Goal: Communication & Community: Answer question/provide support

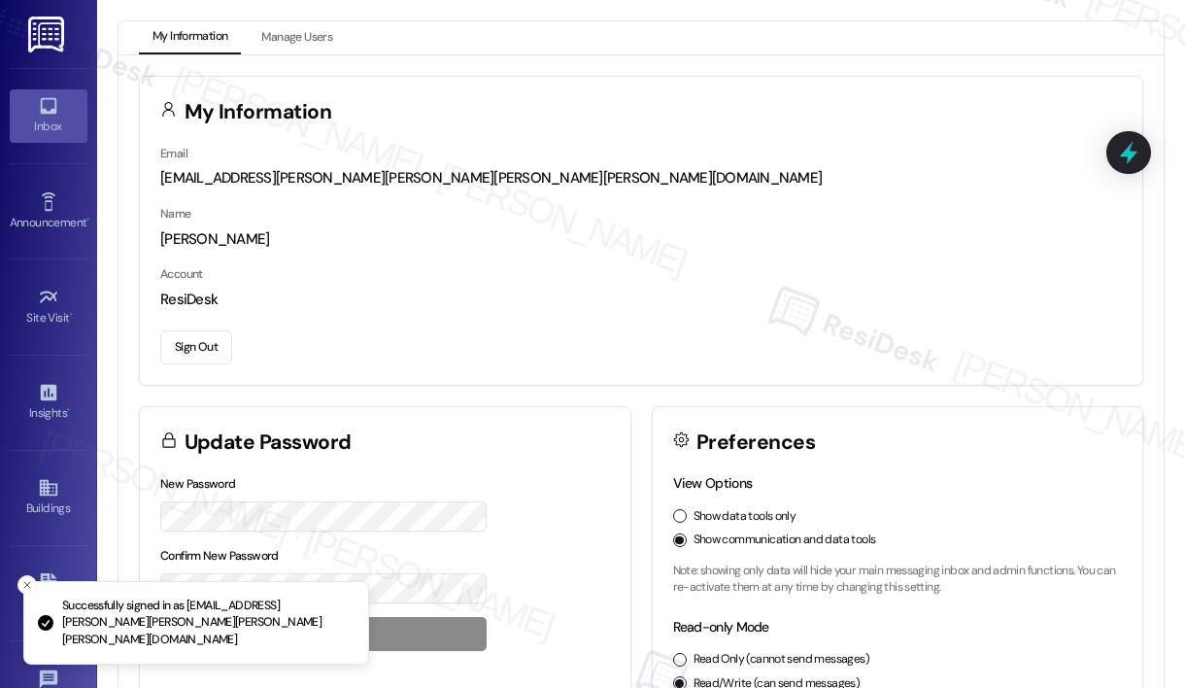
click at [50, 122] on div "Inbox" at bounding box center [48, 126] width 97 height 19
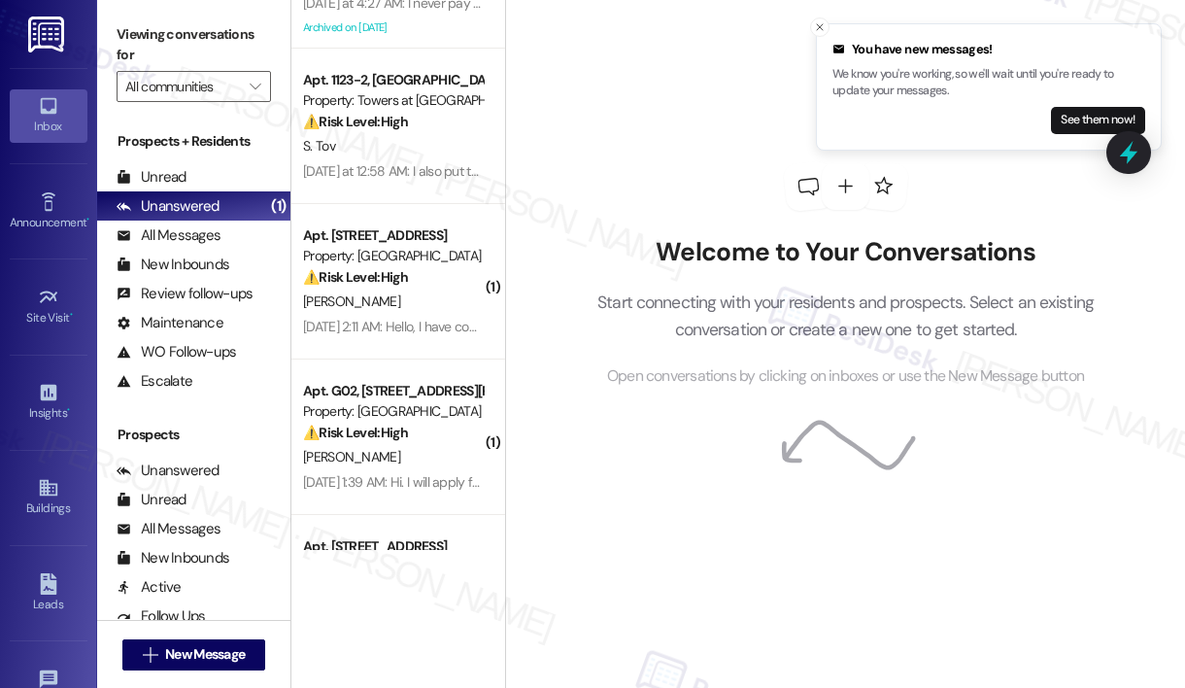
scroll to position [1359, 0]
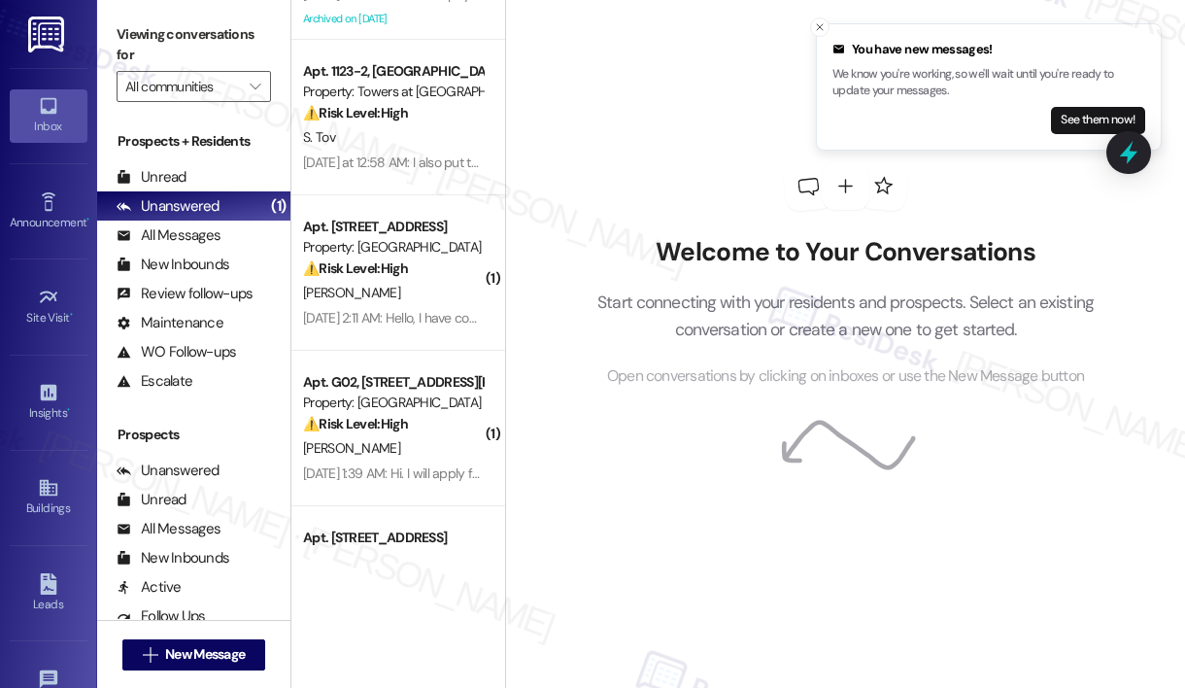
click at [461, 234] on div "Apt. [STREET_ADDRESS] Property: York House ⚠️ Risk Level: High The resident rep…" at bounding box center [398, 275] width 214 height 550
click at [260, 88] on span "" at bounding box center [255, 86] width 18 height 31
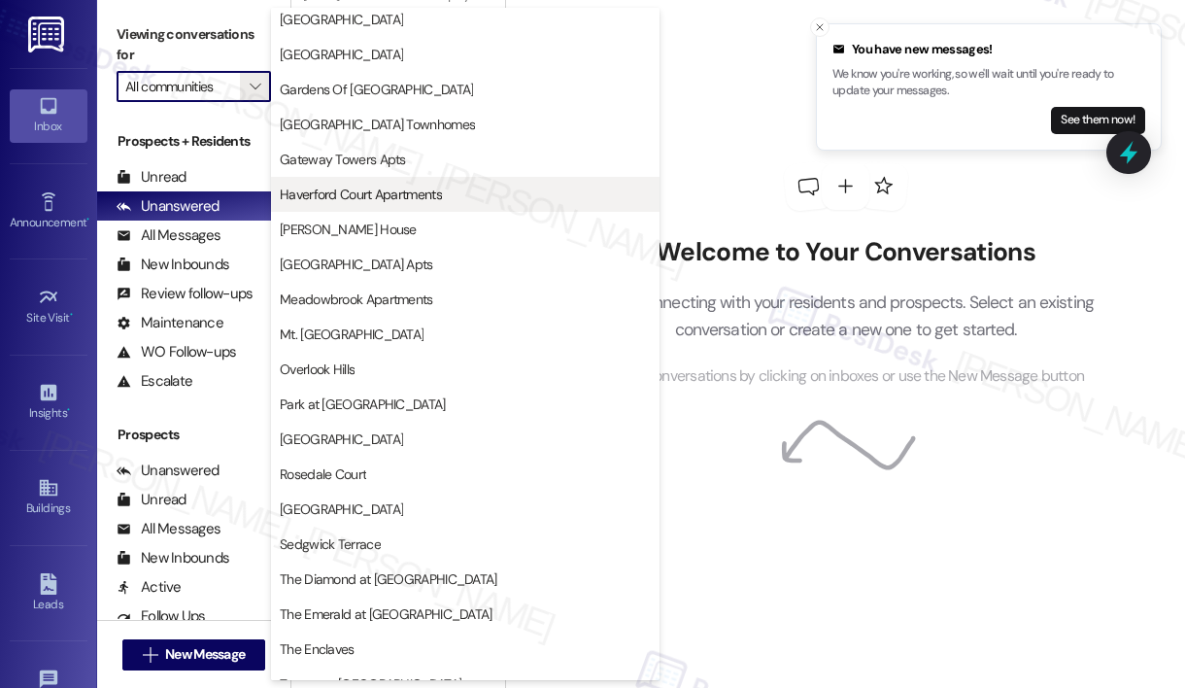
scroll to position [482, 0]
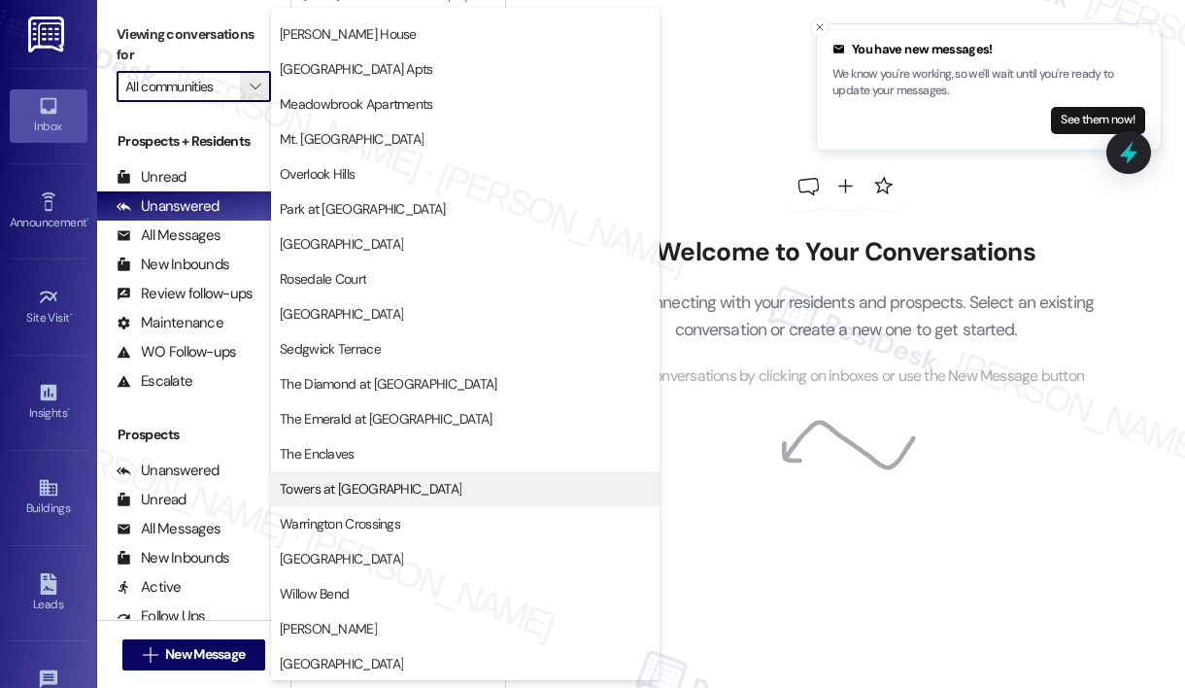
click at [395, 490] on span "Towers at [GEOGRAPHIC_DATA]" at bounding box center [465, 488] width 371 height 19
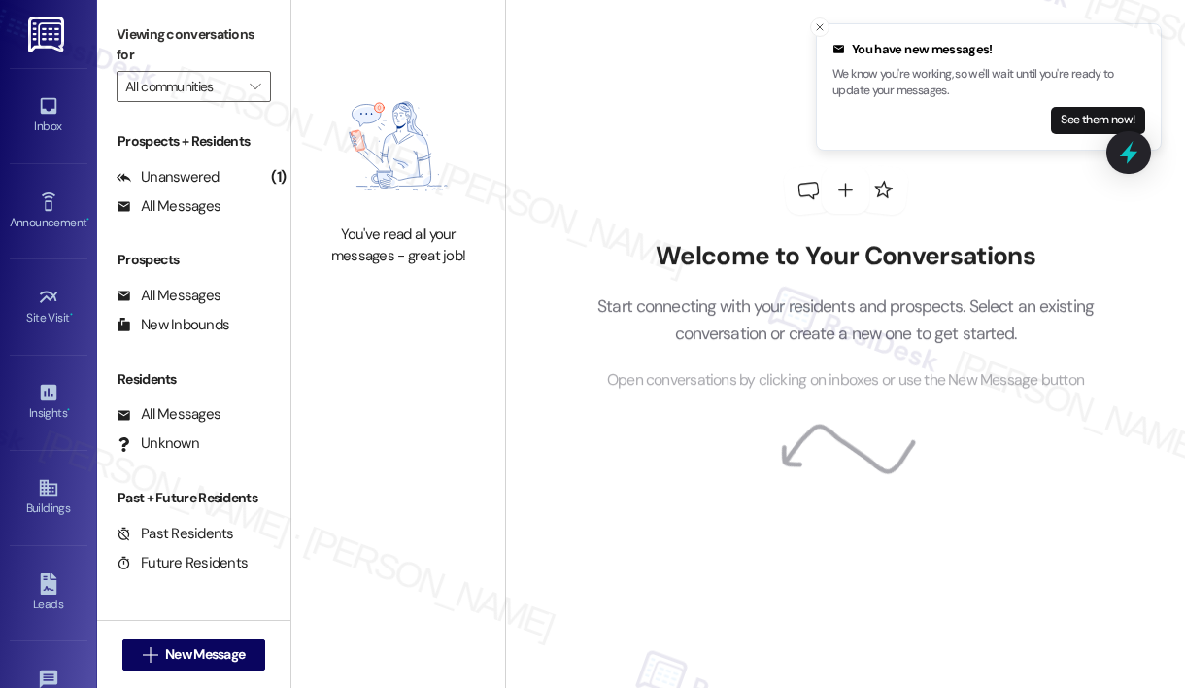
type input "Towers at [GEOGRAPHIC_DATA]"
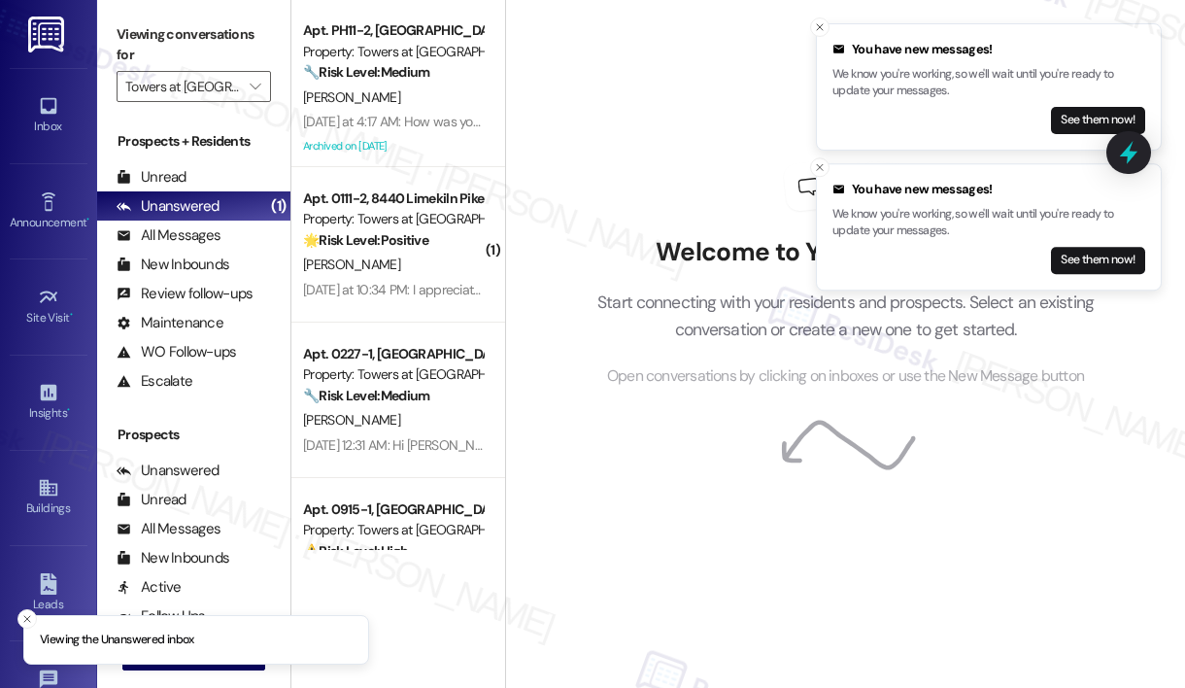
scroll to position [1782, 0]
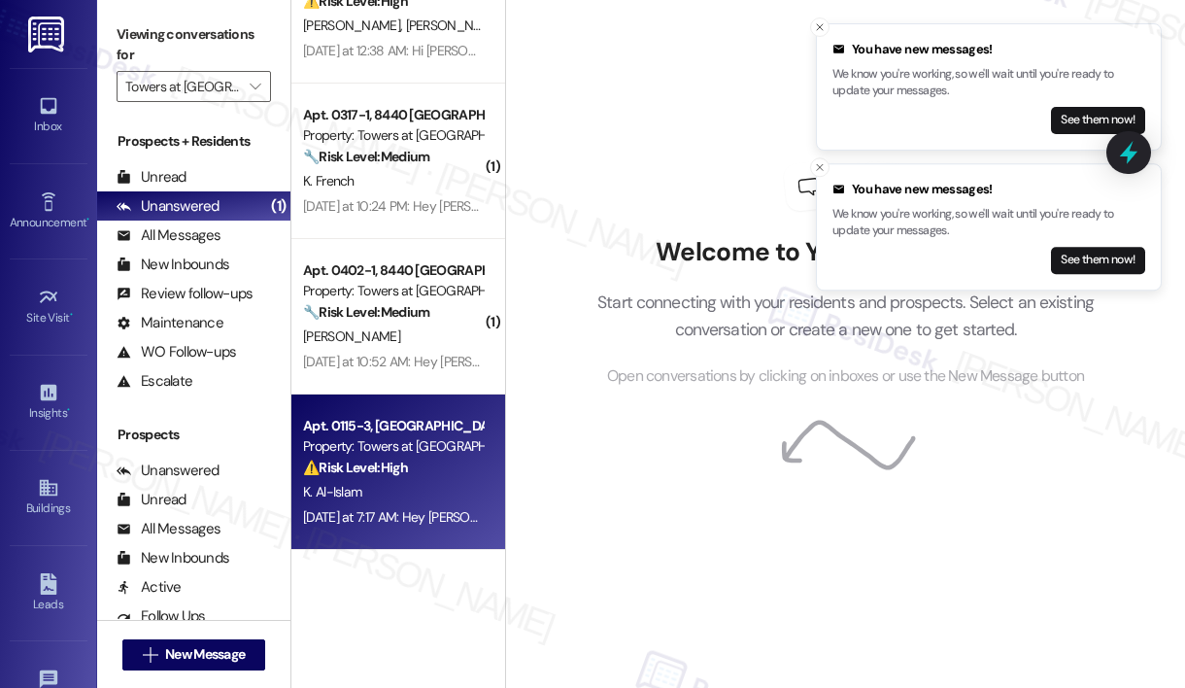
click at [411, 471] on div "⚠️ Risk Level: High The resident states they will have the full rent amount by …" at bounding box center [393, 468] width 180 height 20
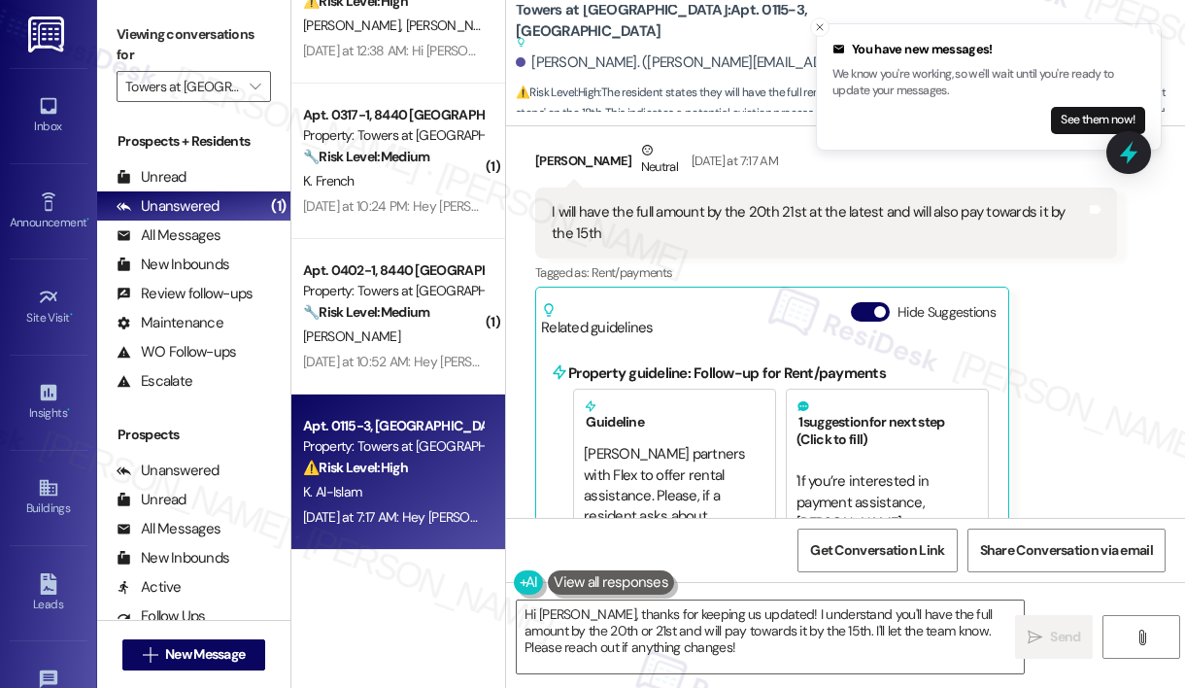
scroll to position [4492, 0]
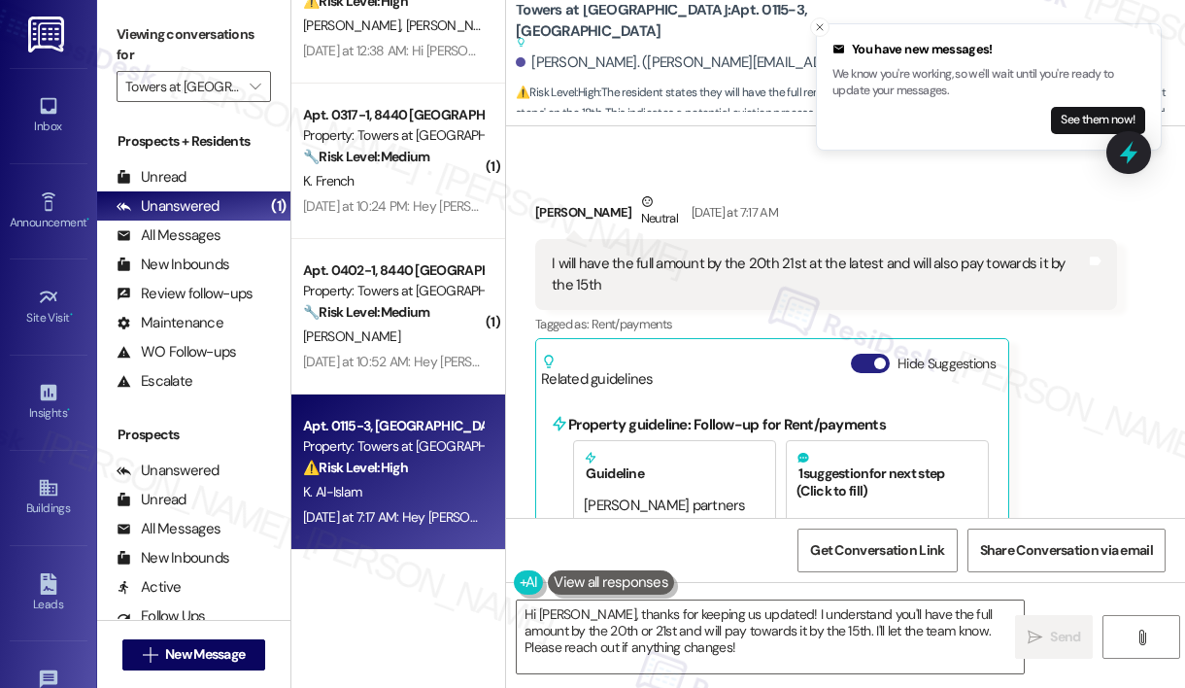
click at [863, 354] on button "Hide Suggestions" at bounding box center [870, 363] width 39 height 19
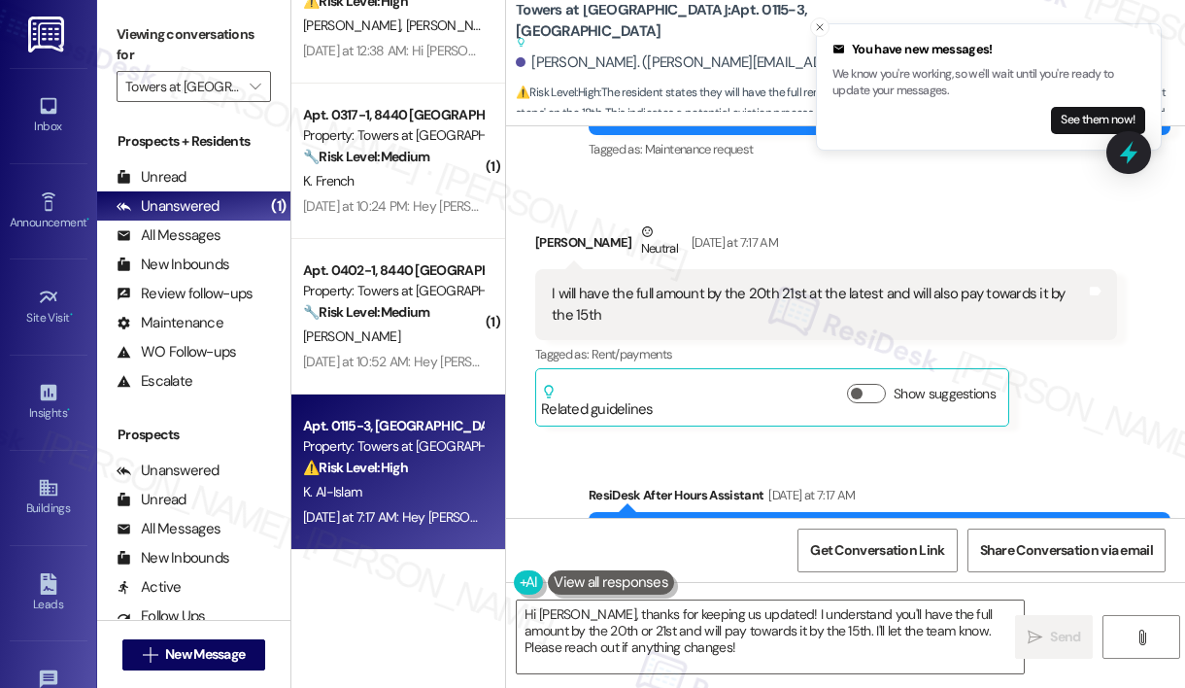
scroll to position [4447, 0]
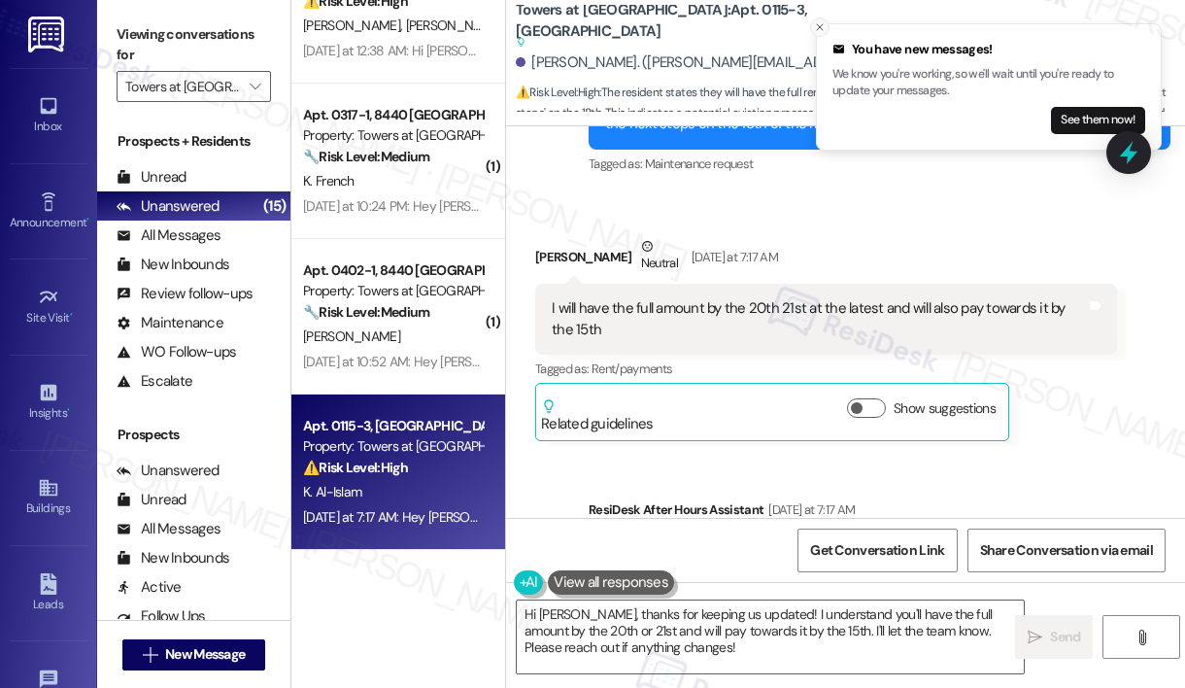
click at [817, 24] on line "Close toast" at bounding box center [820, 27] width 6 height 6
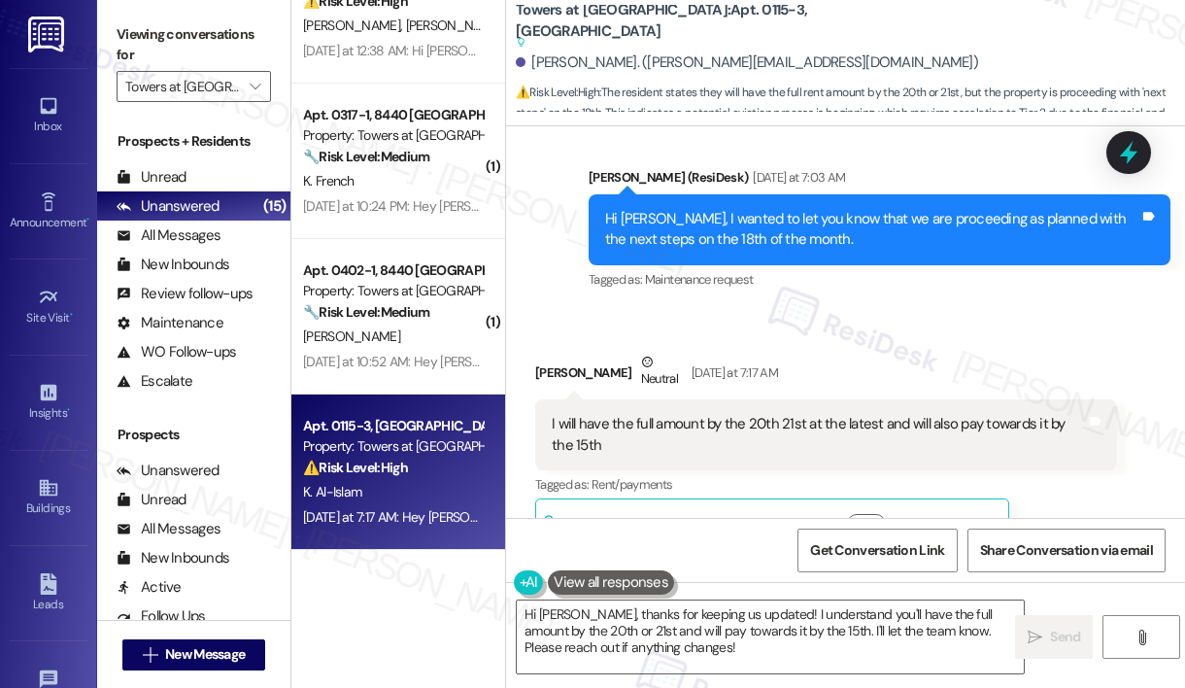
scroll to position [4330, 0]
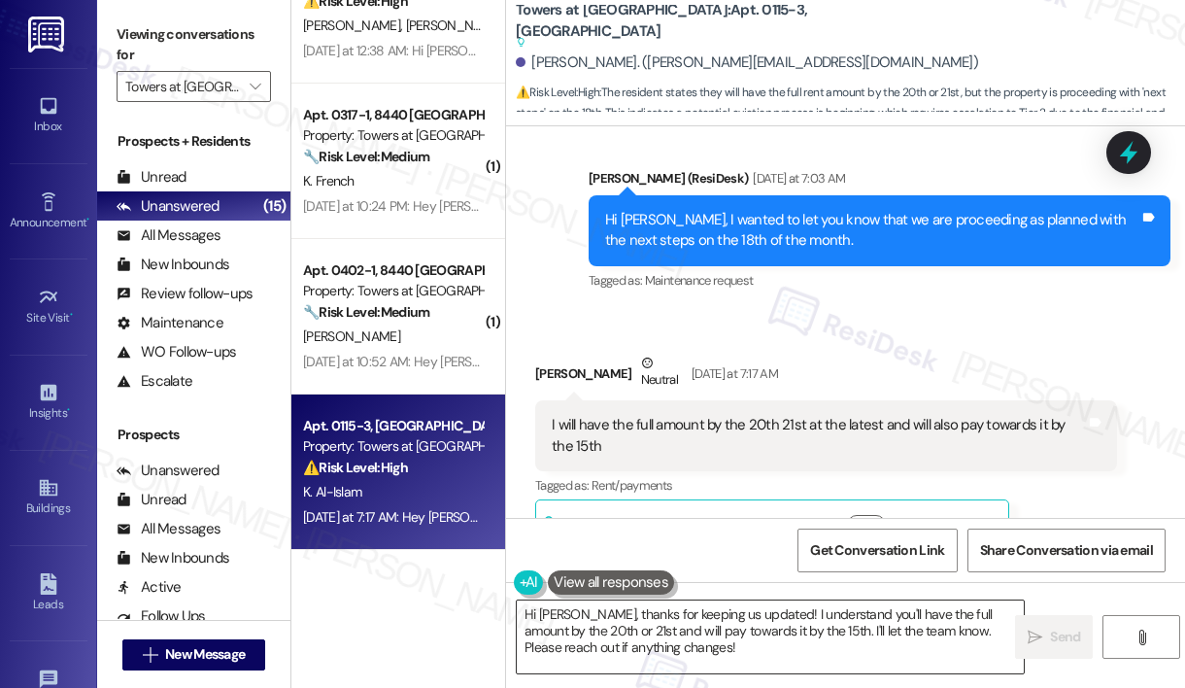
click at [603, 651] on textarea "Hi [PERSON_NAME], thanks for keeping us updated! I understand you'll have the f…" at bounding box center [770, 636] width 507 height 73
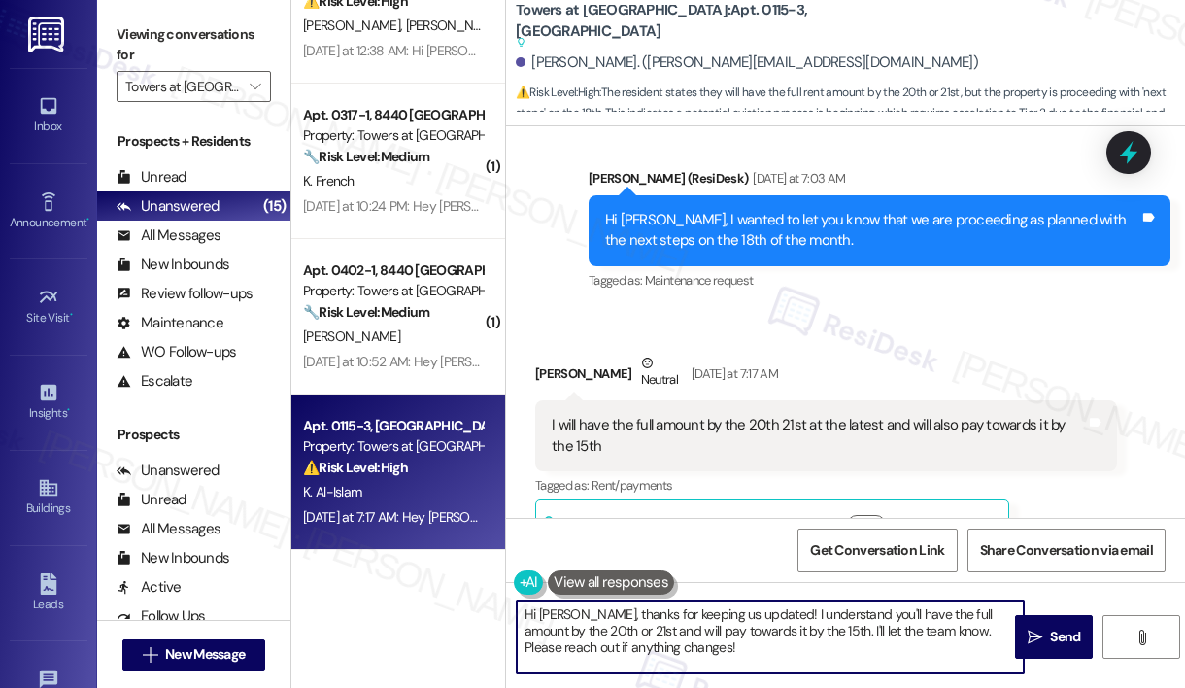
click at [603, 651] on textarea "Hi [PERSON_NAME], thanks for keeping us updated! I understand you'll have the f…" at bounding box center [770, 636] width 507 height 73
click at [777, 630] on textarea "Hi [PERSON_NAME], thanks for keeping us updated! I understand you'll have the f…" at bounding box center [770, 636] width 507 height 73
click at [794, 651] on textarea "Hi [PERSON_NAME], thanks for keeping us updated! I understand you'll have the f…" at bounding box center [770, 636] width 507 height 73
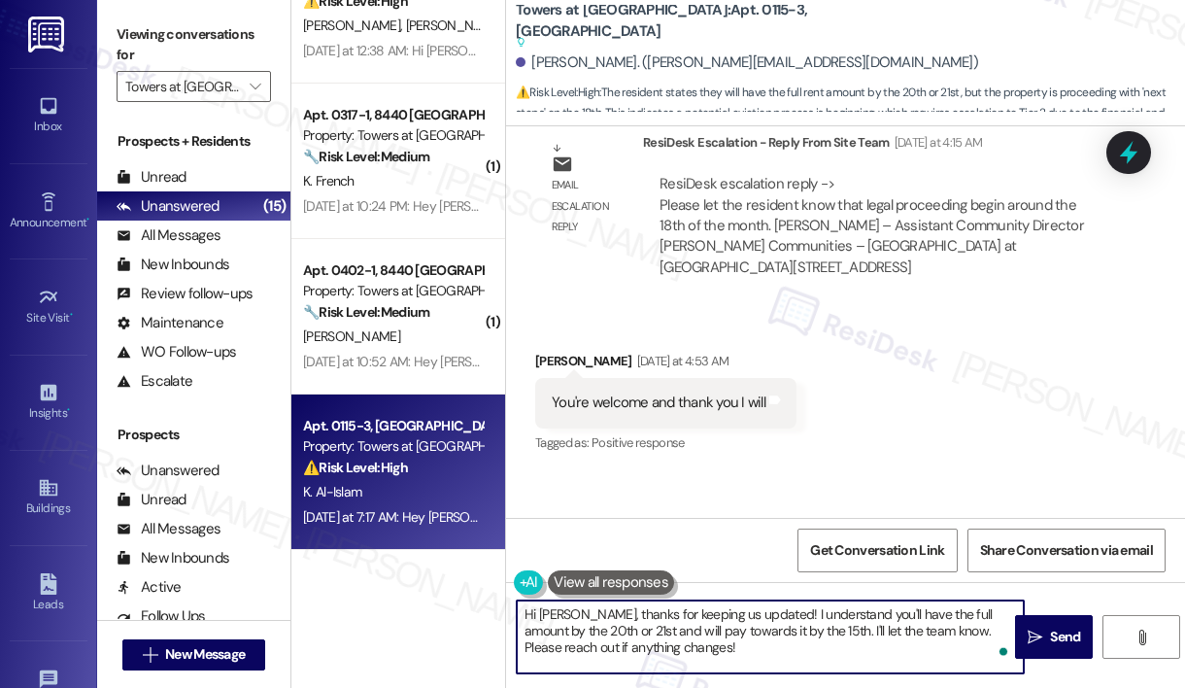
scroll to position [3864, 0]
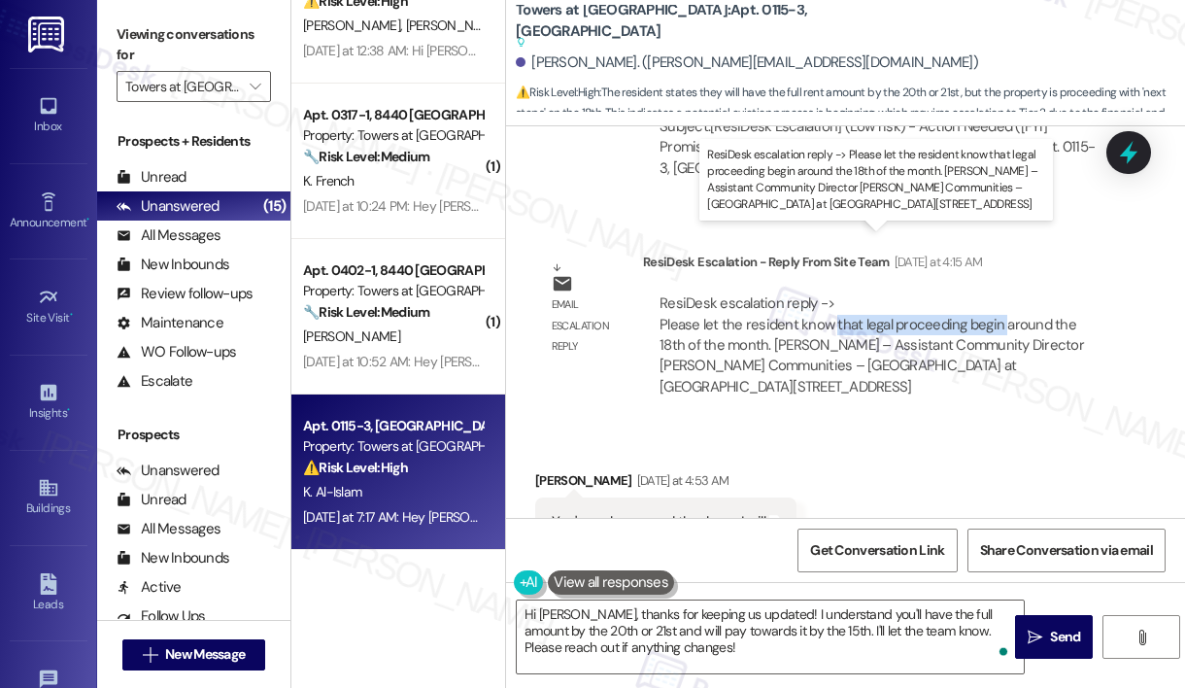
drag, startPoint x: 831, startPoint y: 262, endPoint x: 999, endPoint y: 269, distance: 168.2
click at [999, 293] on div "ResiDesk escalation reply -> Please let the resident know that legal proceeding…" at bounding box center [872, 344] width 425 height 103
copy div "that legal proceeding begin"
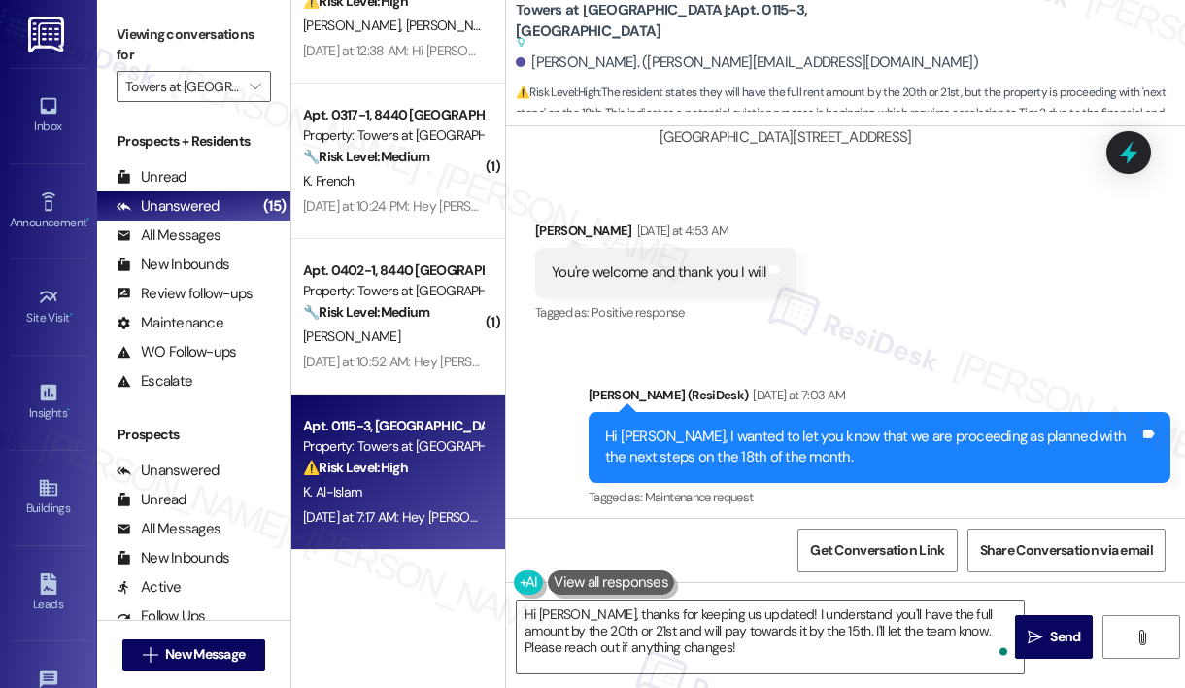
scroll to position [4123, 0]
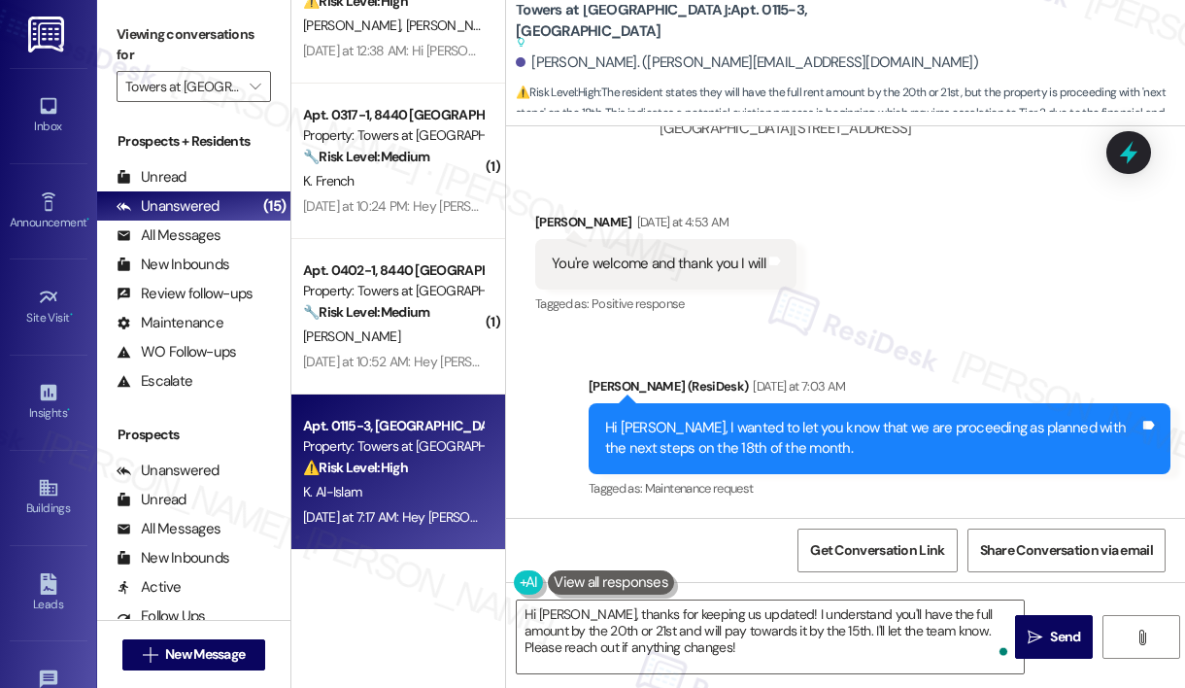
click at [853, 561] on div "[PERSON_NAME] Neutral [DATE] at 7:17 AM" at bounding box center [826, 585] width 582 height 48
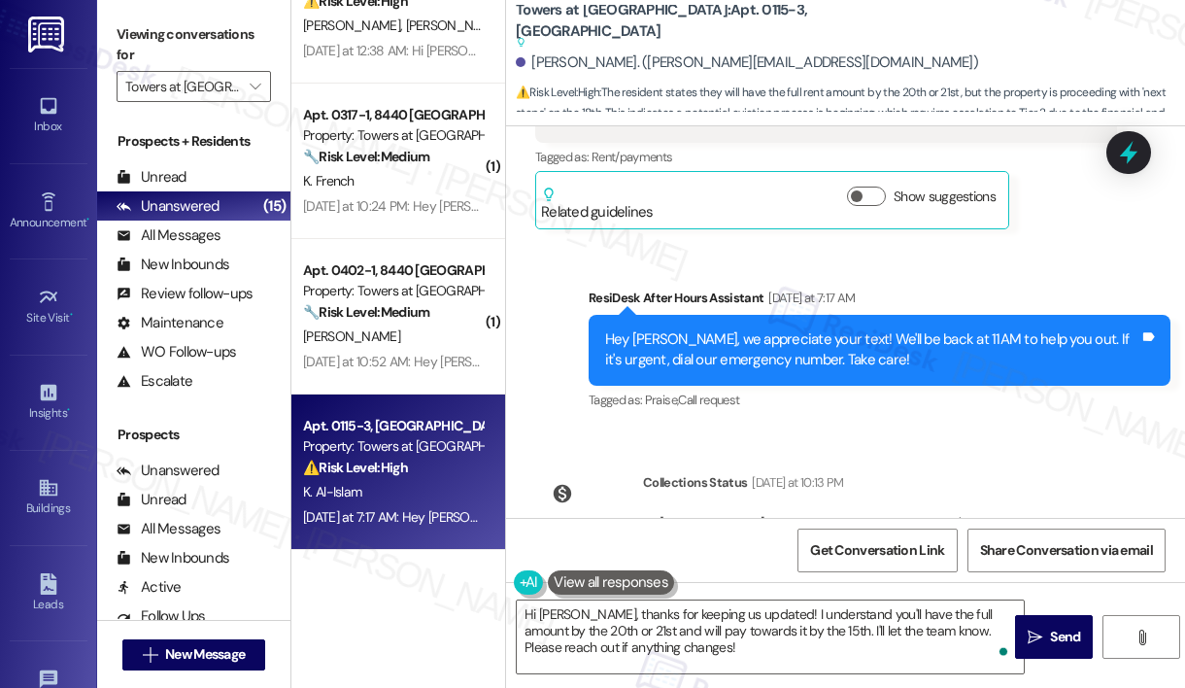
scroll to position [4686, 0]
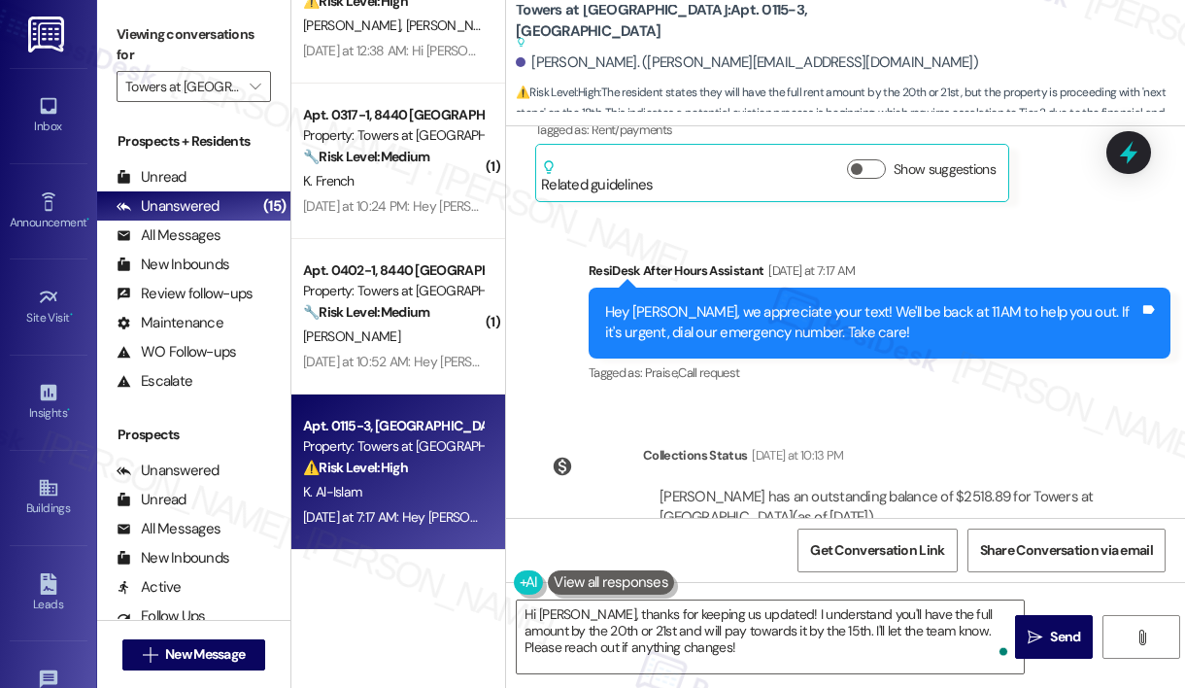
click at [745, 674] on div "Hi [PERSON_NAME], thanks for keeping us updated! I understand you'll have the f…" at bounding box center [770, 636] width 509 height 75
click at [741, 655] on textarea "Hi [PERSON_NAME], thanks for keeping us updated! I understand you'll have the f…" at bounding box center [770, 636] width 507 height 73
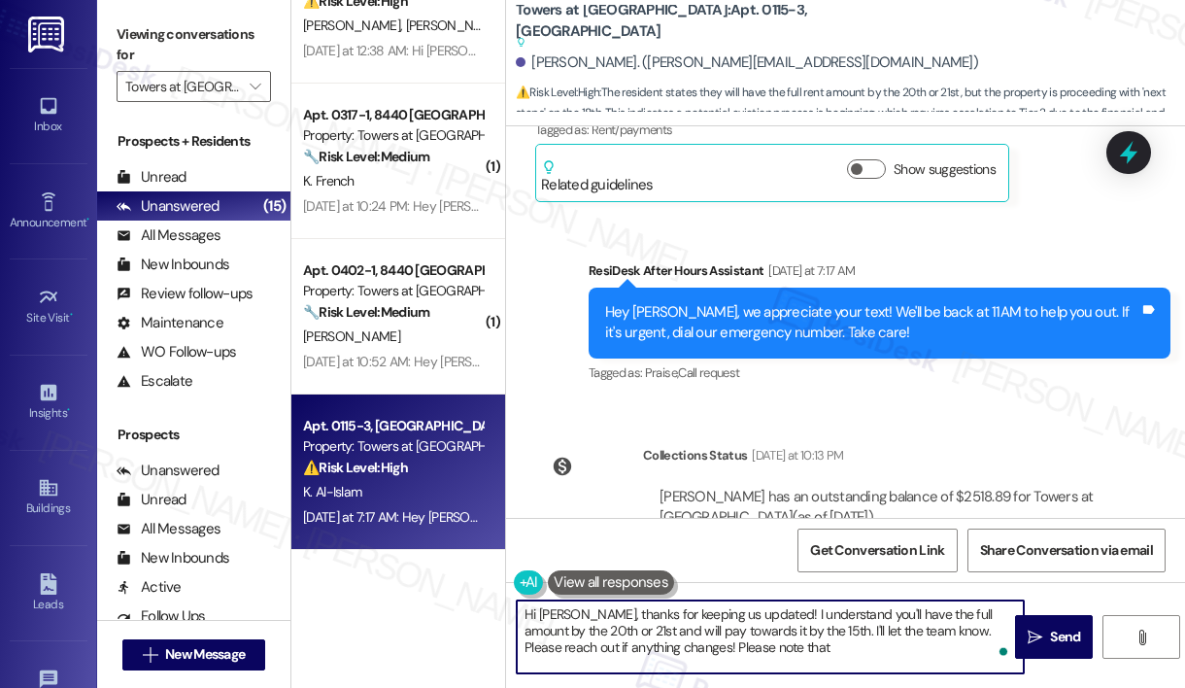
paste textarea "that legal proceeding begin"
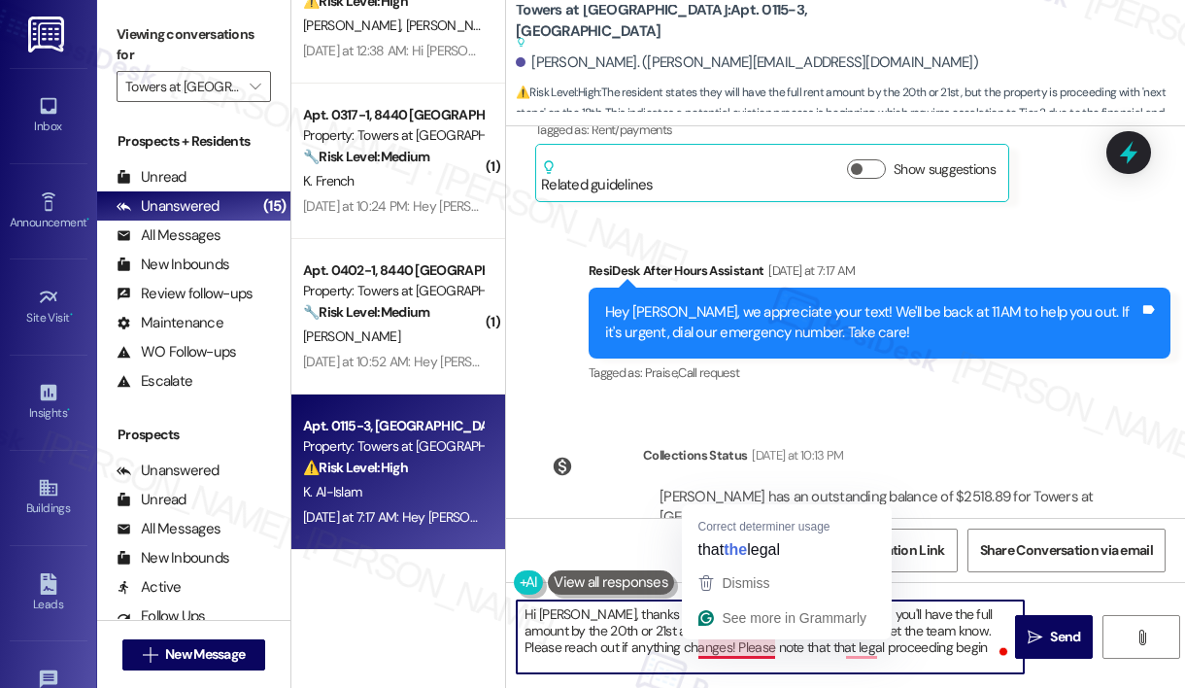
click at [730, 648] on textarea "Hi [PERSON_NAME], thanks for keeping us updated! I understand you'll have the f…" at bounding box center [770, 636] width 507 height 73
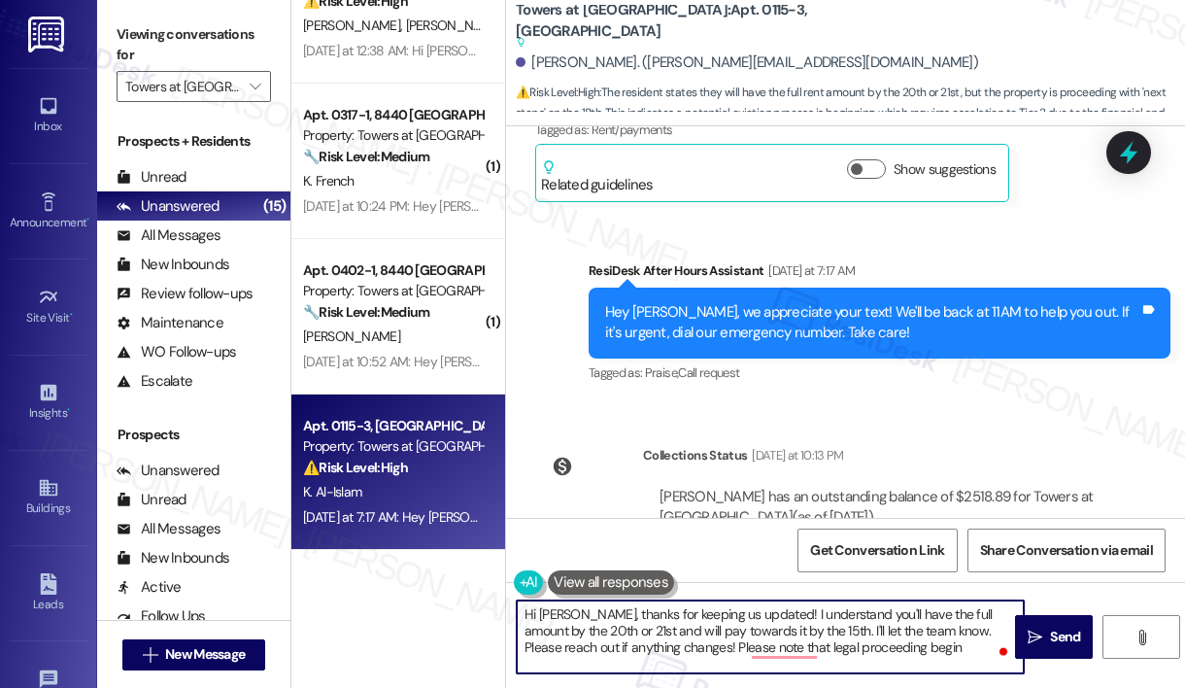
click at [833, 655] on textarea "Hi [PERSON_NAME], thanks for keeping us updated! I understand you'll have the f…" at bounding box center [770, 636] width 507 height 73
type textarea "Hi [PERSON_NAME], thanks for keeping us updated! I understand you'll have the f…"
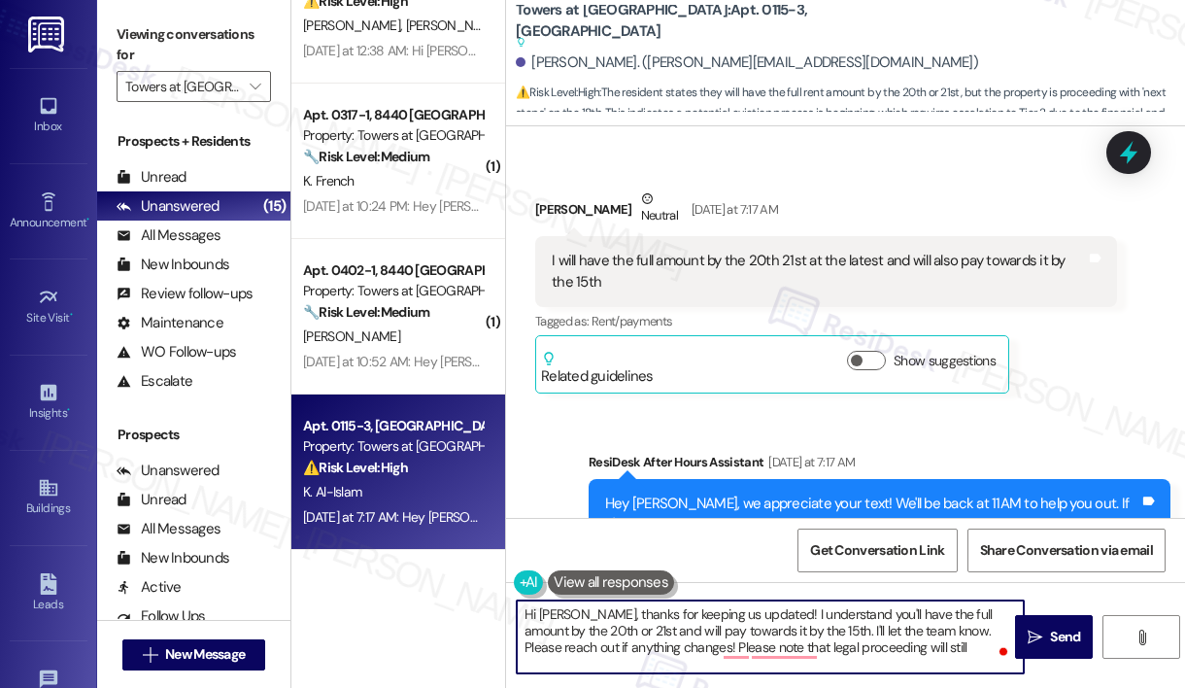
scroll to position [4486, 0]
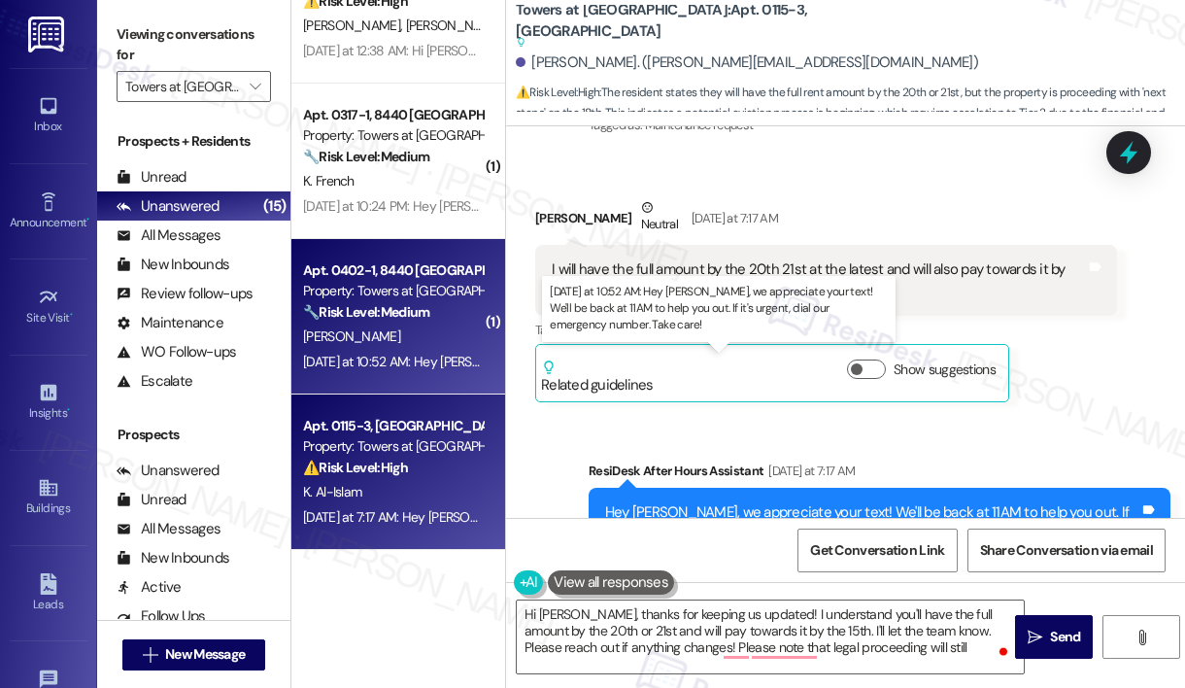
click at [416, 359] on div "[DATE] at 10:52 AM: Hey [PERSON_NAME], we appreciate your text! We'll be back a…" at bounding box center [742, 361] width 879 height 17
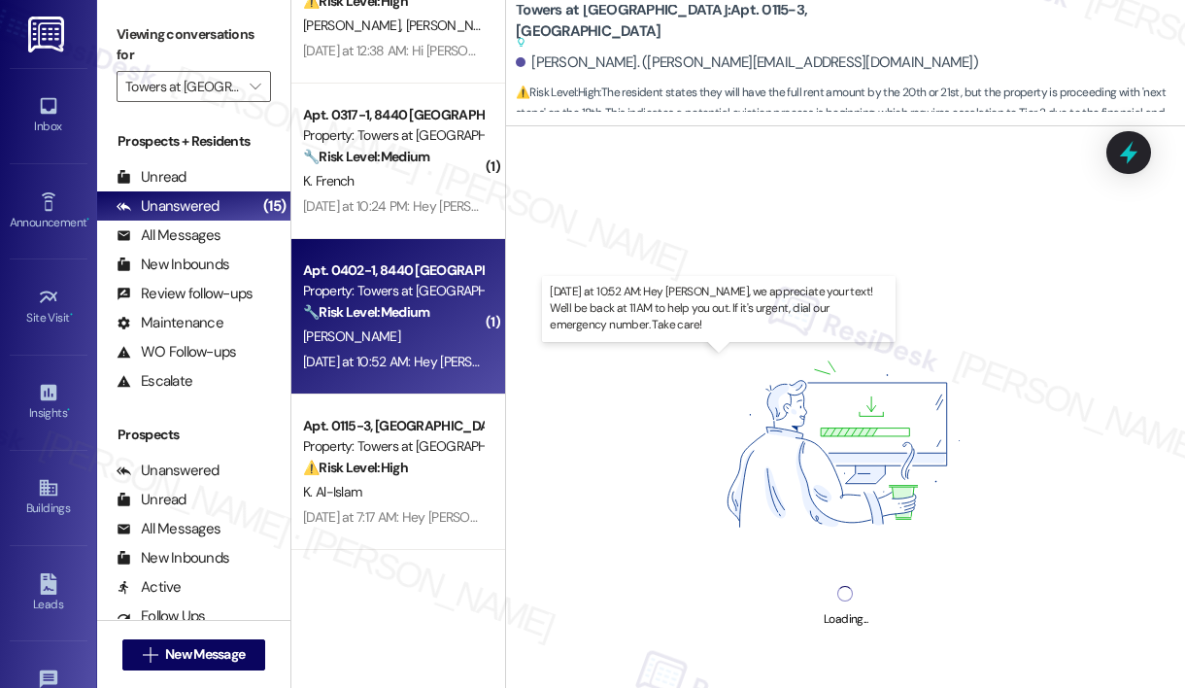
click at [413, 359] on div "[DATE] at 10:52 AM: Hey [PERSON_NAME], we appreciate your text! We'll be back a…" at bounding box center [742, 361] width 879 height 17
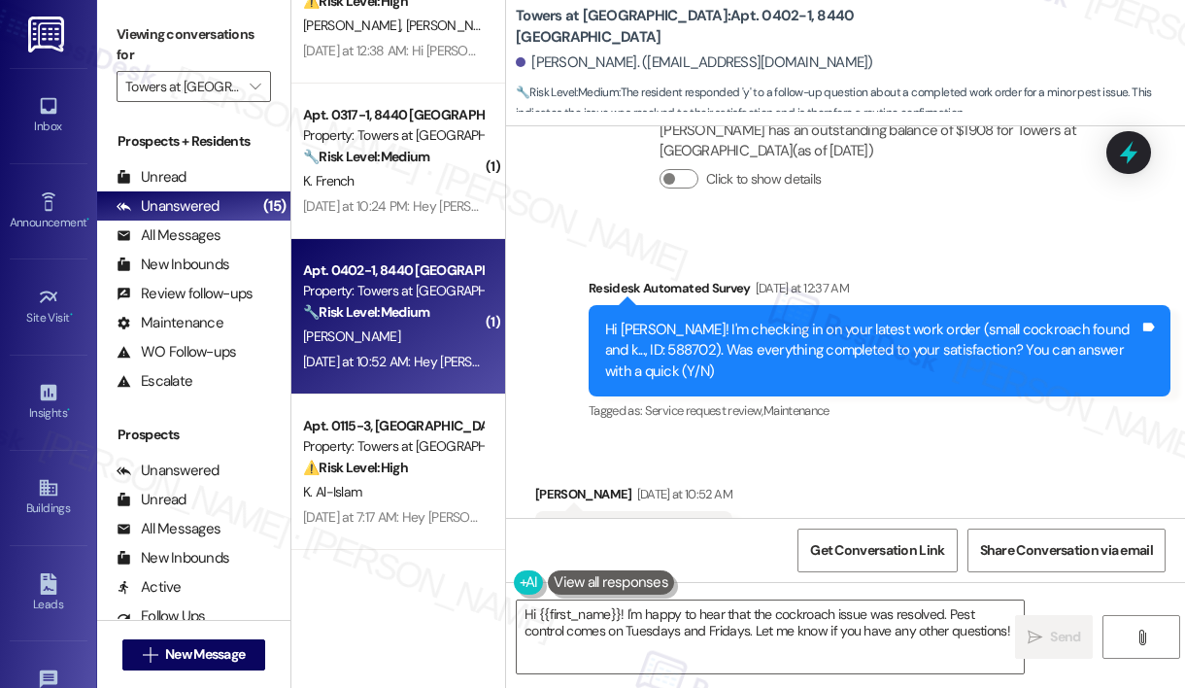
scroll to position [6119, 0]
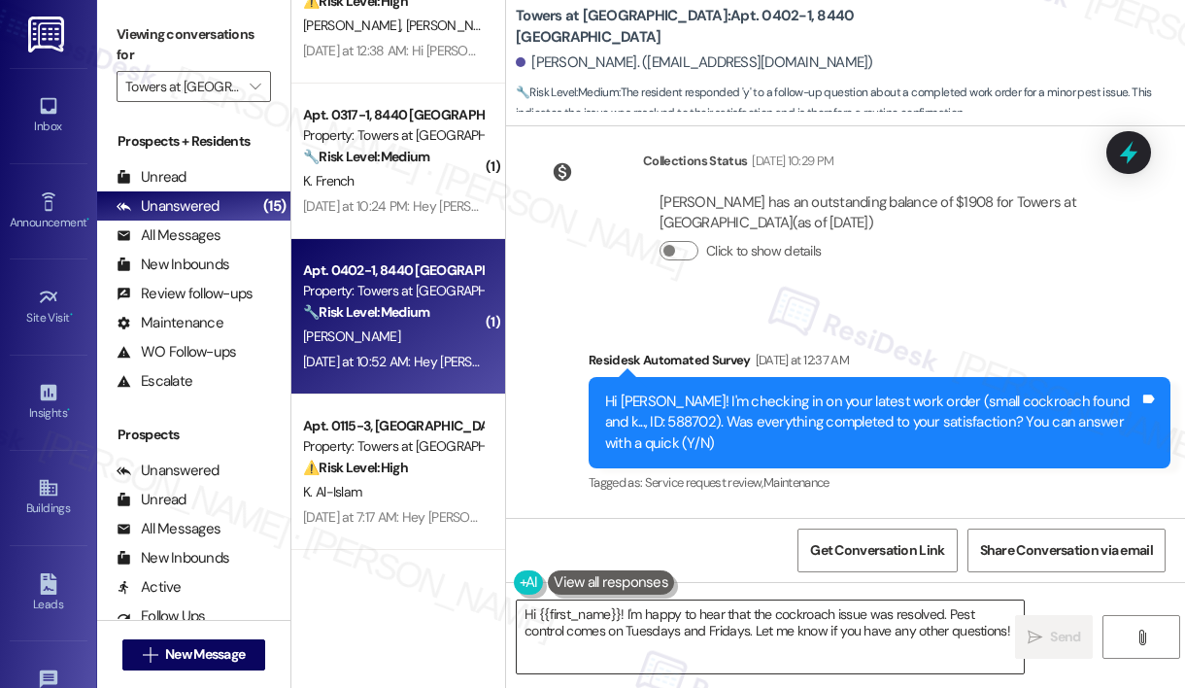
click at [777, 647] on textarea "Hi {{first_name}}! I'm happy to hear that the cockroach issue was resolved. Pes…" at bounding box center [770, 636] width 507 height 73
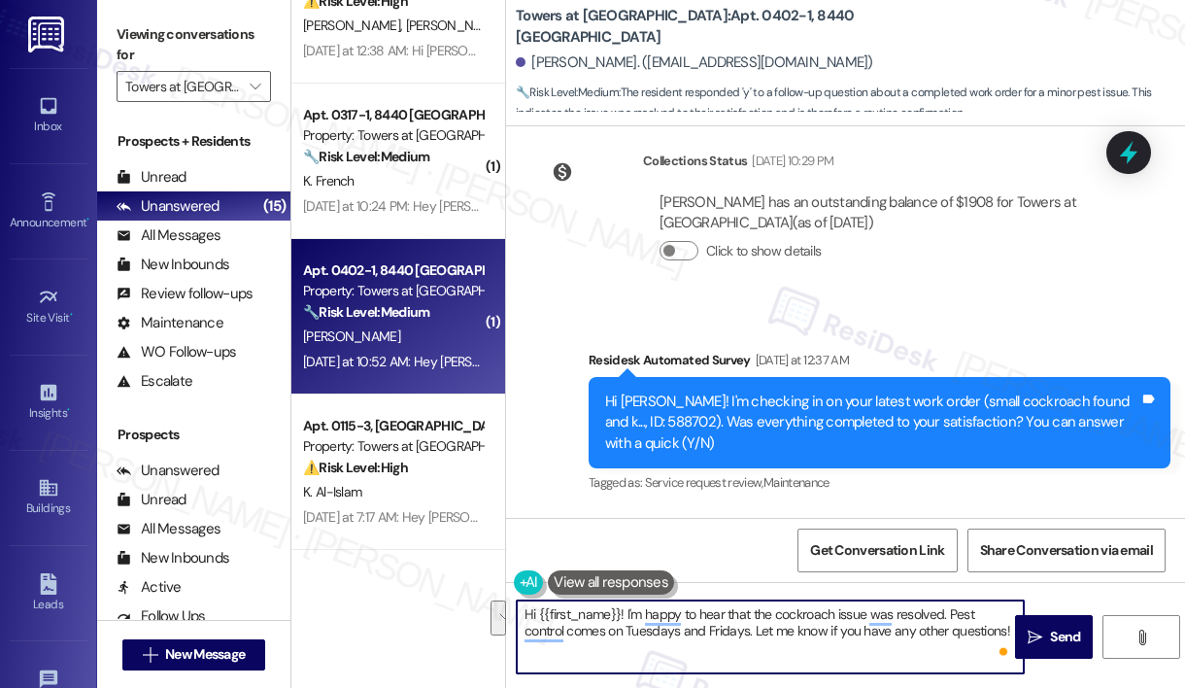
drag, startPoint x: 954, startPoint y: 610, endPoint x: 697, endPoint y: 635, distance: 258.7
click at [697, 635] on textarea "Hi {{first_name}}! I'm happy to hear that the cockroach issue was resolved. Pes…" at bounding box center [770, 636] width 507 height 73
drag, startPoint x: 697, startPoint y: 635, endPoint x: 708, endPoint y: 634, distance: 11.7
click at [708, 634] on textarea "Hi {{first_name}}! I'm happy to hear that the cockroach issue was resolved. Pes…" at bounding box center [770, 636] width 507 height 73
drag, startPoint x: 947, startPoint y: 616, endPoint x: 705, endPoint y: 626, distance: 242.1
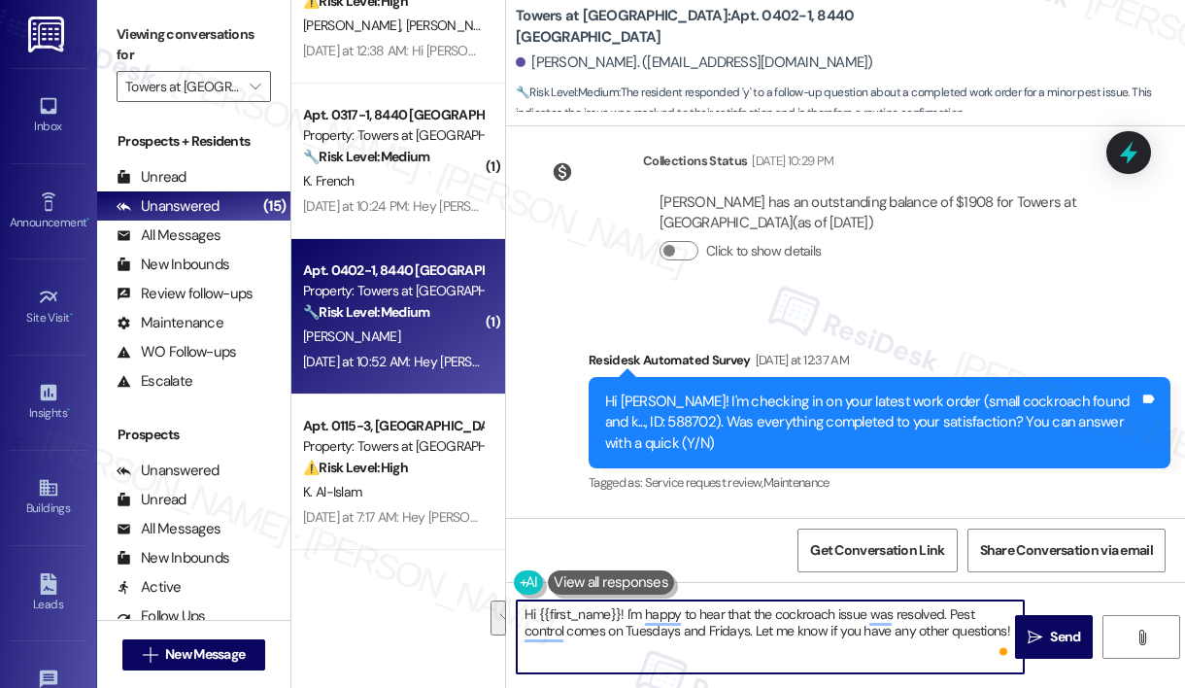
click at [705, 626] on textarea "Hi {{first_name}}! I'm happy to hear that the cockroach issue was resolved. Pes…" at bounding box center [770, 636] width 507 height 73
click at [773, 642] on textarea "Hi {{first_name}}! I'm happy to hear that the cockroach issue was resolved. Let…" at bounding box center [770, 636] width 507 height 73
drag, startPoint x: 739, startPoint y: 633, endPoint x: 931, endPoint y: 667, distance: 194.4
click at [933, 673] on div "Hi {{first_name}}! I'm happy to hear that the cockroach issue was resolved. Let…" at bounding box center [770, 636] width 509 height 75
click at [823, 629] on textarea "Hi {{first_name}}! I'm happy to hear that the cockroach issue was resolved. Let…" at bounding box center [770, 636] width 507 height 73
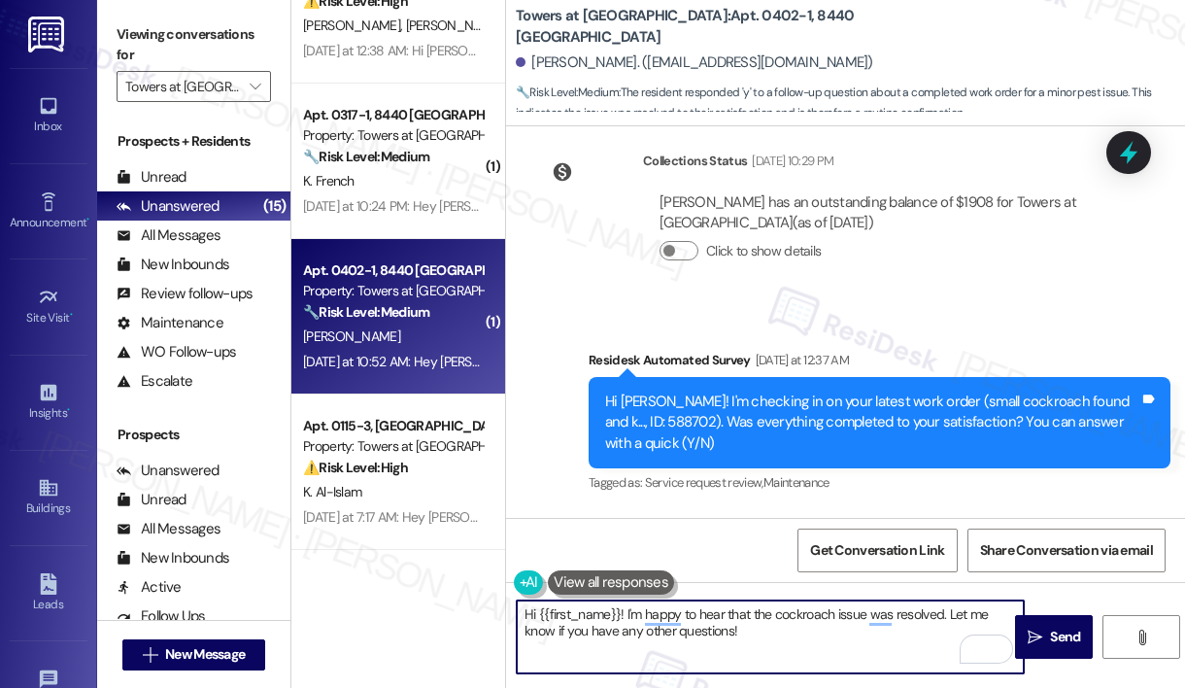
click at [763, 620] on textarea "Hi {{first_name}}! I'm happy to hear that the cockroach issue was resolved. Let…" at bounding box center [770, 636] width 507 height 73
click at [747, 639] on textarea "Hi {{first_name}}! I'm happy to hear that the cockroach issue was resolved. Let…" at bounding box center [770, 636] width 507 height 73
type textarea "Hi {{first_name}}! I'm happy to hear that the cockroach issue was resolved. Let…"
click at [1042, 633] on icon "" at bounding box center [1035, 638] width 15 height 16
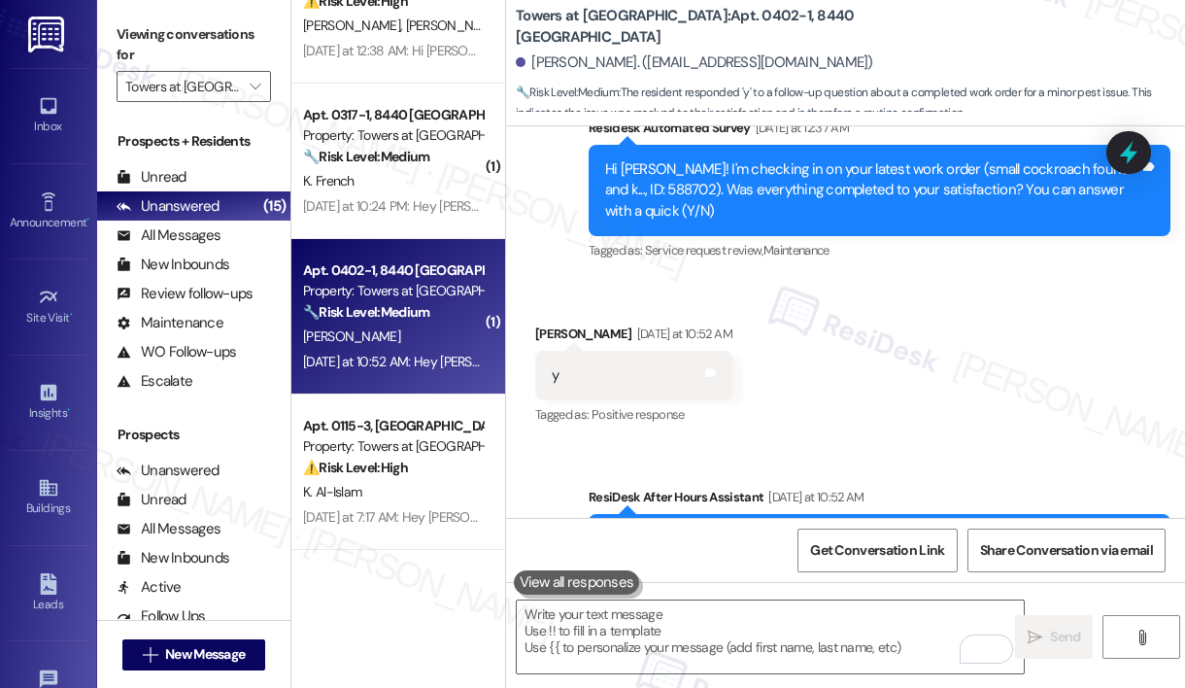
scroll to position [6442, 0]
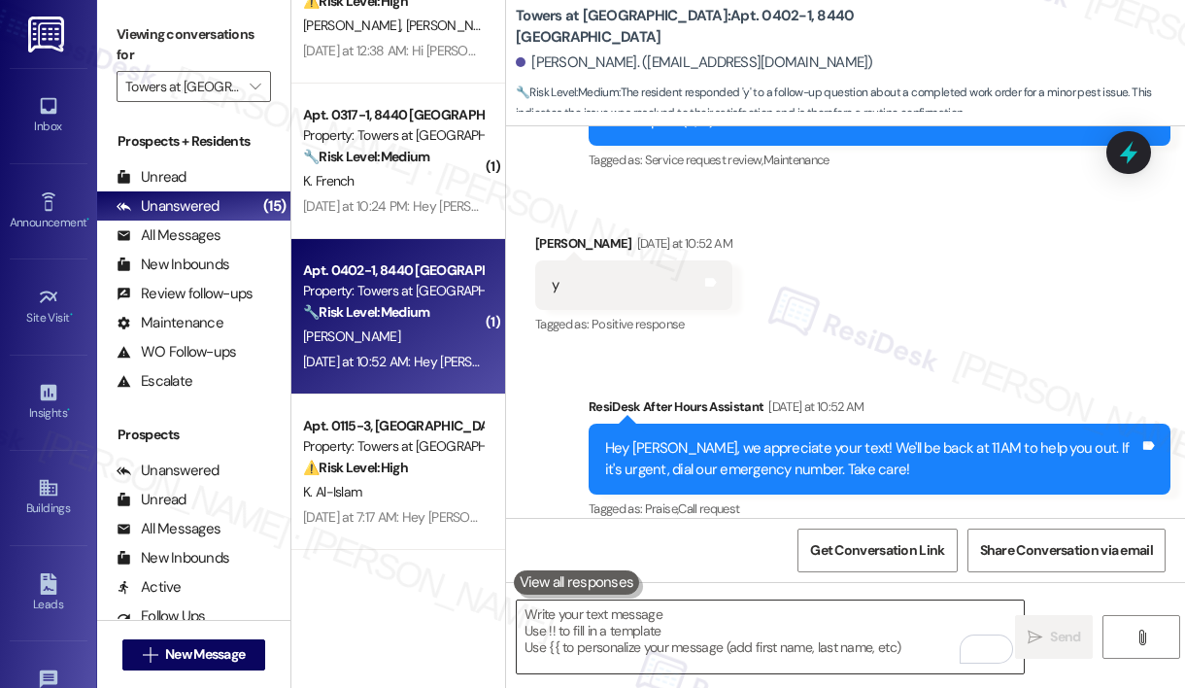
click at [706, 657] on textarea "To enrich screen reader interactions, please activate Accessibility in Grammarl…" at bounding box center [770, 636] width 507 height 73
click at [627, 570] on button at bounding box center [577, 582] width 126 height 24
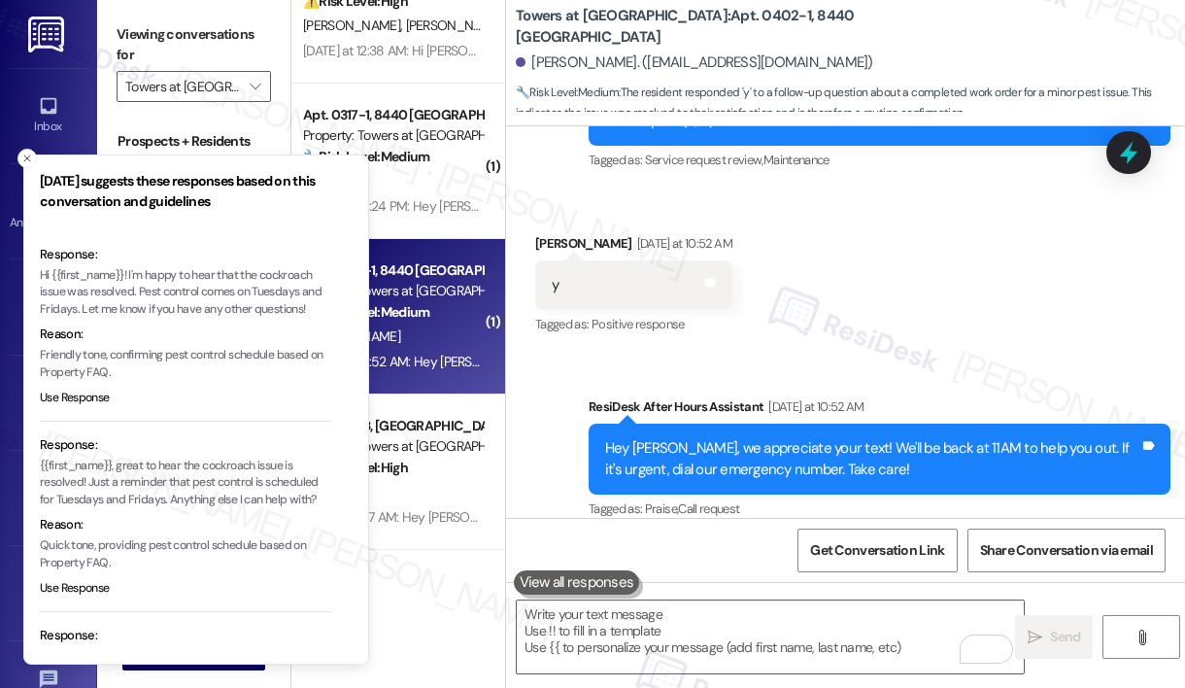
scroll to position [0, 0]
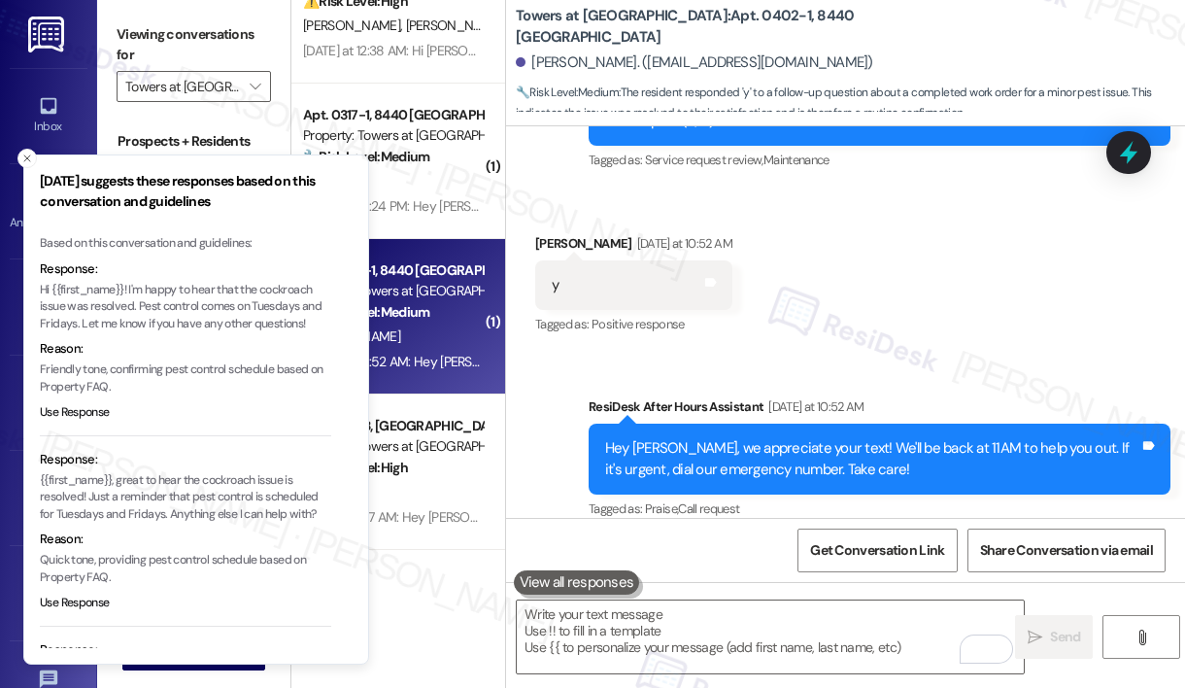
click at [149, 317] on p "Hi {{first_name}}! I'm happy to hear that the cockroach issue was resolved. Pes…" at bounding box center [185, 307] width 291 height 51
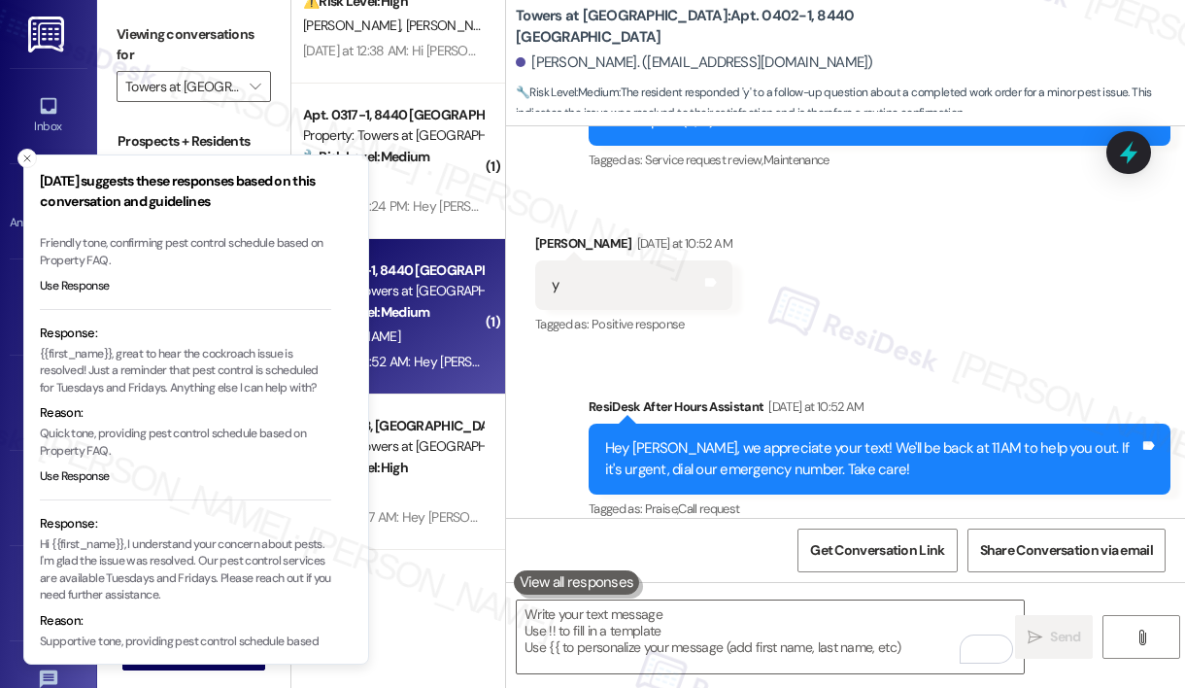
scroll to position [184, 0]
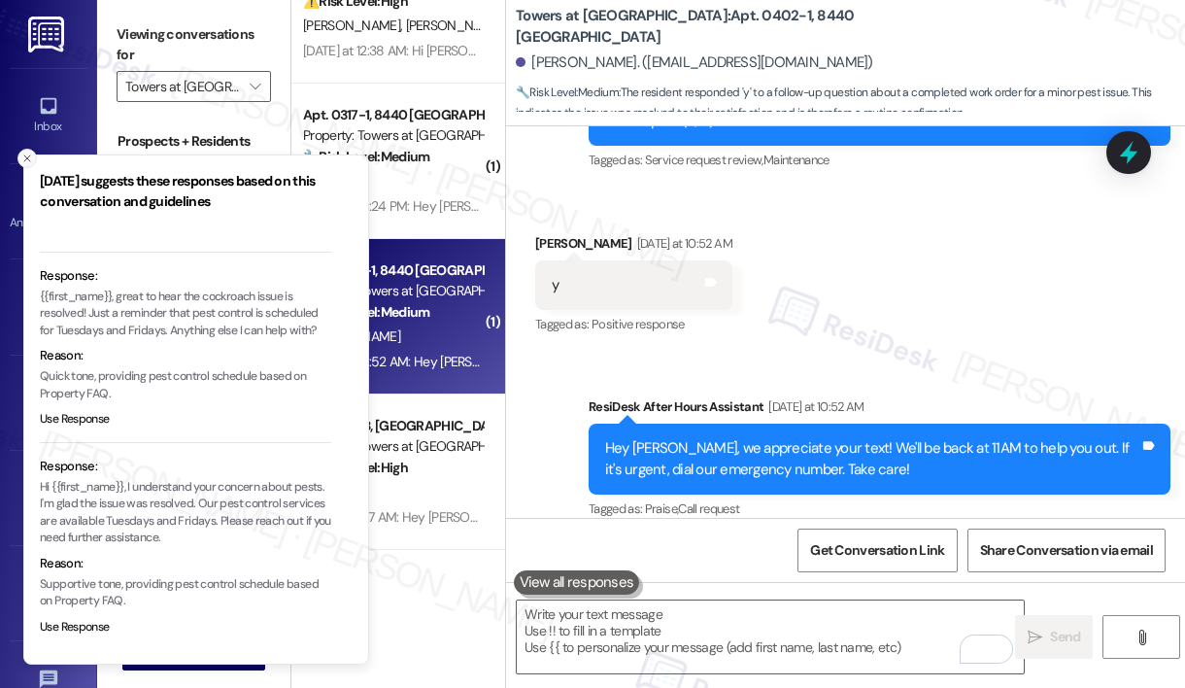
click at [22, 160] on icon "Close toast" at bounding box center [27, 159] width 12 height 12
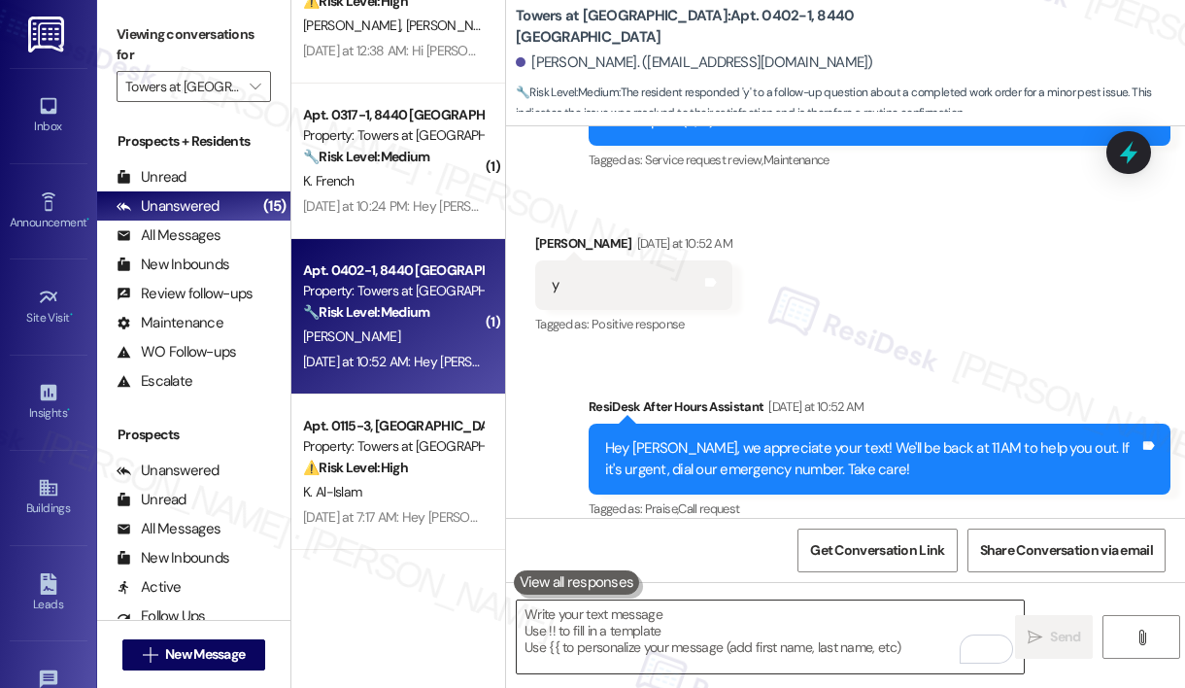
click at [678, 617] on textarea "To enrich screen reader interactions, please activate Accessibility in Grammarl…" at bounding box center [770, 636] width 507 height 73
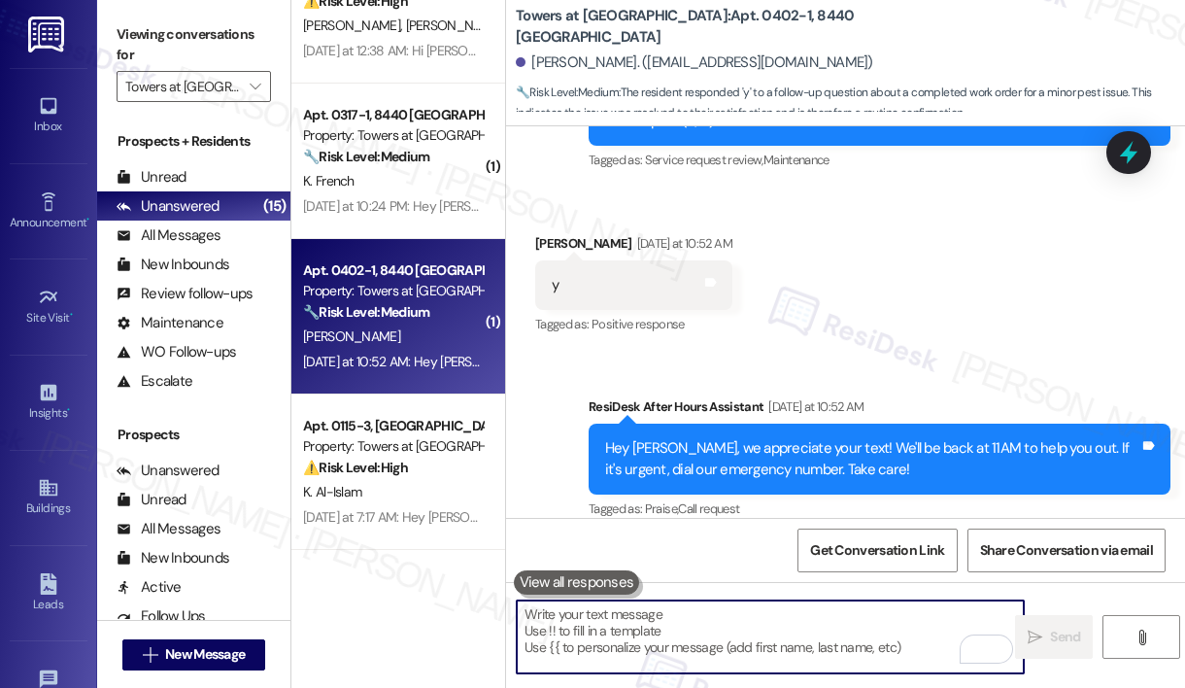
click at [601, 585] on button at bounding box center [577, 582] width 126 height 24
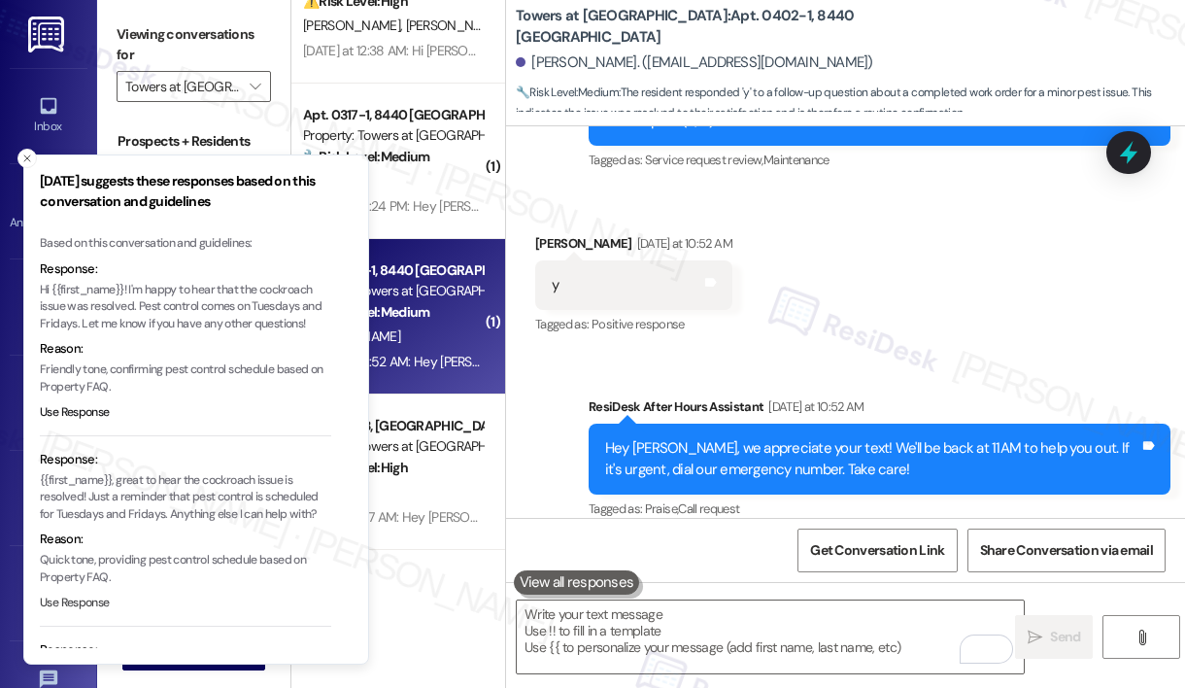
click at [97, 603] on button "Use Response" at bounding box center [75, 603] width 70 height 17
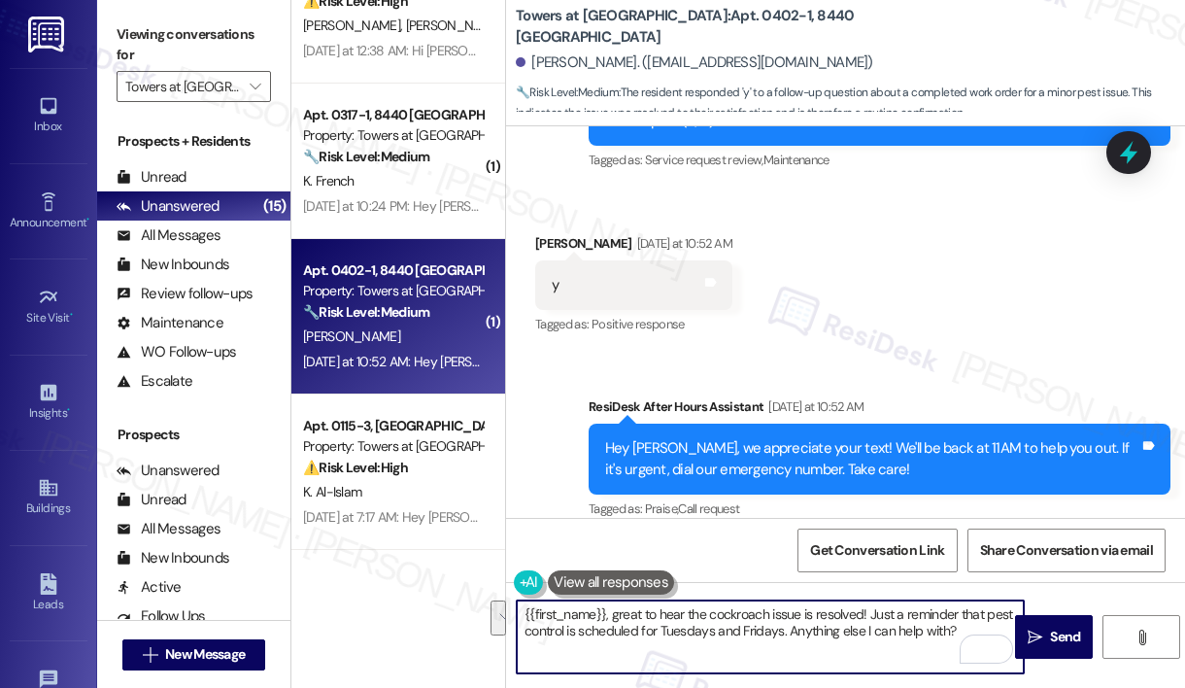
drag, startPoint x: 871, startPoint y: 612, endPoint x: 784, endPoint y: 637, distance: 90.1
click at [784, 637] on textarea "{{first_name}}, great to hear the cockroach issue is resolved! Just a reminder …" at bounding box center [770, 636] width 507 height 73
click at [753, 634] on textarea "{{first_name}}, great to hear the cockroach issue is resolved! Anything else I …" at bounding box center [770, 636] width 507 height 73
type textarea "{{first_name}}, great to hear the cockroach issue is resolved! Anything else I …"
click at [1077, 634] on span "Send" at bounding box center [1065, 637] width 30 height 20
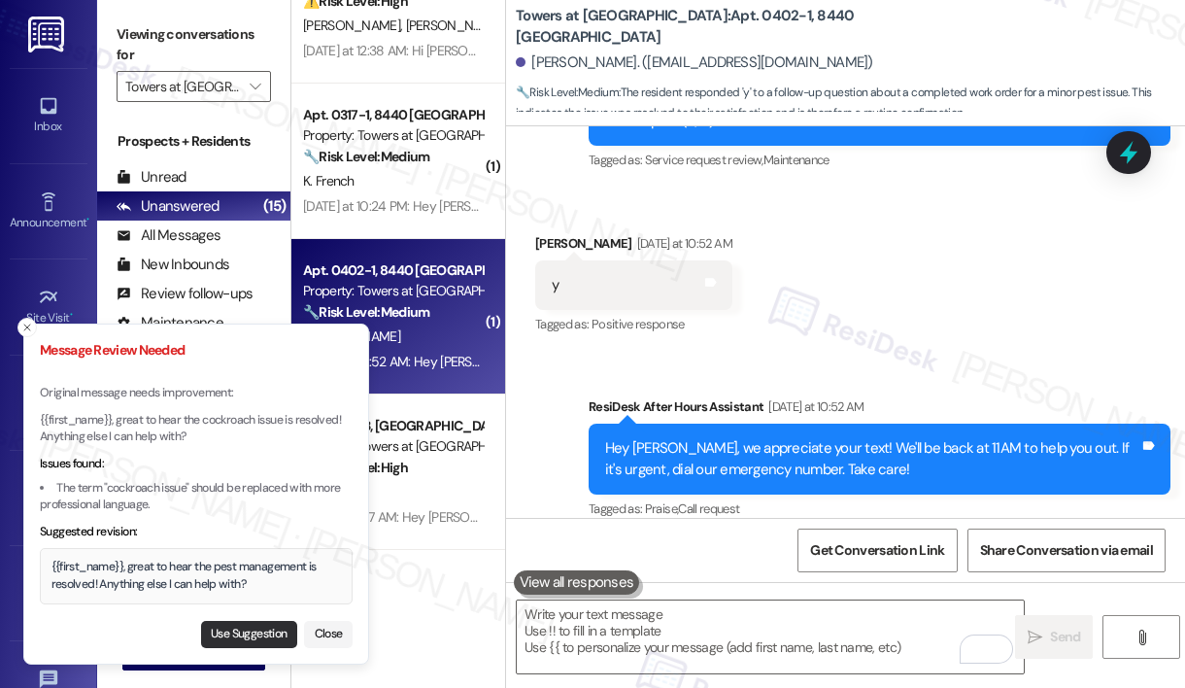
click at [251, 627] on button "Use Suggestion" at bounding box center [249, 634] width 96 height 27
type textarea "{{first_name}}, great to hear the pest management is resolved! Anything else I …"
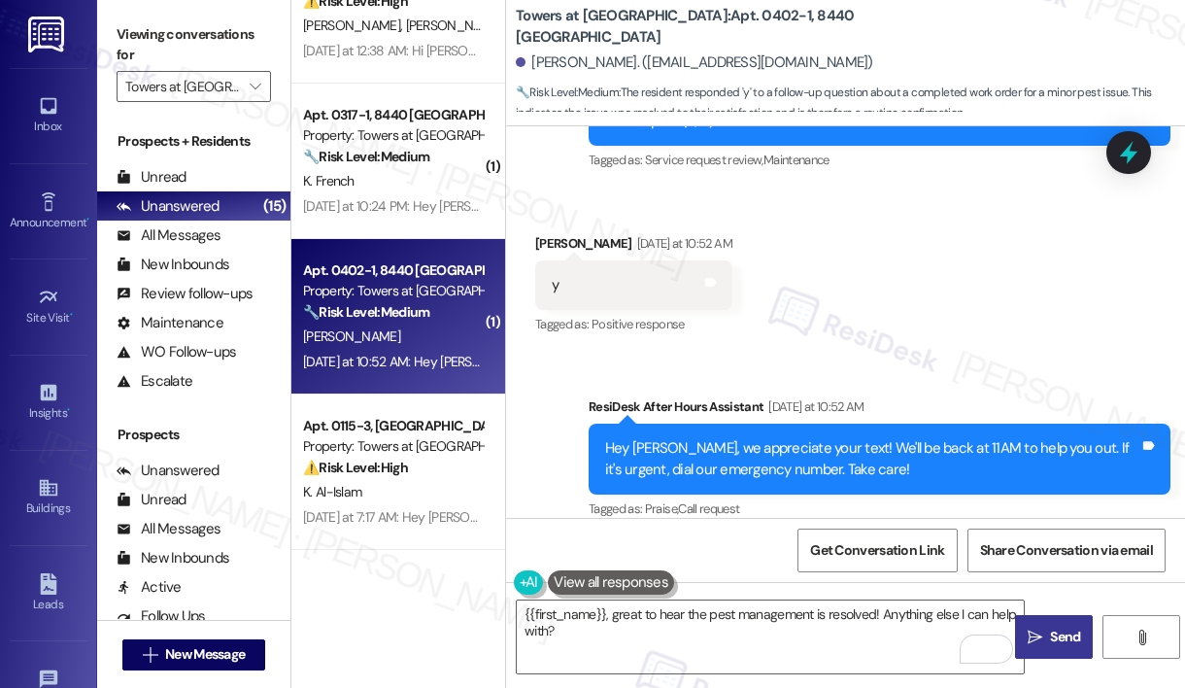
click at [1058, 625] on button " Send" at bounding box center [1054, 637] width 78 height 44
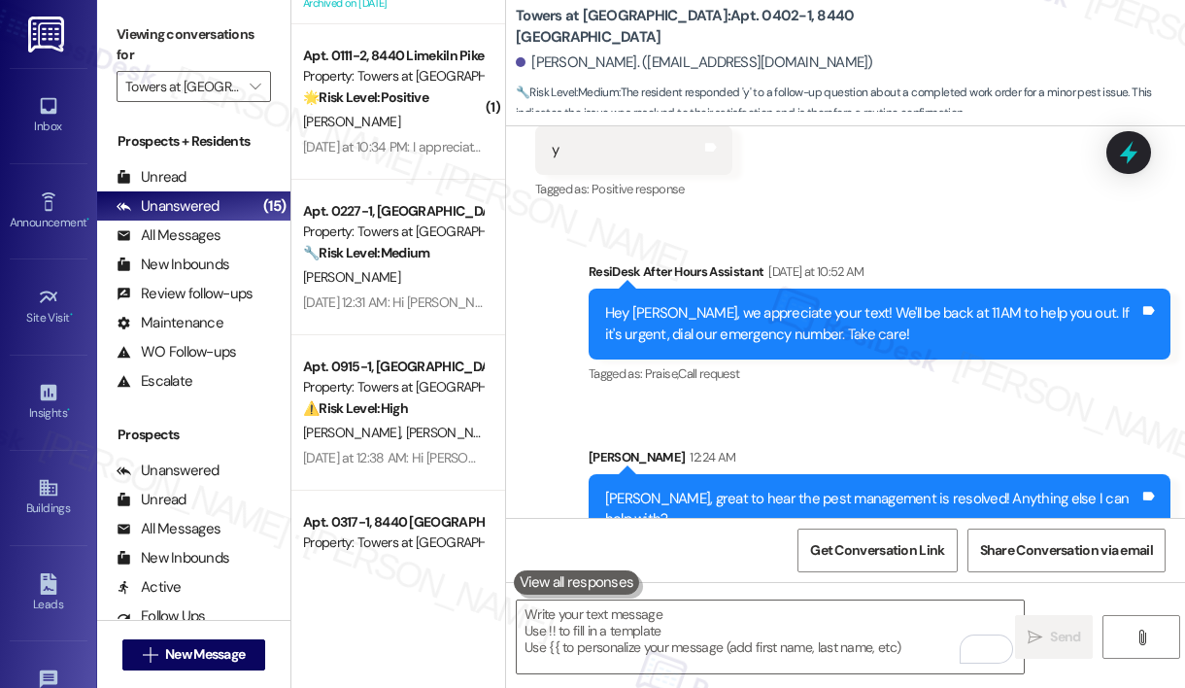
scroll to position [1367, 0]
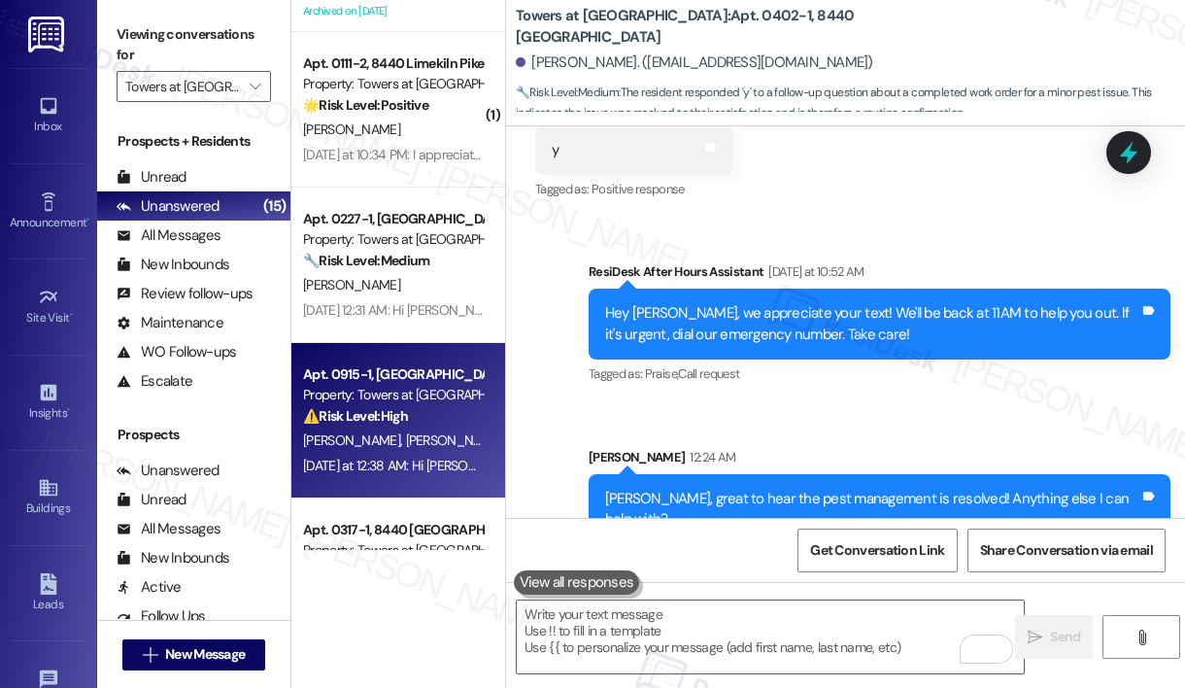
click at [439, 416] on div "⚠️ Risk Level: High The resident reports a shower door falling on them, causing…" at bounding box center [393, 416] width 180 height 20
type textarea "Fetching suggested responses. Please feel free to read through the conversation…"
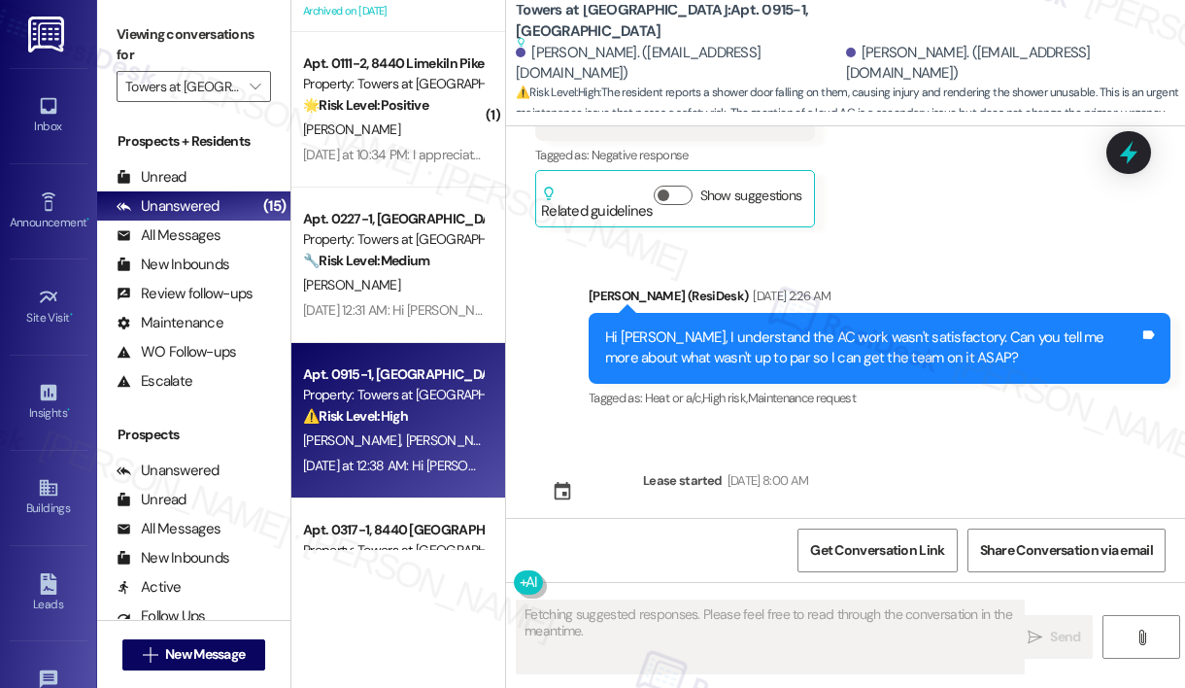
scroll to position [11333, 0]
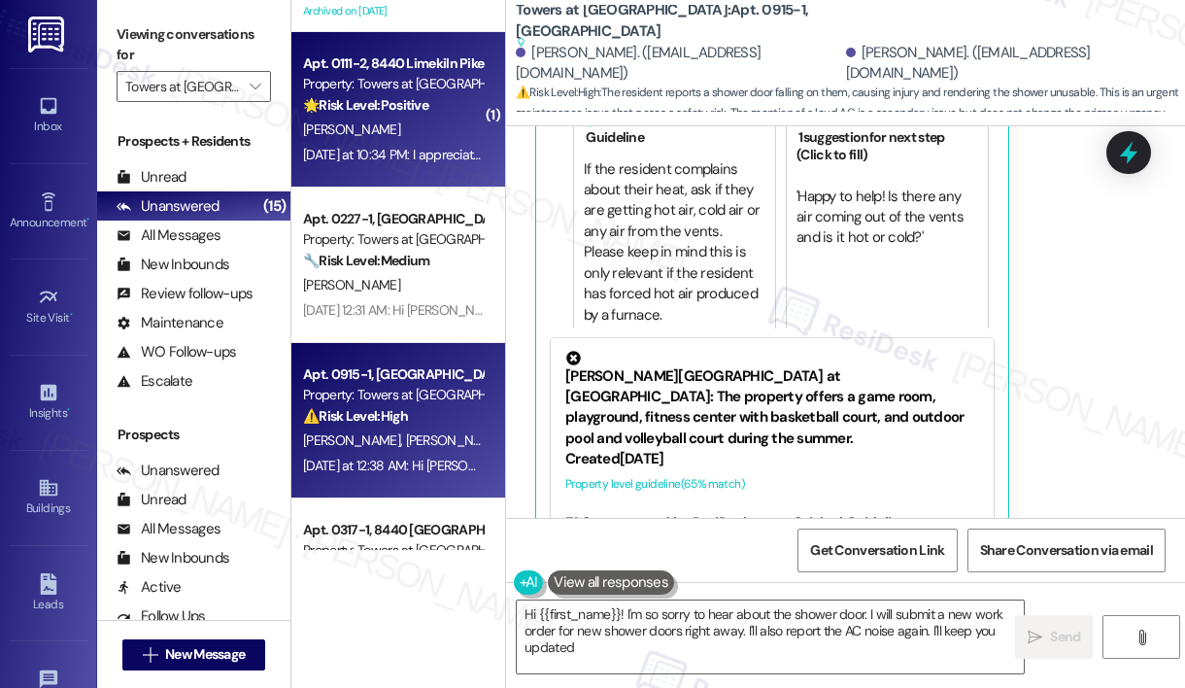
type textarea "Hi {{first_name}}! I'm so sorry to hear about the shower door. I will submit a …"
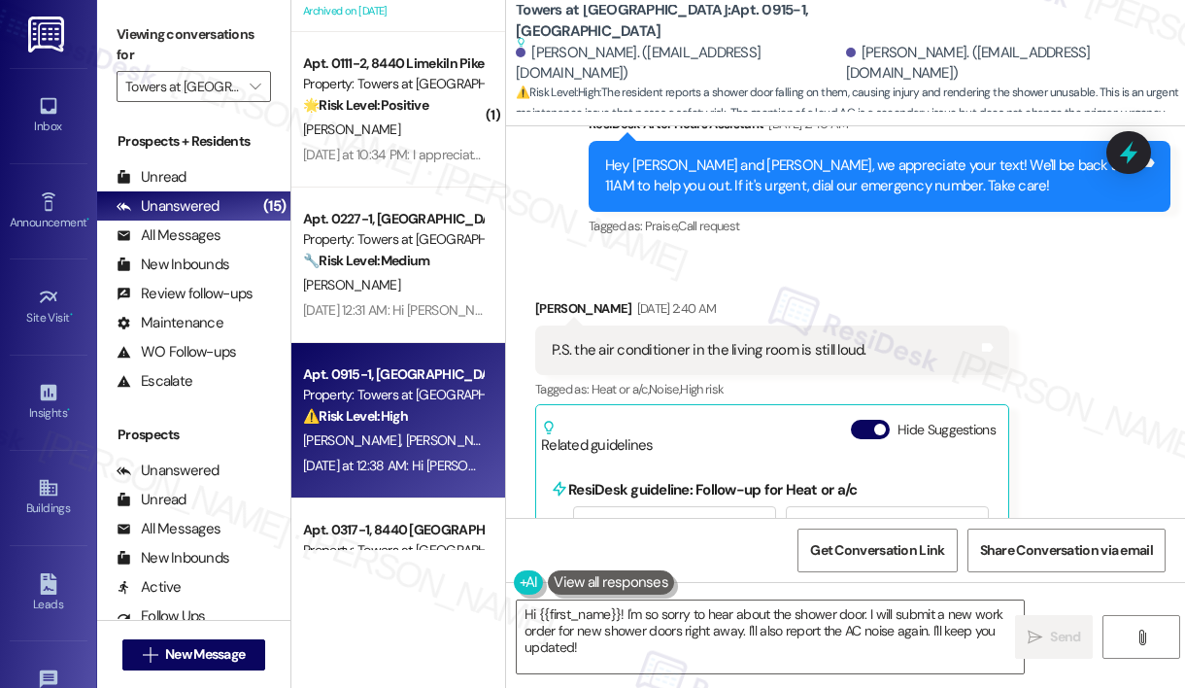
scroll to position [10884, 0]
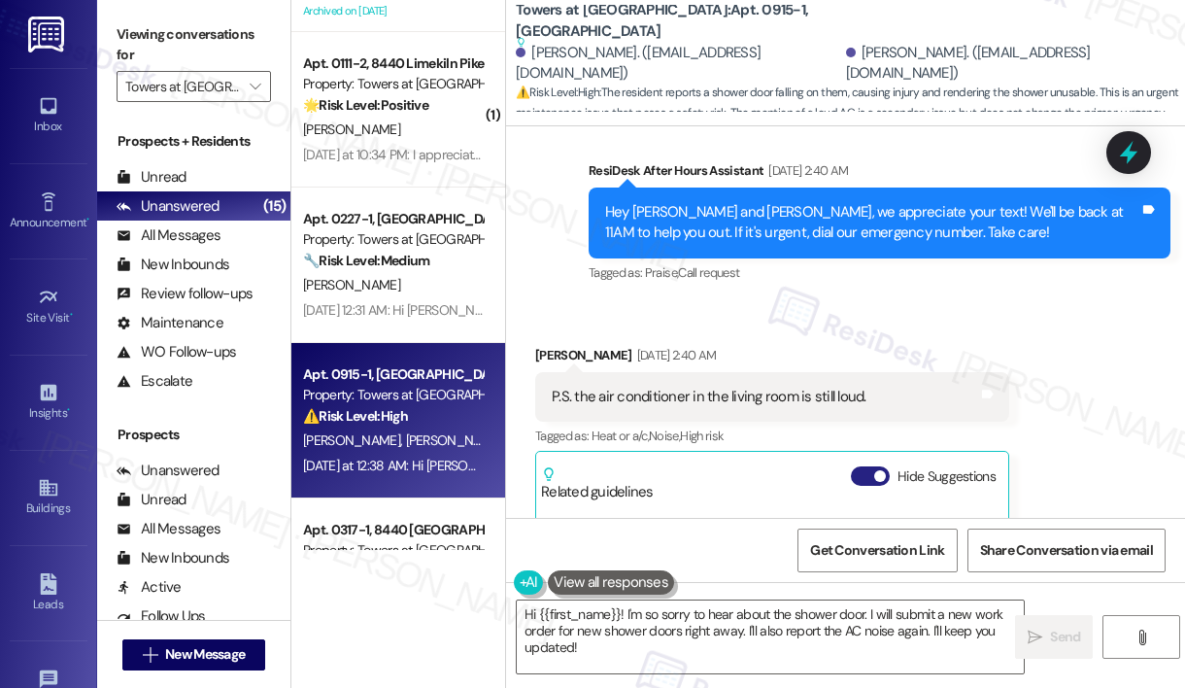
click at [875, 466] on button "Hide Suggestions" at bounding box center [870, 475] width 39 height 19
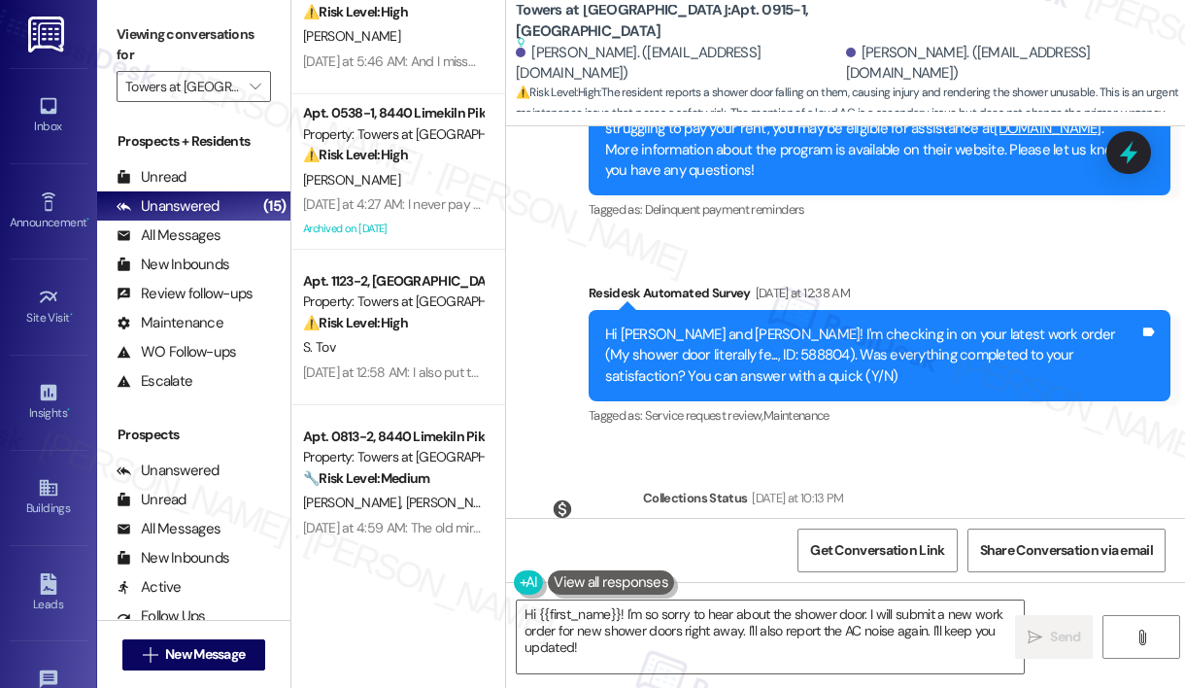
scroll to position [413, 0]
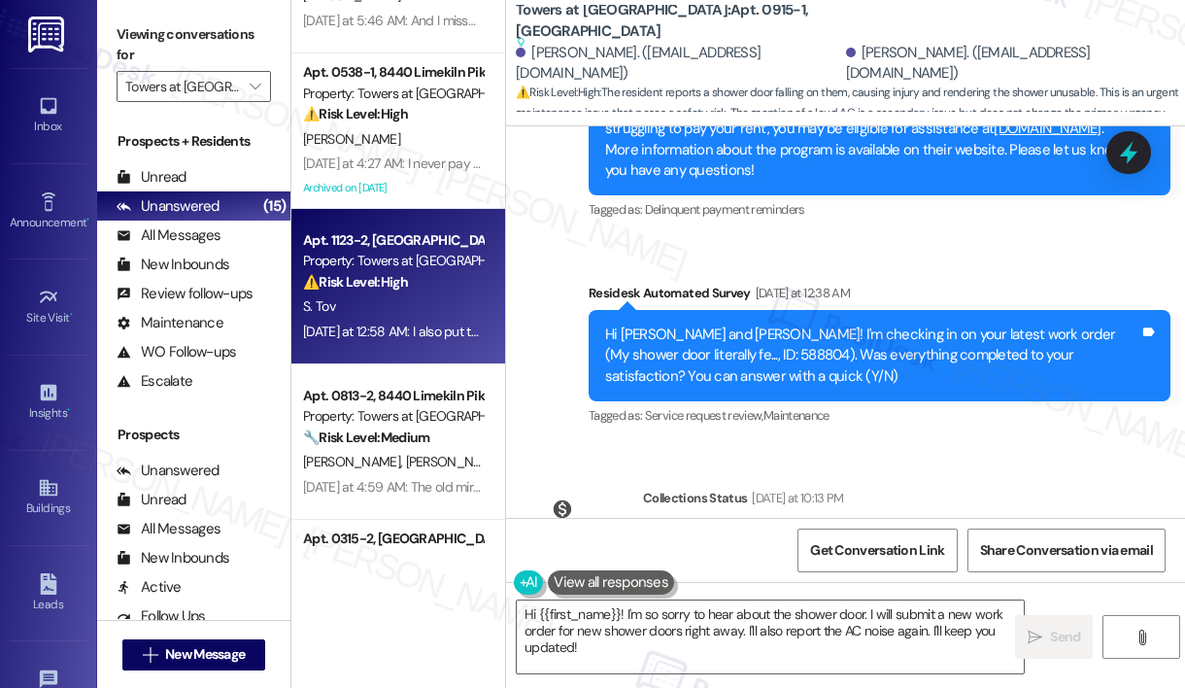
click at [406, 291] on div "⚠️ Risk Level: High The resident reports a toilet issue that requires specific …" at bounding box center [393, 282] width 180 height 20
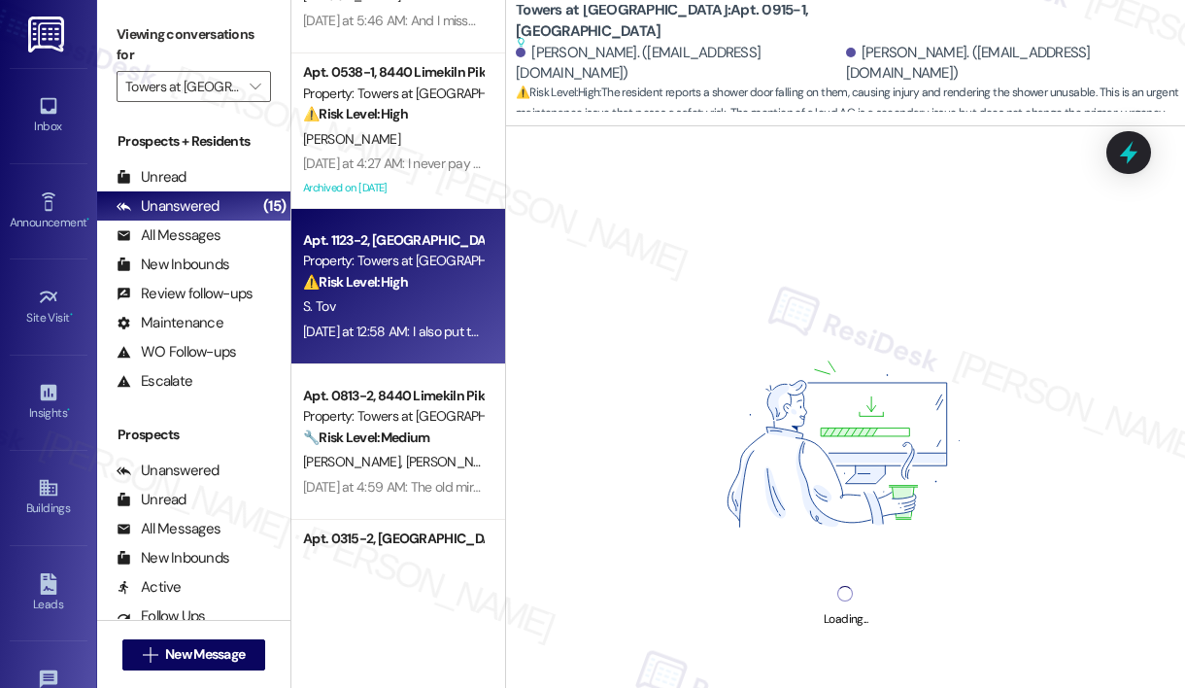
click at [406, 291] on div "⚠️ Risk Level: High The resident reports a toilet issue that requires specific …" at bounding box center [393, 282] width 180 height 20
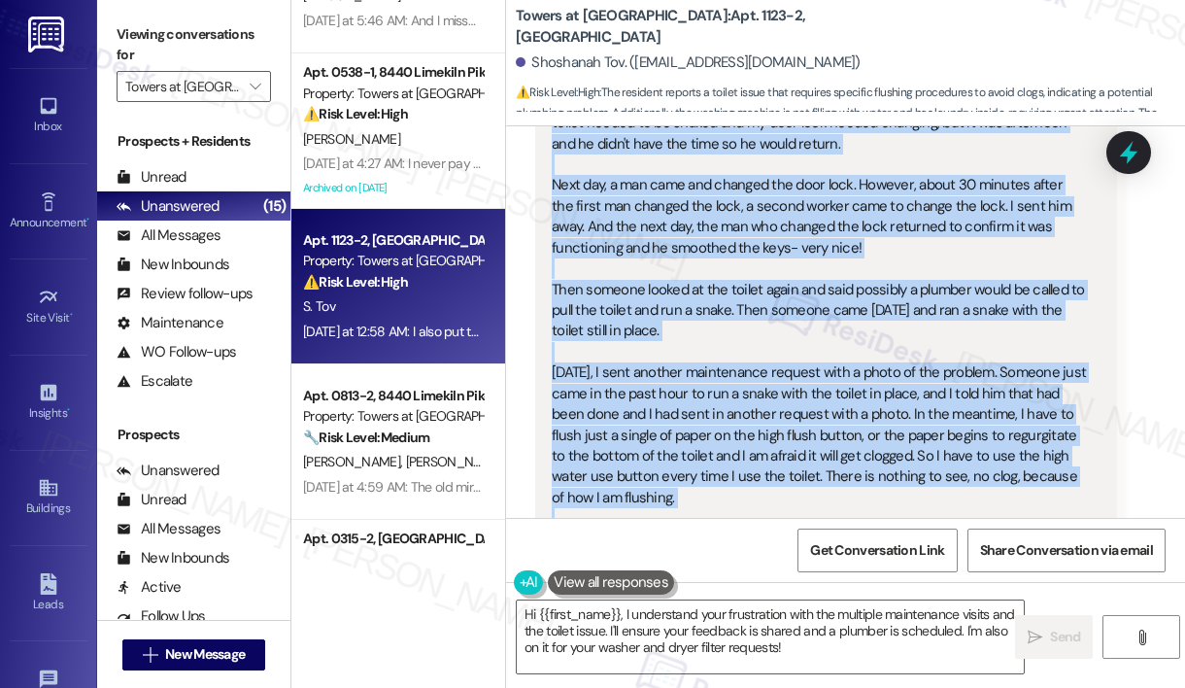
scroll to position [20312, 0]
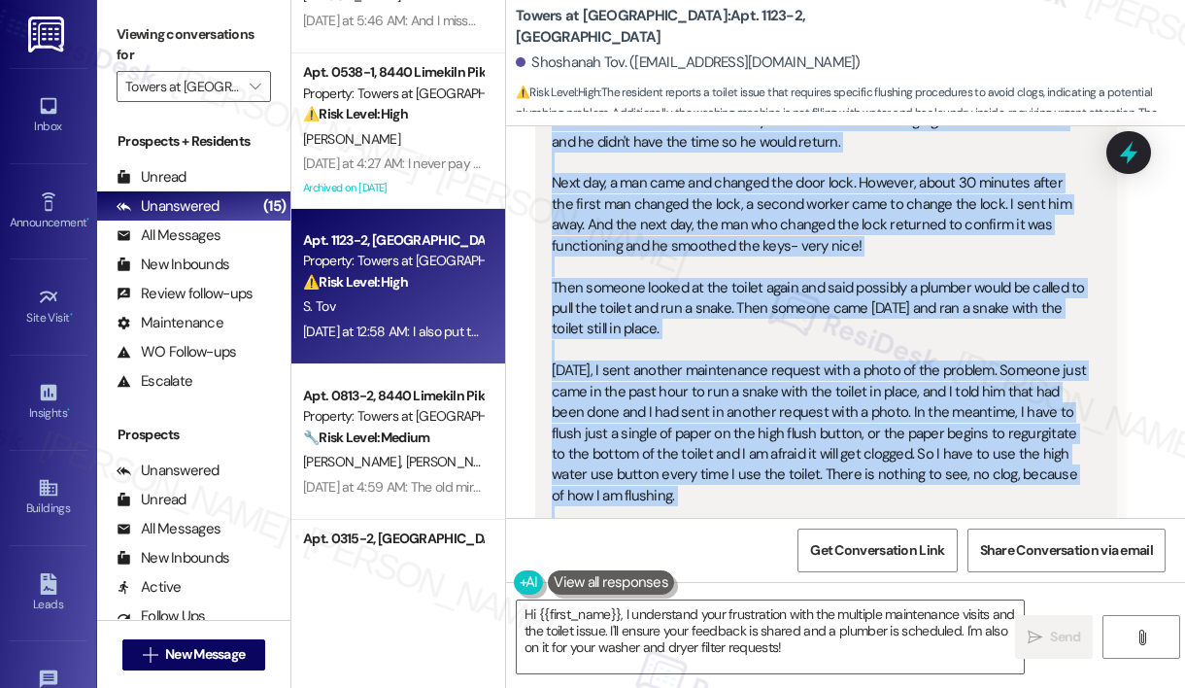
drag, startPoint x: 554, startPoint y: 217, endPoint x: 898, endPoint y: 448, distance: 414.5
click at [898, 448] on div "N maintenance is so confused by poor communication. First a man came and said t…" at bounding box center [819, 360] width 534 height 541
copy div "N maintenance is so confused by poor communication. First a man came and said t…"
click at [648, 630] on textarea "Hi {{first_name}}, I understand your frustration with the multiple maintenance …" at bounding box center [770, 636] width 507 height 73
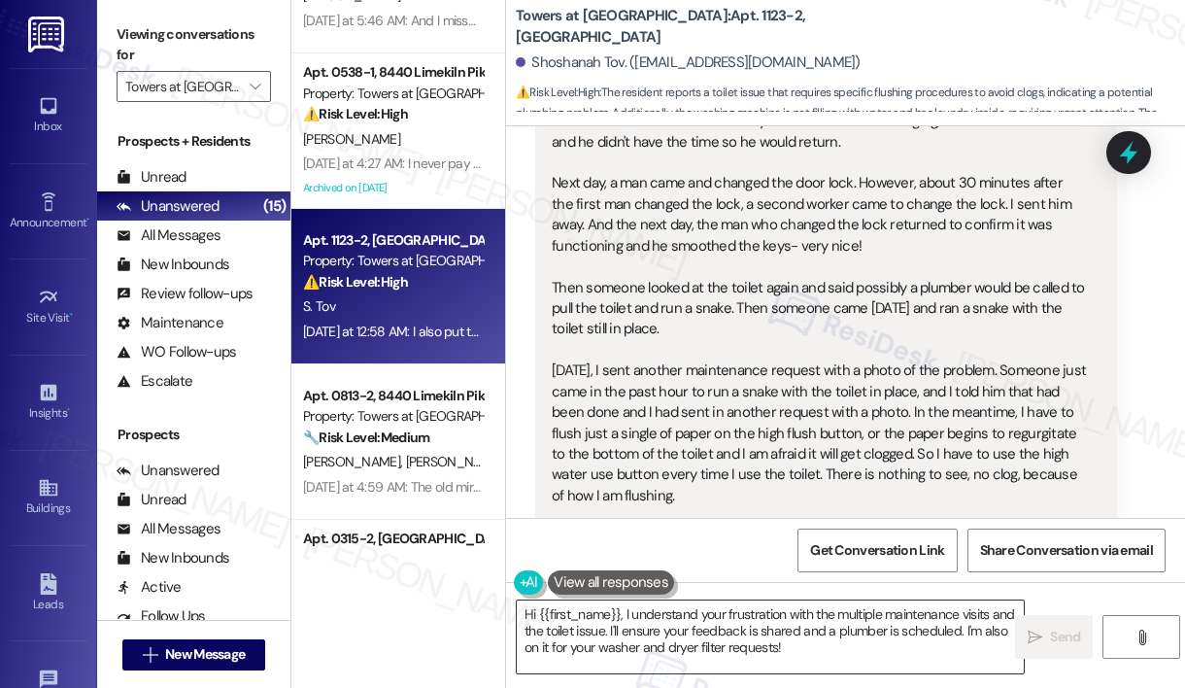
click at [647, 630] on textarea "Hi {{first_name}}, I understand your frustration with the multiple maintenance …" at bounding box center [770, 636] width 507 height 73
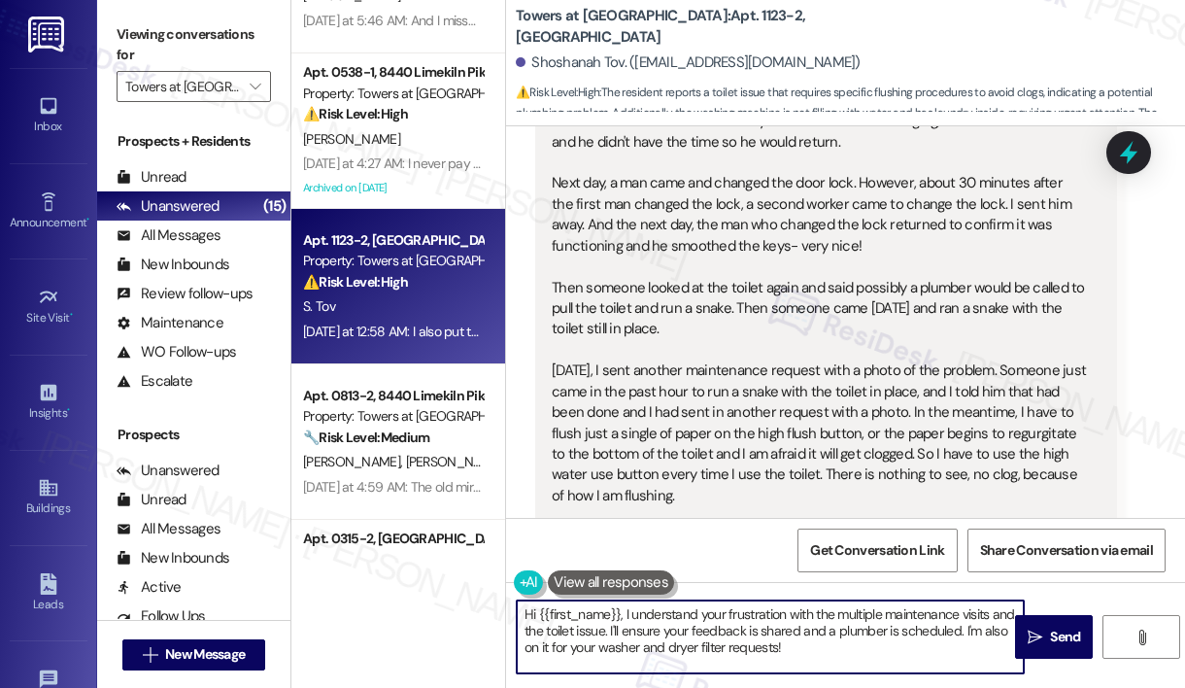
click at [647, 630] on textarea "Hi {{first_name}}, I understand your frustration with the multiple maintenance …" at bounding box center [770, 636] width 507 height 73
paste textarea "[Resident Name], thanks for the detailed update. I’ve sent this to our maintena…"
click at [560, 58] on div "Shoshanah Tov. ([EMAIL_ADDRESS][DOMAIN_NAME])" at bounding box center [688, 62] width 345 height 20
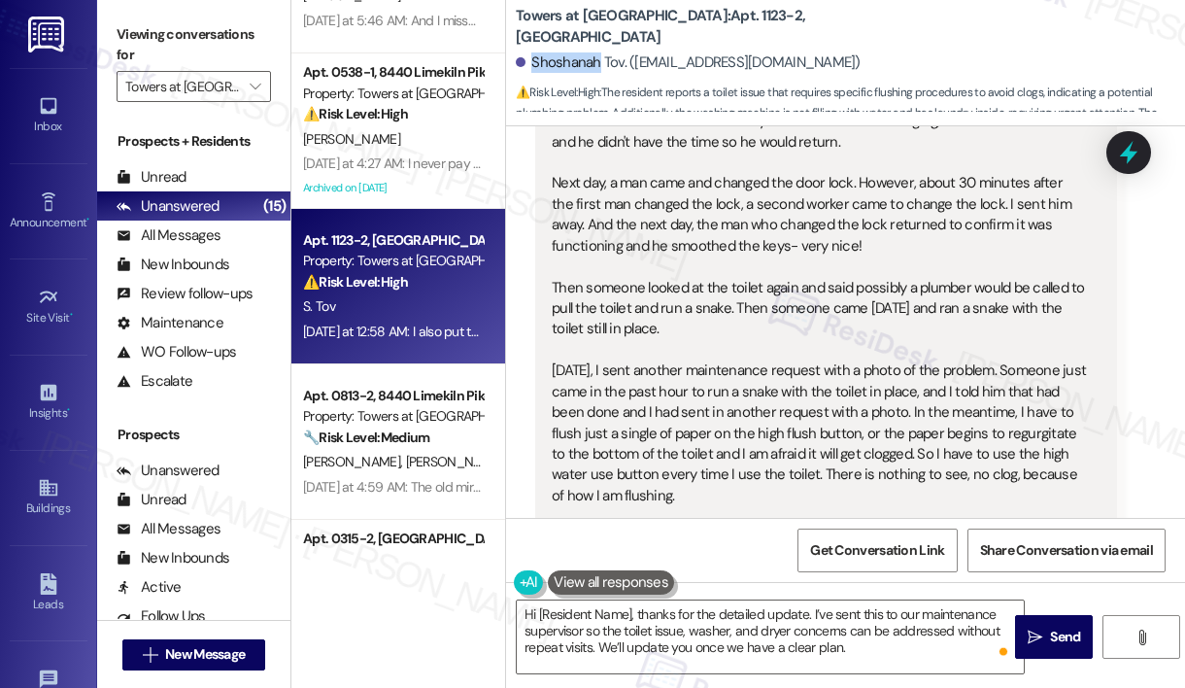
copy div "[PERSON_NAME]"
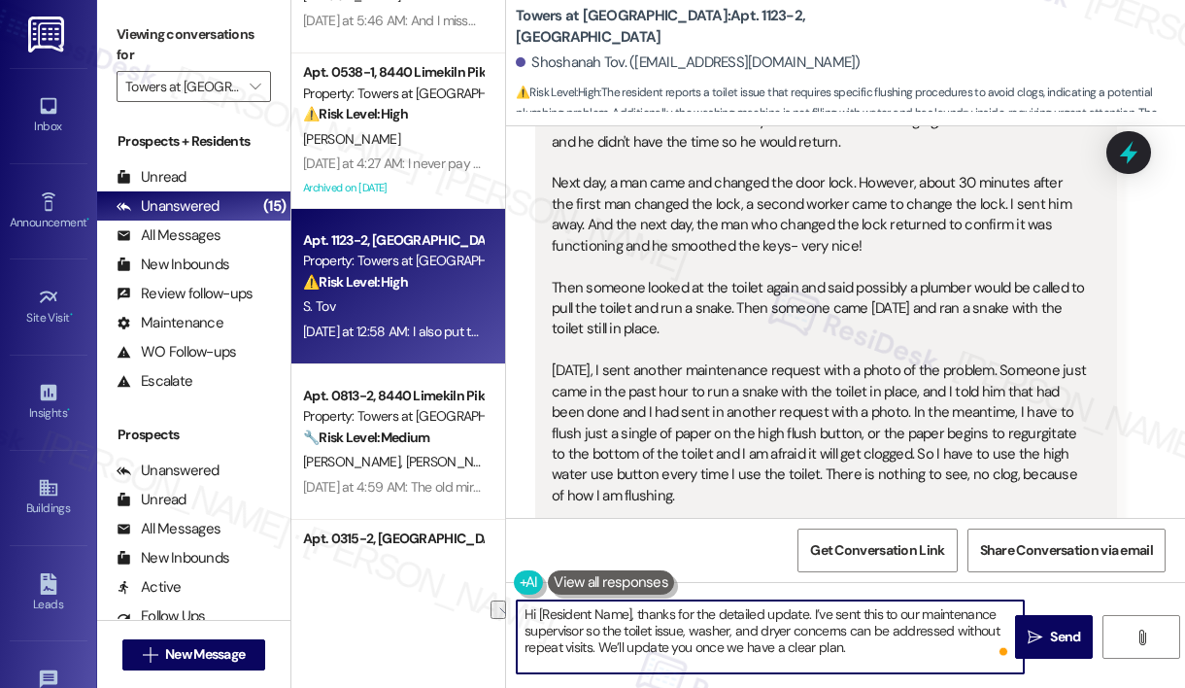
drag, startPoint x: 633, startPoint y: 615, endPoint x: 538, endPoint y: 619, distance: 95.3
click at [538, 619] on textarea "Hi [Resident Name], thanks for the detailed update. I’ve sent this to our maint…" at bounding box center [770, 636] width 507 height 73
paste textarea "[PERSON_NAME]"
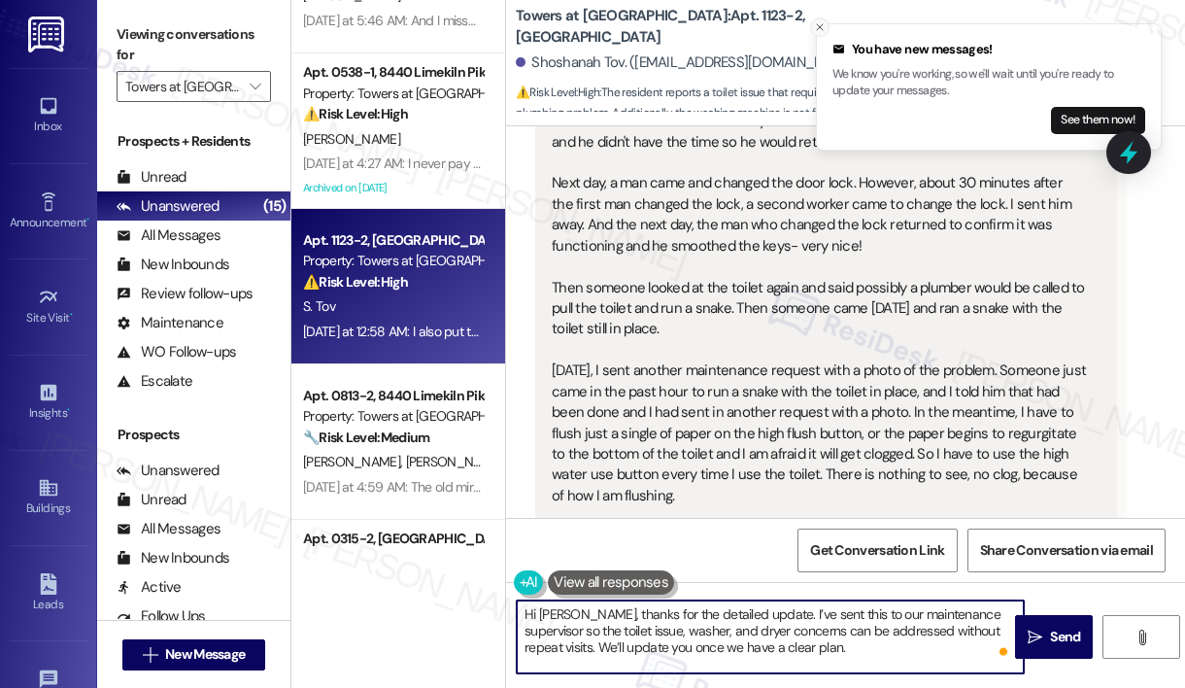
click at [817, 26] on icon "Close toast" at bounding box center [820, 27] width 12 height 12
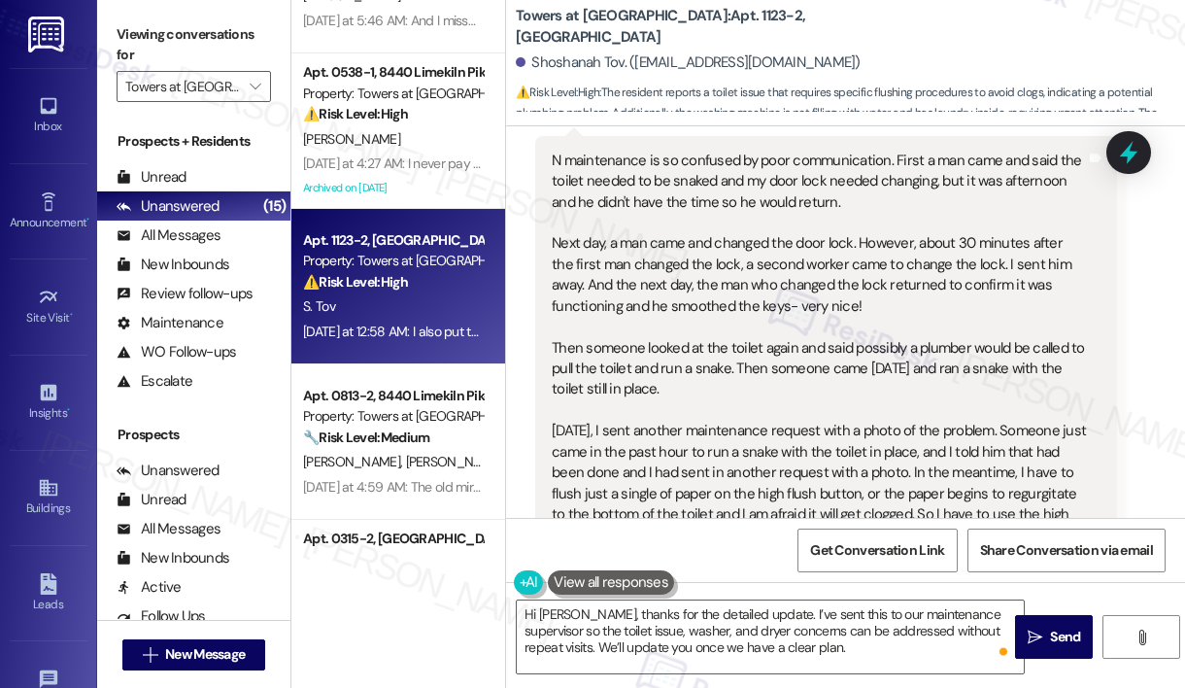
scroll to position [20237, 0]
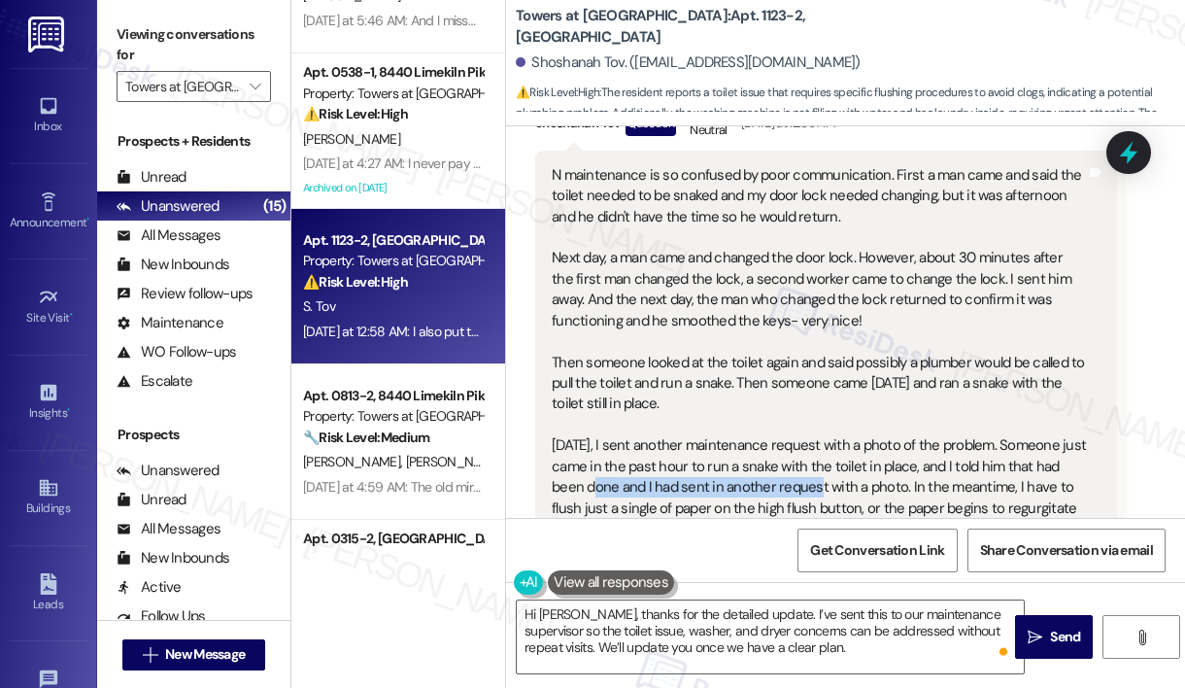
drag, startPoint x: 636, startPoint y: 344, endPoint x: 859, endPoint y: 336, distance: 222.6
click at [859, 336] on div "N maintenance is so confused by poor communication. First a man came and said t…" at bounding box center [819, 435] width 534 height 541
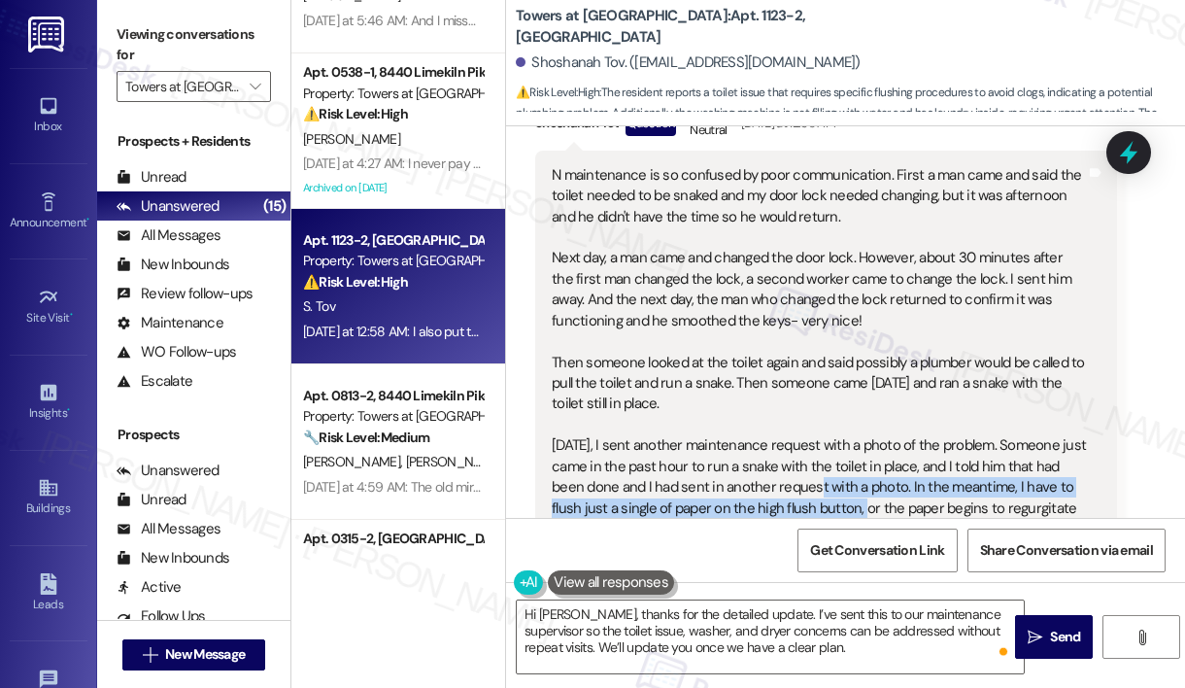
drag, startPoint x: 859, startPoint y: 336, endPoint x: 956, endPoint y: 352, distance: 98.4
click at [955, 354] on div "N maintenance is so confused by poor communication. First a man came and said t…" at bounding box center [819, 435] width 534 height 541
click at [950, 350] on div "N maintenance is so confused by poor communication. First a man came and said t…" at bounding box center [819, 435] width 534 height 541
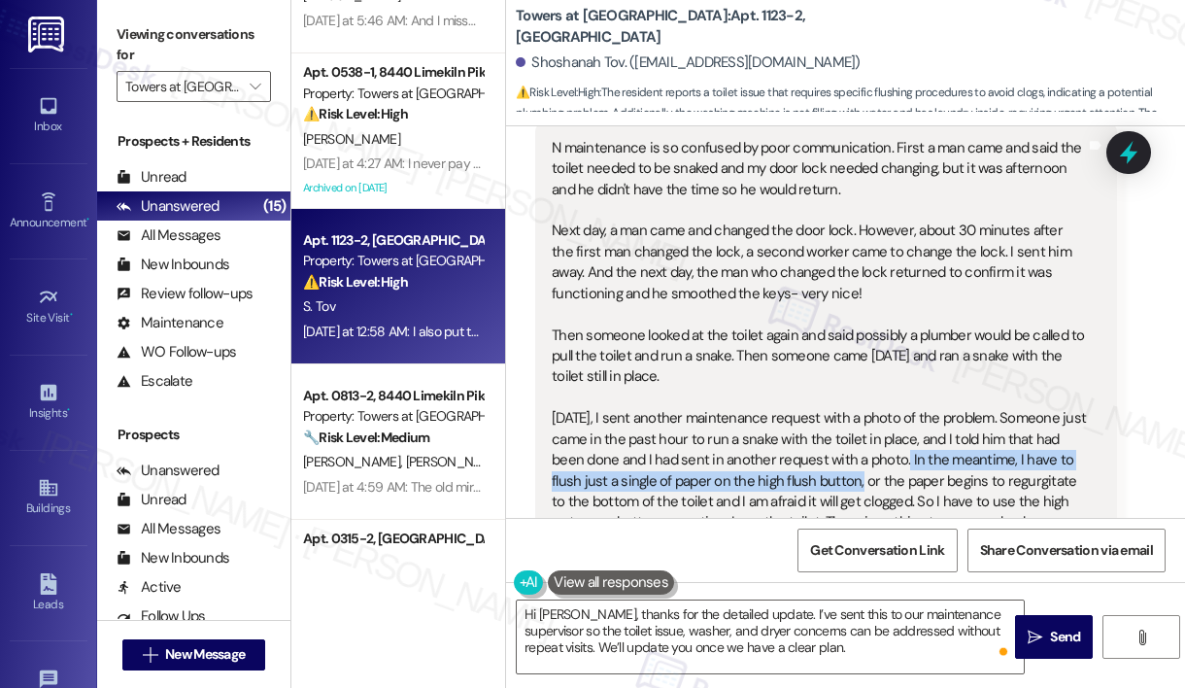
scroll to position [20284, 0]
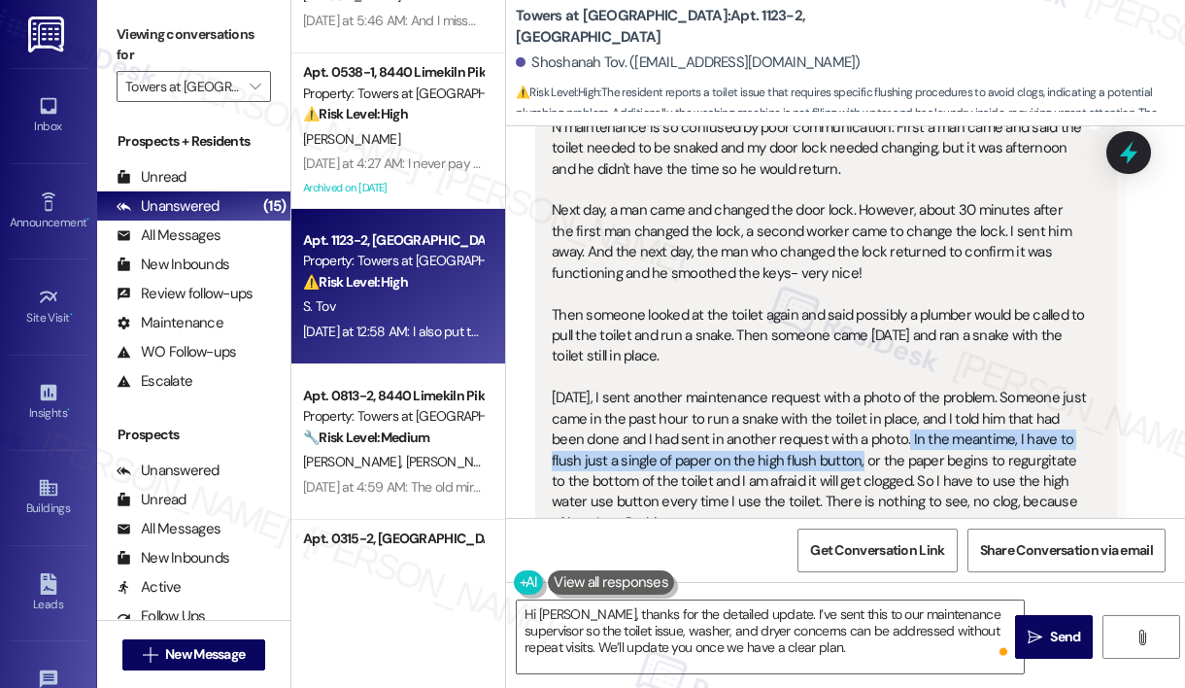
click at [817, 247] on div "N maintenance is so confused by poor communication. First a man came and said t…" at bounding box center [819, 388] width 534 height 541
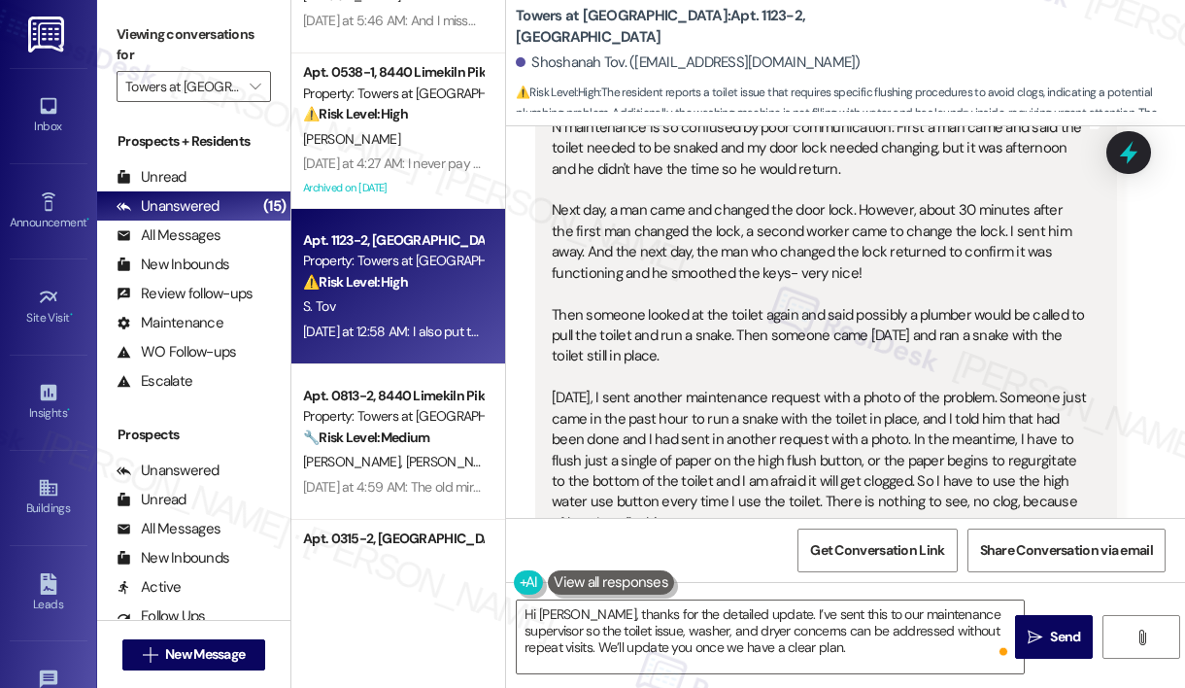
click at [818, 246] on div "N maintenance is so confused by poor communication. First a man came and said t…" at bounding box center [819, 388] width 534 height 541
click at [819, 245] on div "N maintenance is so confused by poor communication. First a man came and said t…" at bounding box center [819, 388] width 534 height 541
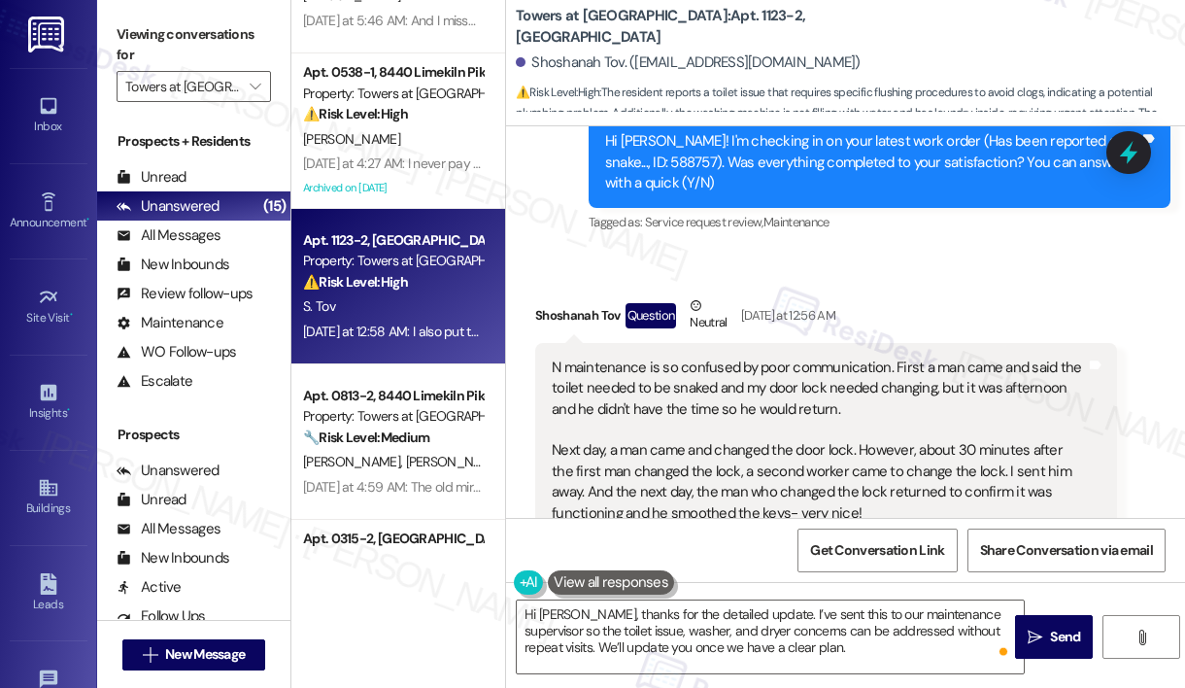
scroll to position [20134, 0]
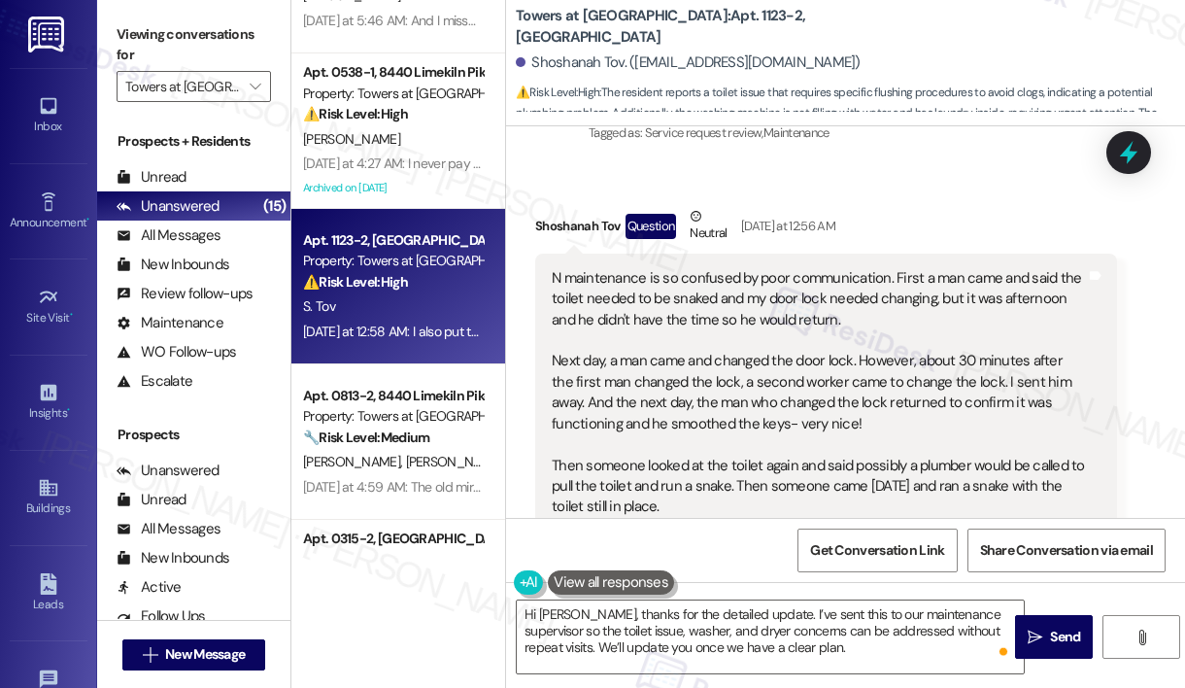
click at [821, 268] on div "N maintenance is so confused by poor communication. First a man came and said t…" at bounding box center [819, 538] width 534 height 541
click at [822, 268] on div "N maintenance is so confused by poor communication. First a man came and said t…" at bounding box center [819, 538] width 534 height 541
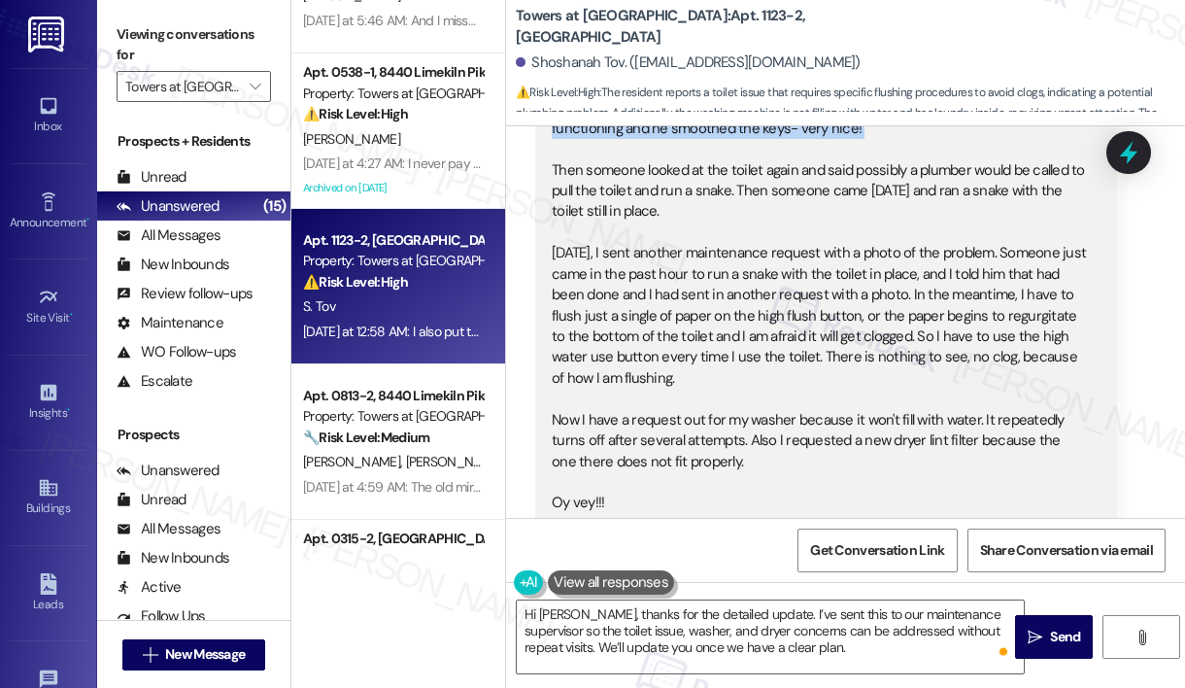
scroll to position [20448, 0]
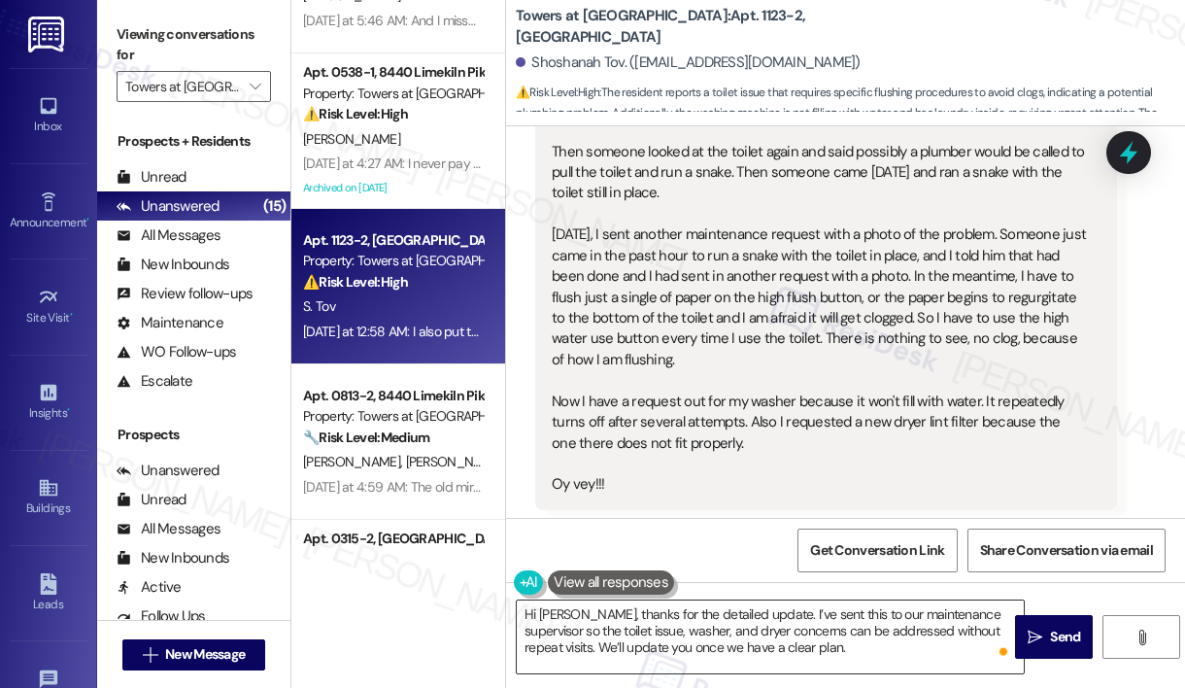
click at [734, 622] on textarea "Hi [PERSON_NAME], thanks for the detailed update. I’ve sent this to our mainten…" at bounding box center [770, 636] width 507 height 73
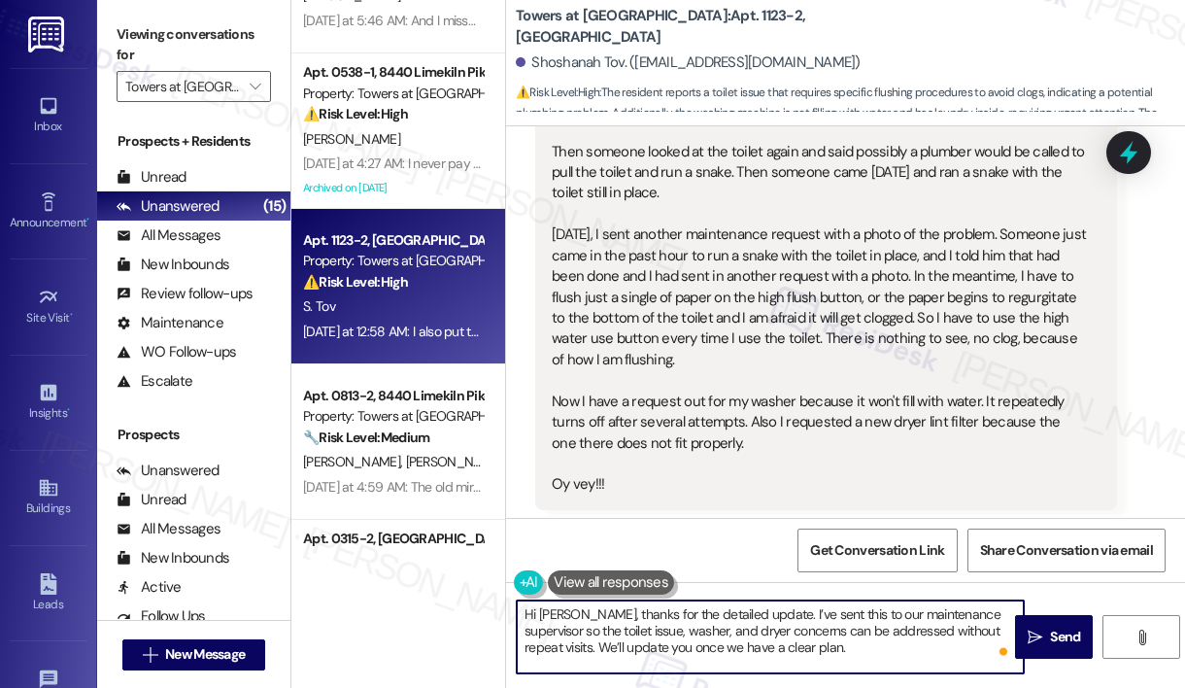
click at [734, 622] on textarea "Hi [PERSON_NAME], thanks for the detailed update. I’ve sent this to our mainten…" at bounding box center [770, 636] width 507 height 73
click at [733, 621] on textarea "Hi [PERSON_NAME], thanks for the detailed update. I’ve sent this to our mainten…" at bounding box center [770, 636] width 507 height 73
click at [554, 634] on textarea "Hi [PERSON_NAME], thanks for the detailed update. I’ve sent this to our mainten…" at bounding box center [770, 636] width 507 height 73
click at [567, 633] on textarea "Hi [PERSON_NAME], thanks for the detailed update. I’ve sent this to our mainten…" at bounding box center [770, 636] width 507 height 73
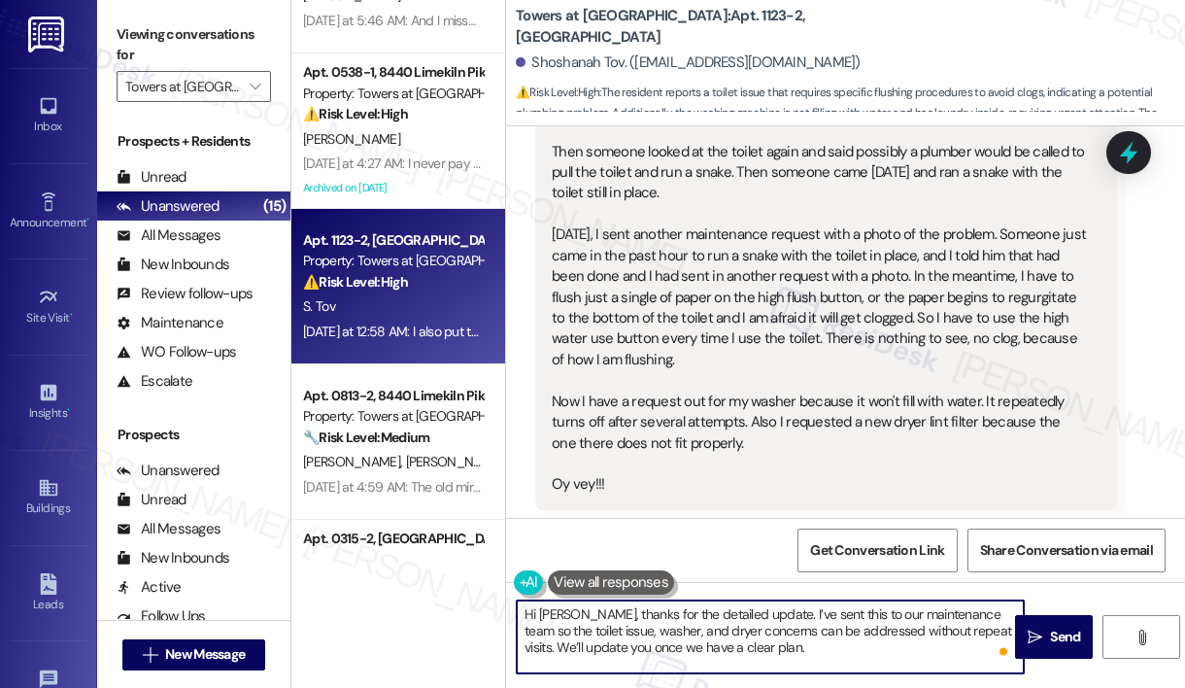
click at [568, 632] on textarea "Hi [PERSON_NAME], thanks for the detailed update. I’ve sent this to our mainten…" at bounding box center [770, 636] width 507 height 73
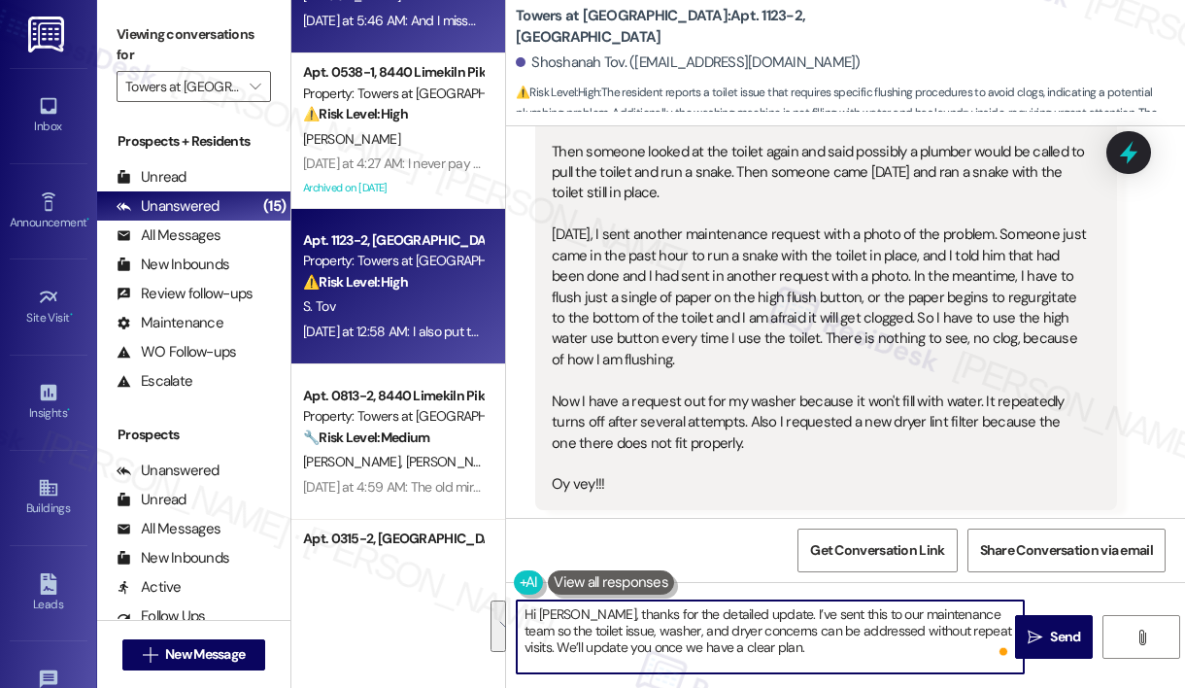
type textarea "Hi [PERSON_NAME], thanks for the detailed update. I’ve sent this to our mainten…"
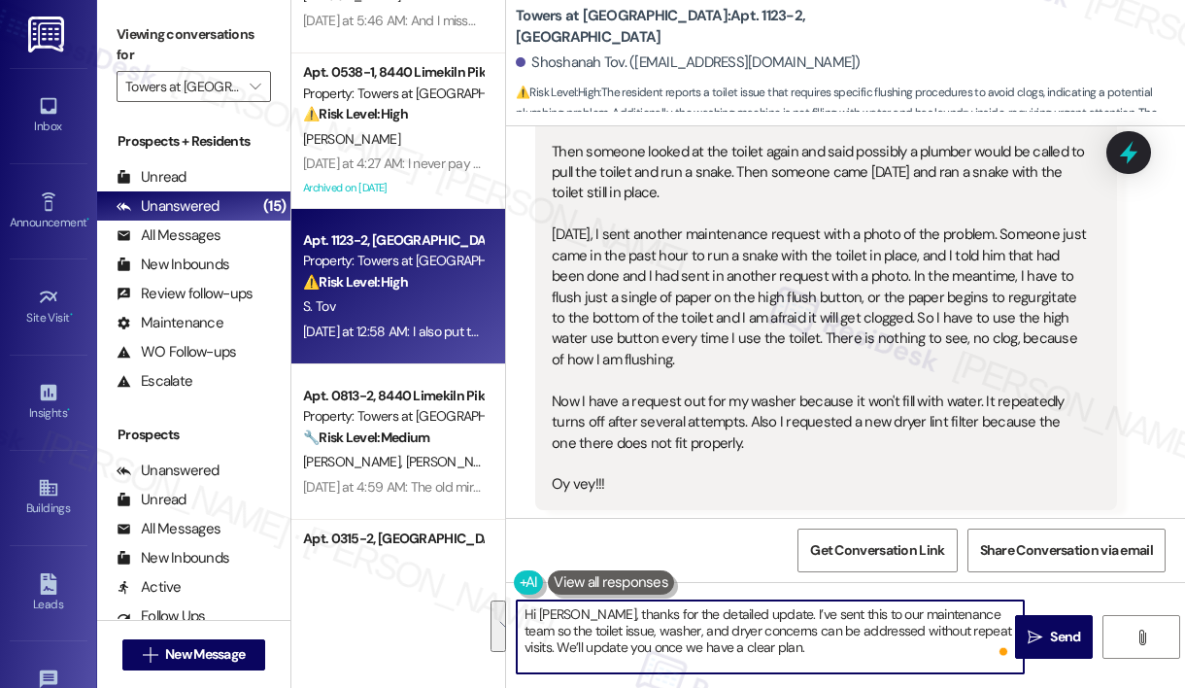
click at [770, 637] on textarea "Hi [PERSON_NAME], thanks for the detailed update. I’ve sent this to our mainten…" at bounding box center [770, 636] width 507 height 73
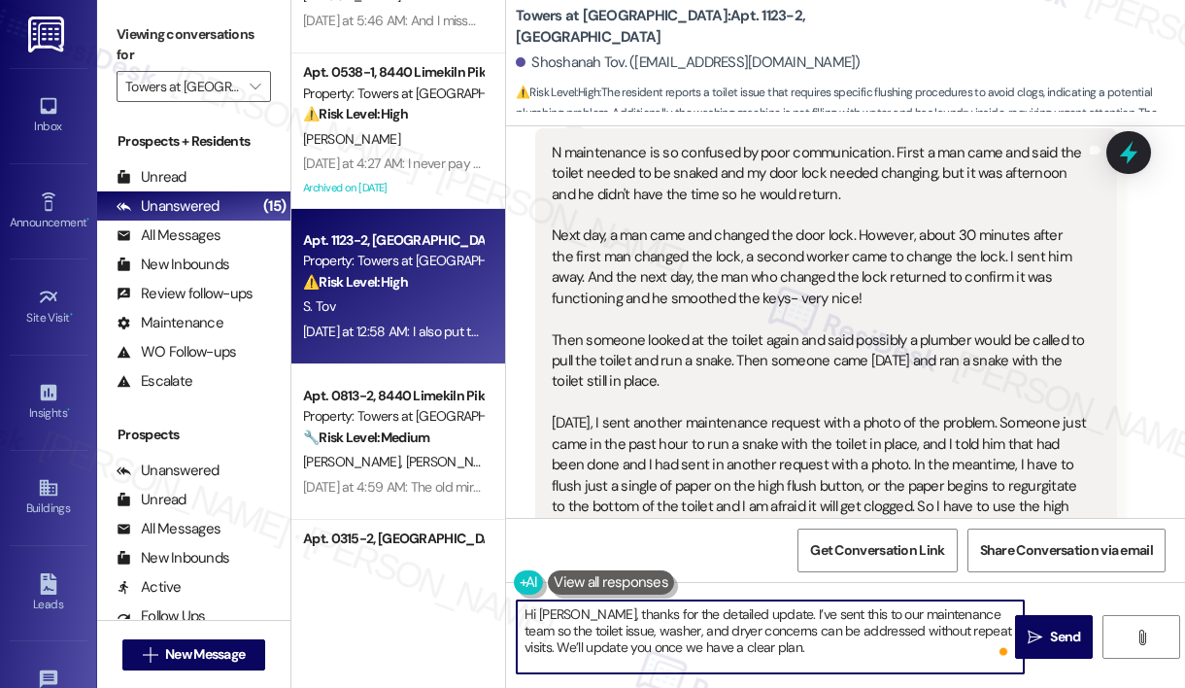
scroll to position [20256, 0]
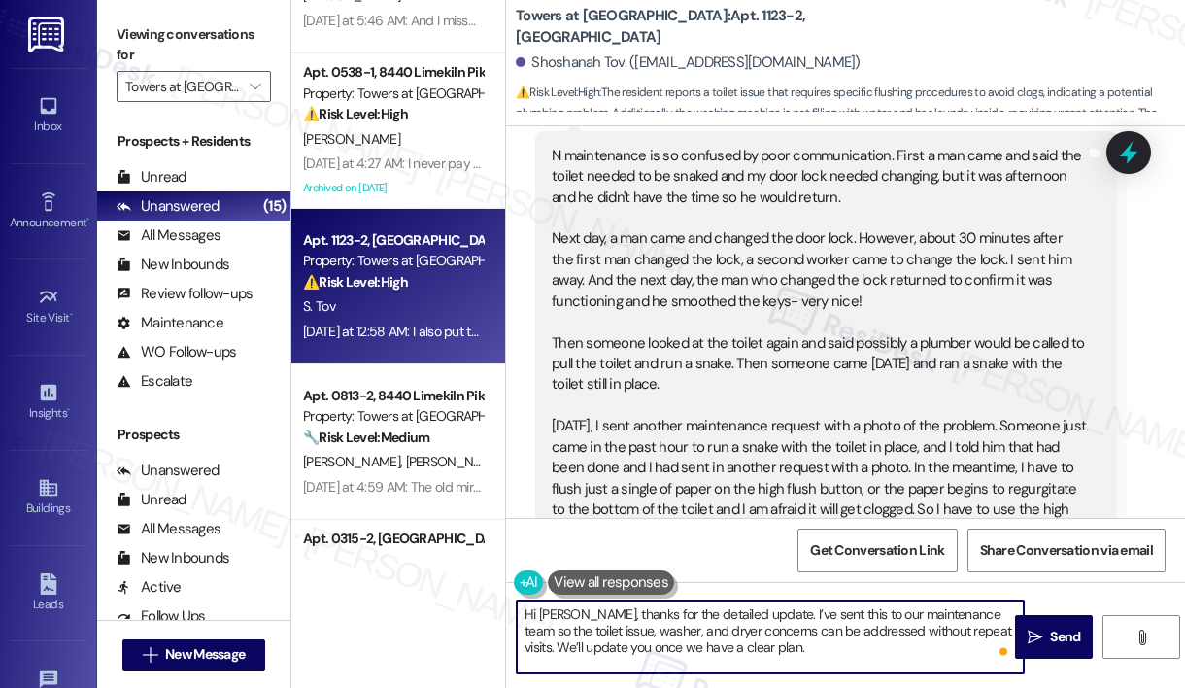
click at [847, 650] on textarea "Hi [PERSON_NAME], thanks for the detailed update. I’ve sent this to our mainten…" at bounding box center [770, 636] width 507 height 73
click at [754, 631] on textarea "Hi [PERSON_NAME], thanks for the detailed update. I’ve sent this to our mainten…" at bounding box center [770, 636] width 507 height 73
click at [753, 631] on textarea "Hi [PERSON_NAME], thanks for the detailed update. I’ve sent this to our mainten…" at bounding box center [770, 636] width 507 height 73
click at [802, 661] on textarea "Hi [PERSON_NAME], thanks for the detailed update. I’ve sent this to our mainten…" at bounding box center [770, 636] width 507 height 73
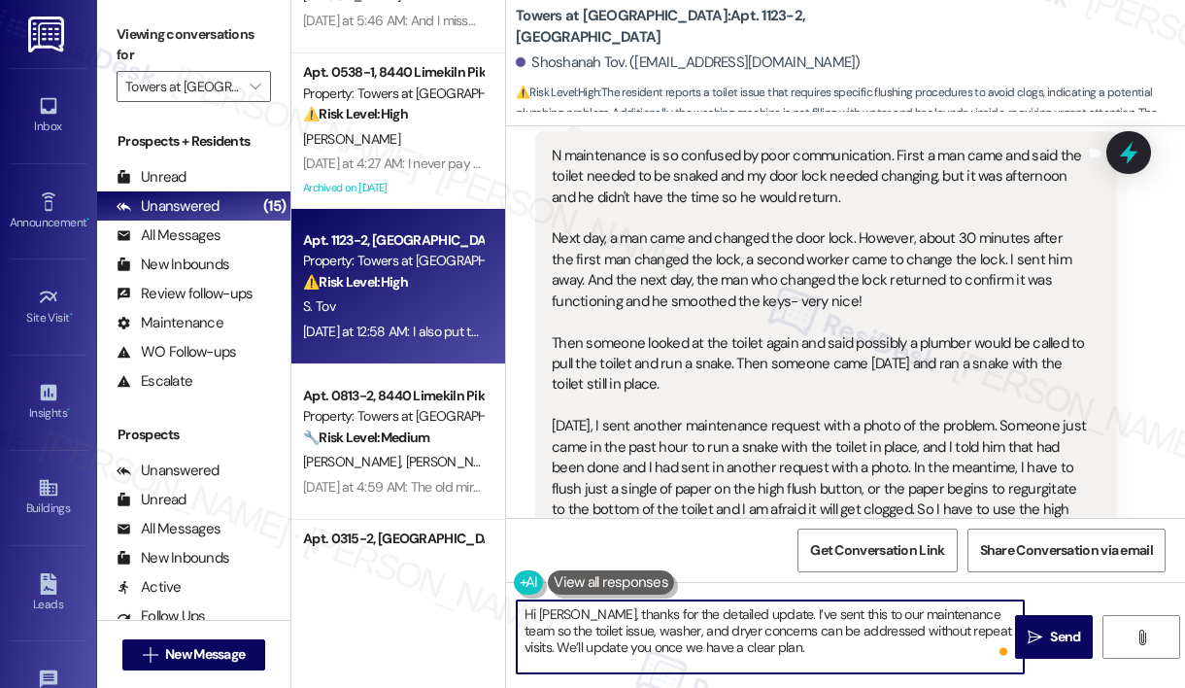
click at [715, 643] on textarea "Hi [PERSON_NAME], thanks for the detailed update. I’ve sent this to our mainten…" at bounding box center [770, 636] width 507 height 73
click at [713, 644] on textarea "Hi [PERSON_NAME], thanks for the detailed update. I’ve sent this to our mainten…" at bounding box center [770, 636] width 507 height 73
click at [752, 609] on textarea "Hi [PERSON_NAME], thanks for the detailed update. I’ve sent this to our mainten…" at bounding box center [770, 636] width 507 height 73
click at [751, 609] on textarea "Hi [PERSON_NAME], thanks for the detailed update. I’ve sent this to our mainten…" at bounding box center [770, 636] width 507 height 73
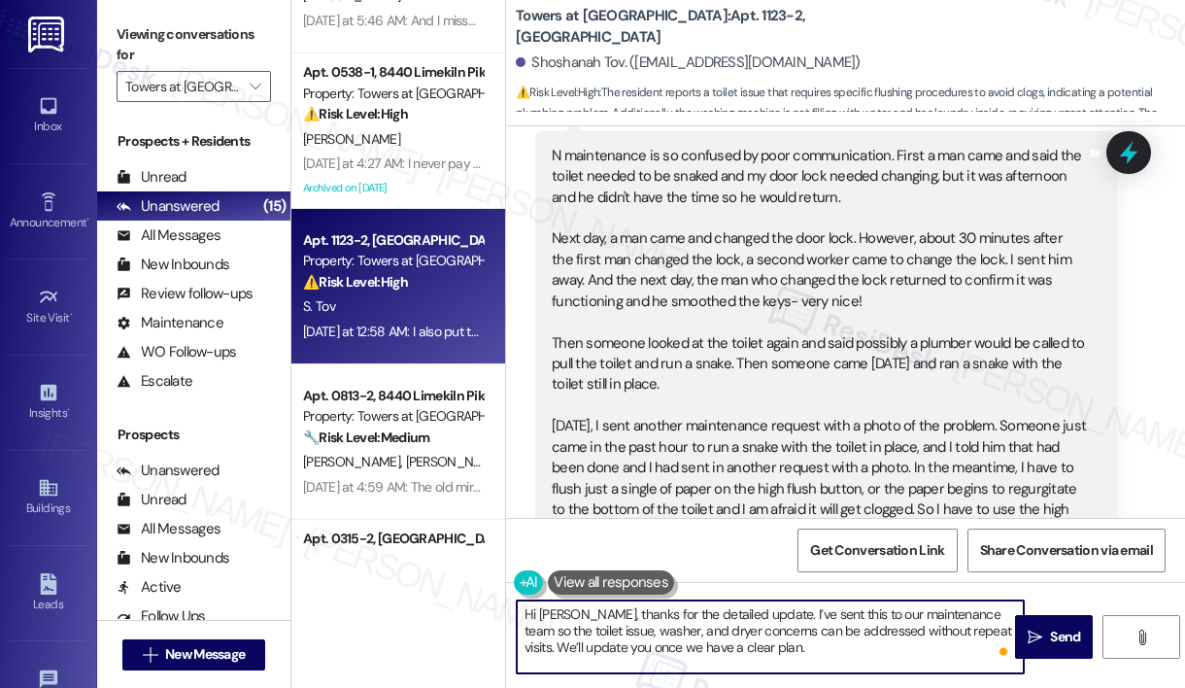
click at [751, 609] on textarea "Hi [PERSON_NAME], thanks for the detailed update. I’ve sent this to our mainten…" at bounding box center [770, 636] width 507 height 73
click at [763, 630] on textarea "Hi [PERSON_NAME], thanks for the detailed update. I’ve sent this to our mainten…" at bounding box center [770, 636] width 507 height 73
click at [792, 644] on textarea "Hi [PERSON_NAME], thanks for the detailed update. I’ve sent this to our mainten…" at bounding box center [770, 636] width 507 height 73
click at [1034, 634] on icon "" at bounding box center [1035, 638] width 15 height 16
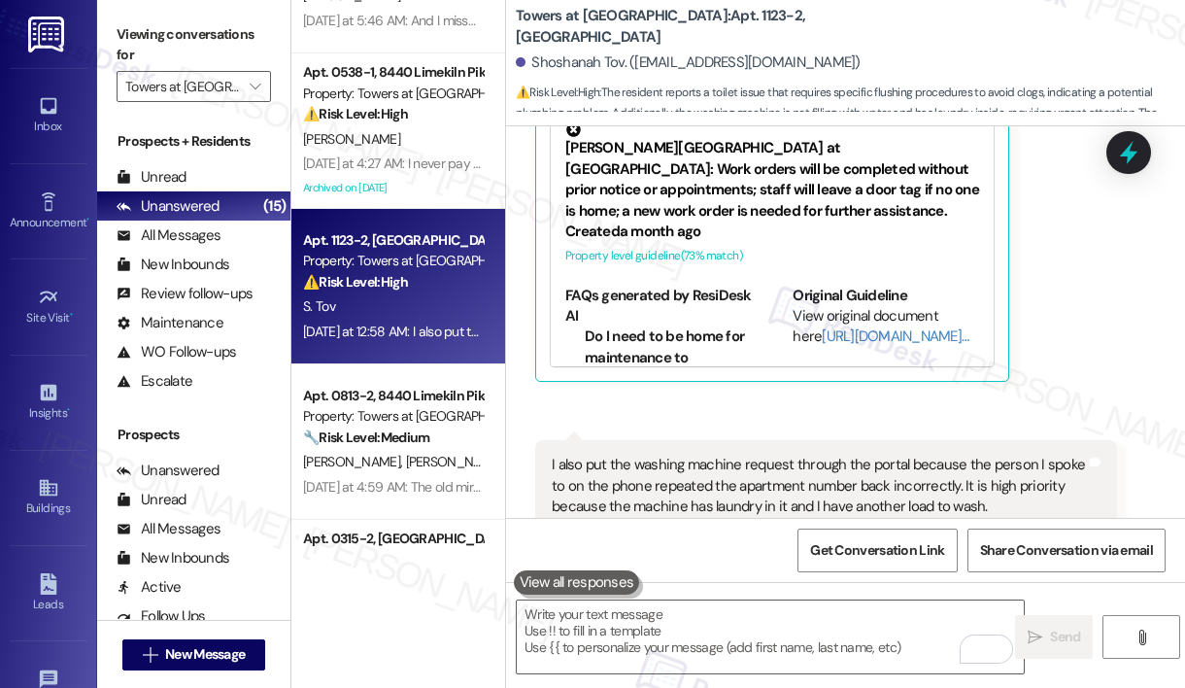
scroll to position [21100, 0]
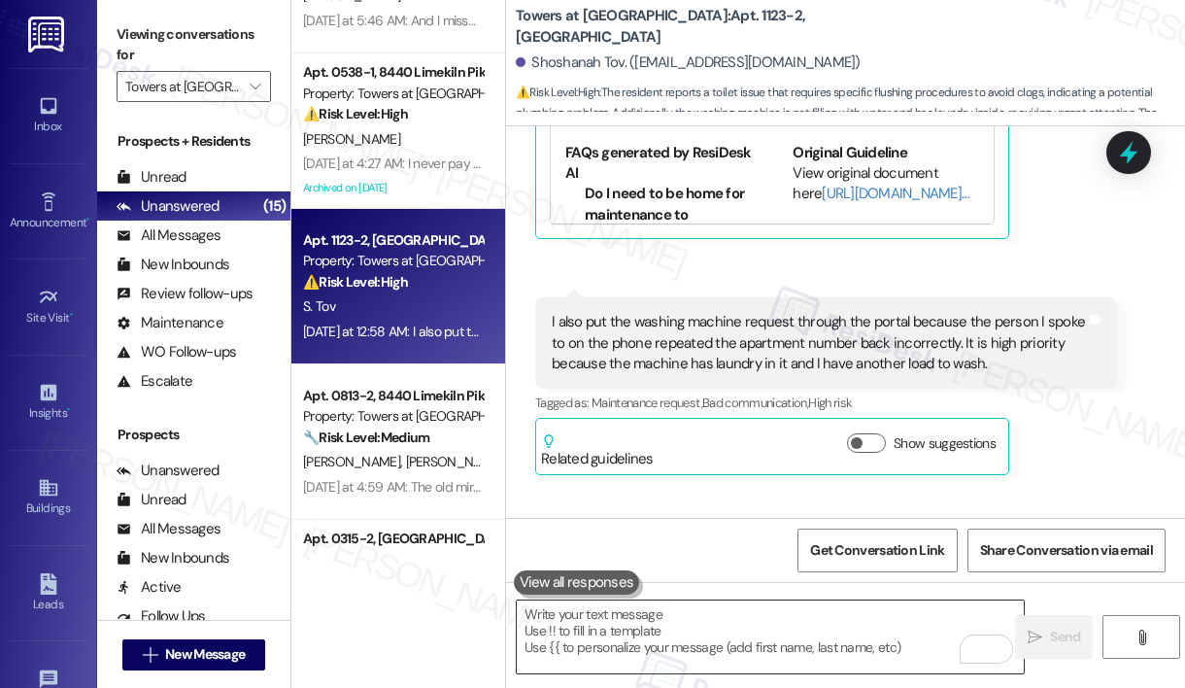
click at [694, 658] on textarea "To enrich screen reader interactions, please activate Accessibility in Grammarl…" at bounding box center [770, 636] width 507 height 73
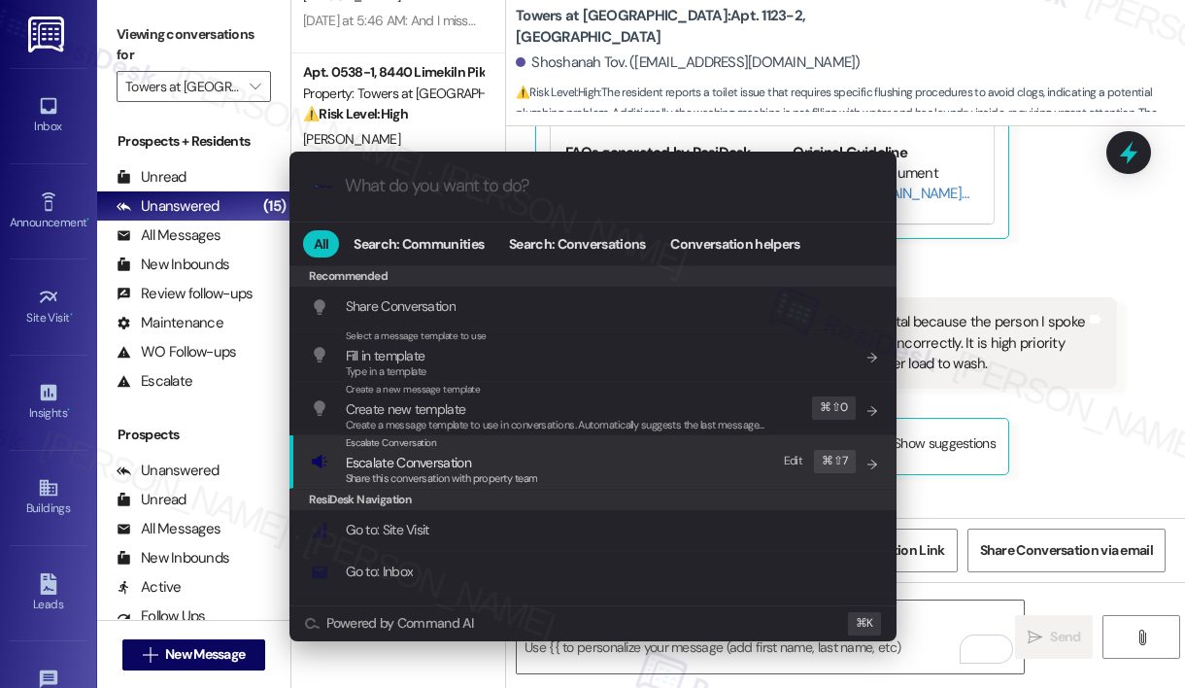
click at [538, 459] on div "Escalate Conversation Escalate Conversation Share this conversation with proper…" at bounding box center [595, 461] width 568 height 52
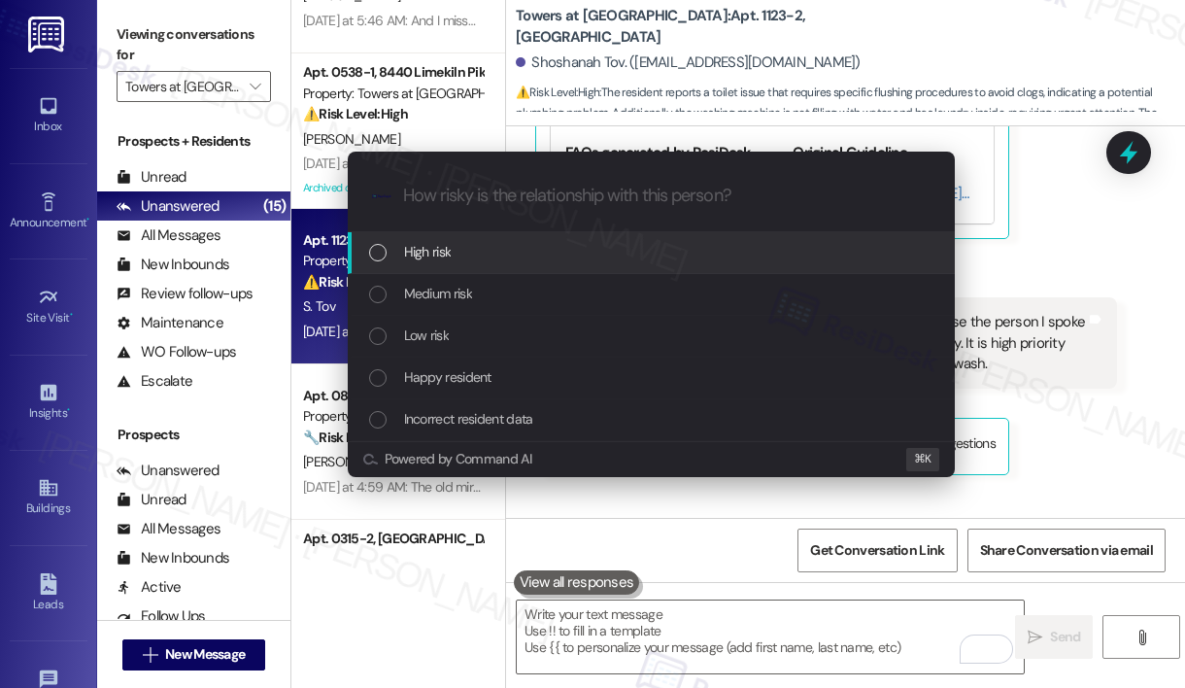
click at [544, 257] on div "High risk" at bounding box center [653, 251] width 568 height 21
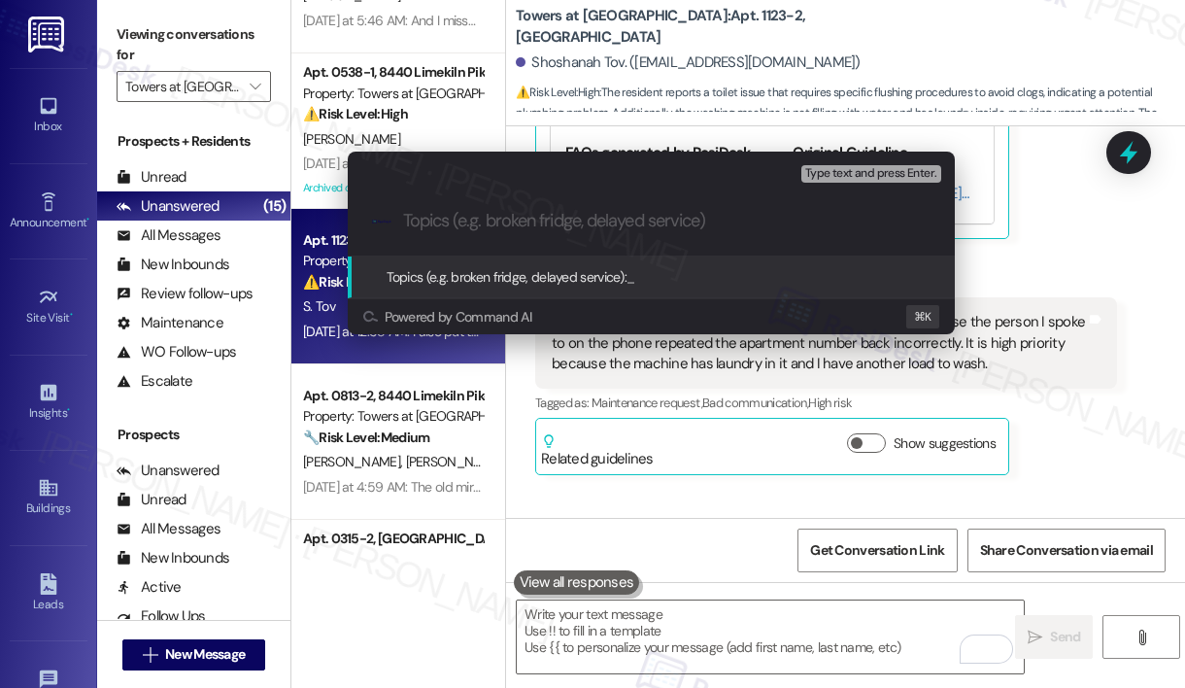
paste input "Maintenance Concerns and Follow-Up Plan"
type input "Maintenance Concerns and Follow-Up Plan"
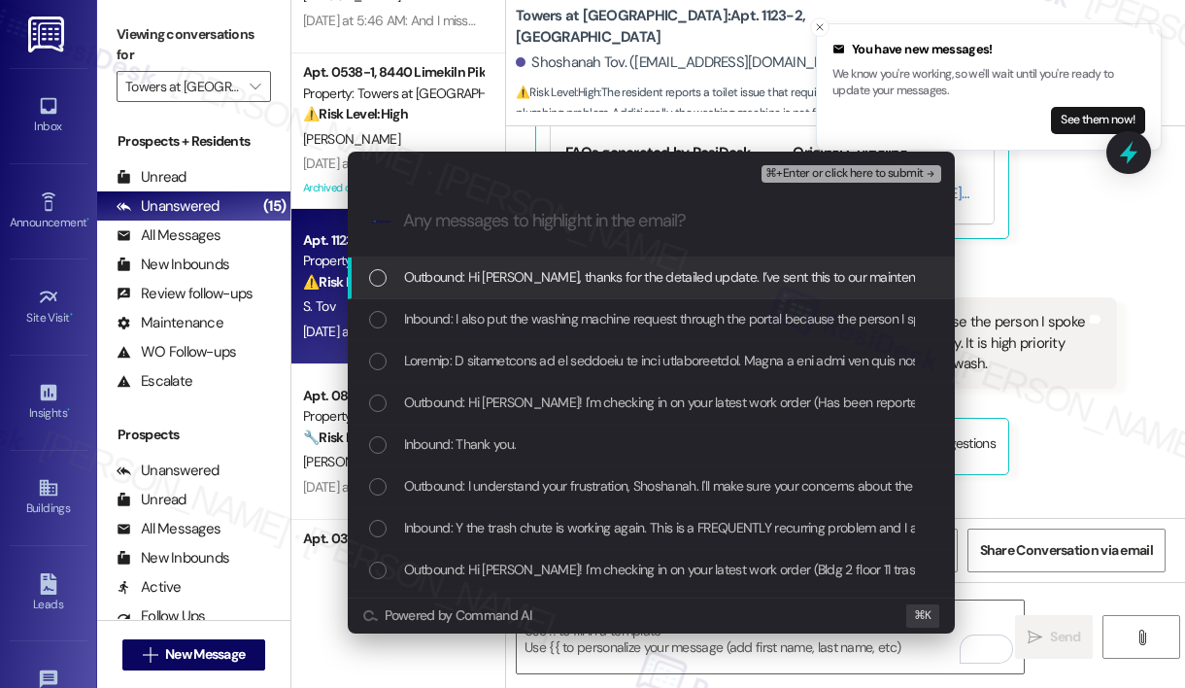
click at [683, 281] on span "Outbound: Hi [PERSON_NAME], thanks for the detailed update. I’ve sent this to o…" at bounding box center [1061, 276] width 1314 height 21
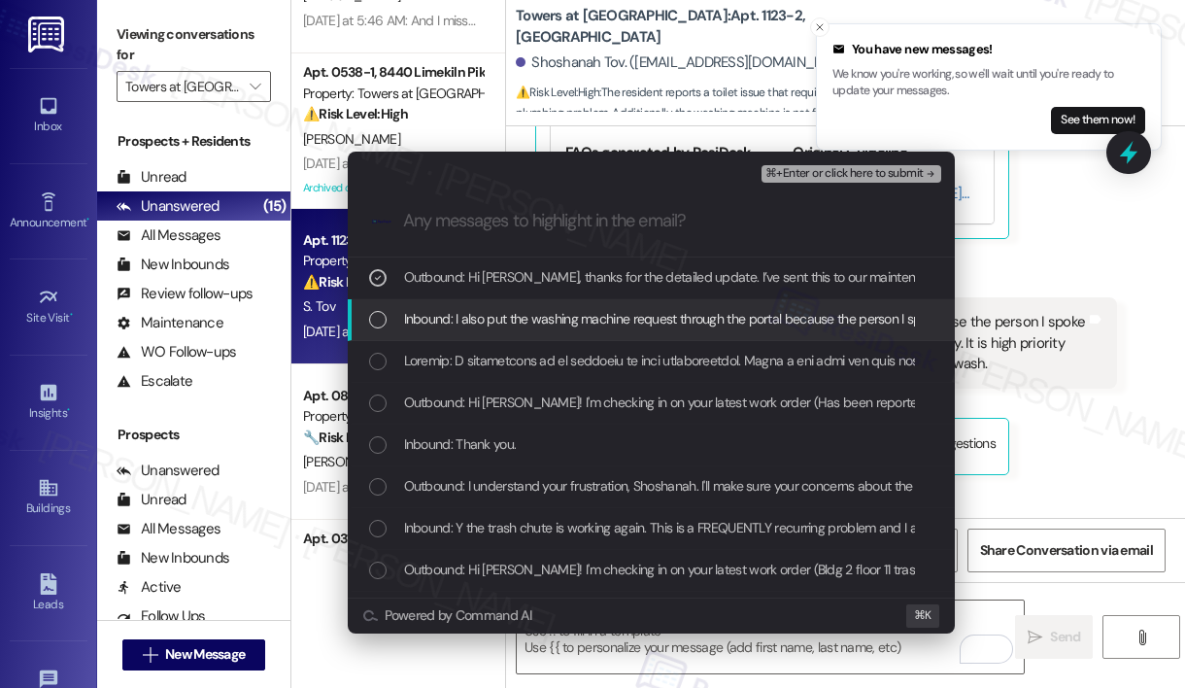
click at [672, 320] on span "Inbound: I also put the washing machine request through the portal because the …" at bounding box center [1108, 318] width 1409 height 21
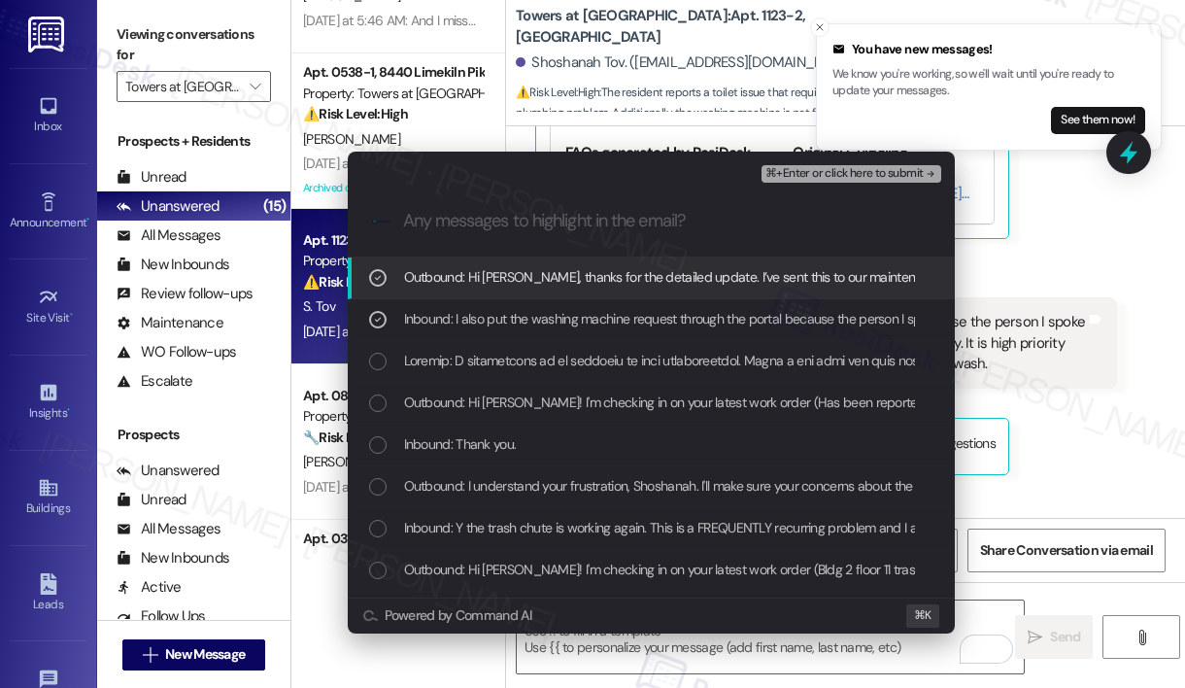
click at [792, 171] on span "⌘+Enter or click here to submit" at bounding box center [844, 174] width 157 height 14
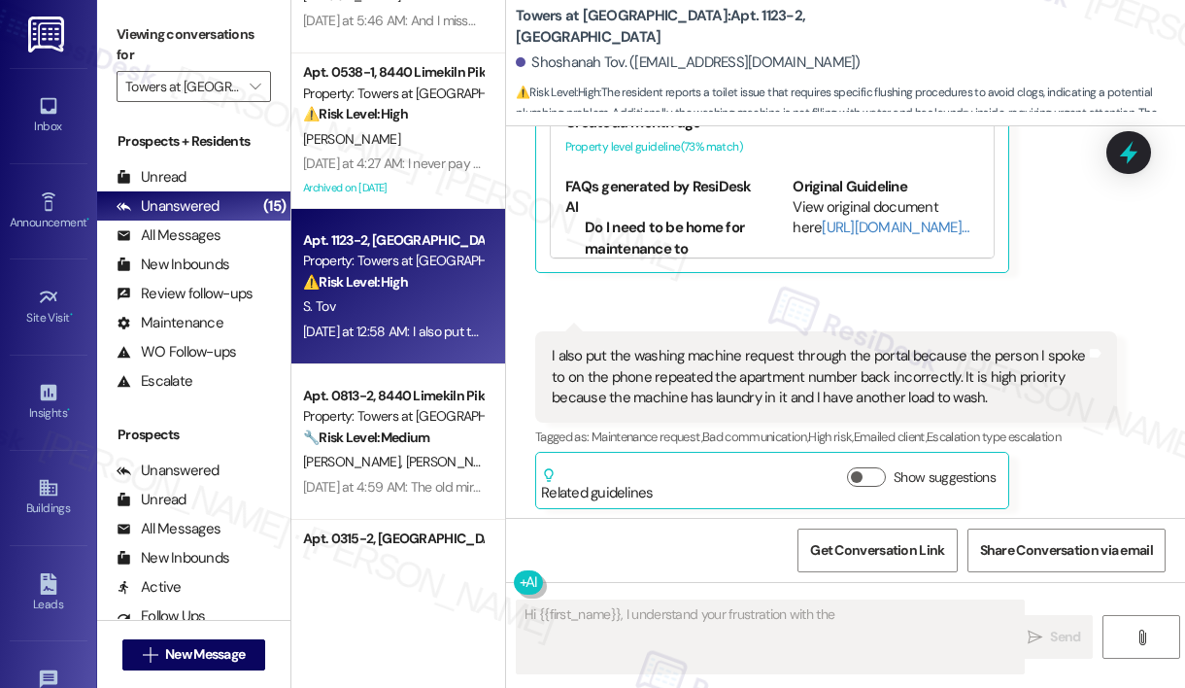
scroll to position [21130, 0]
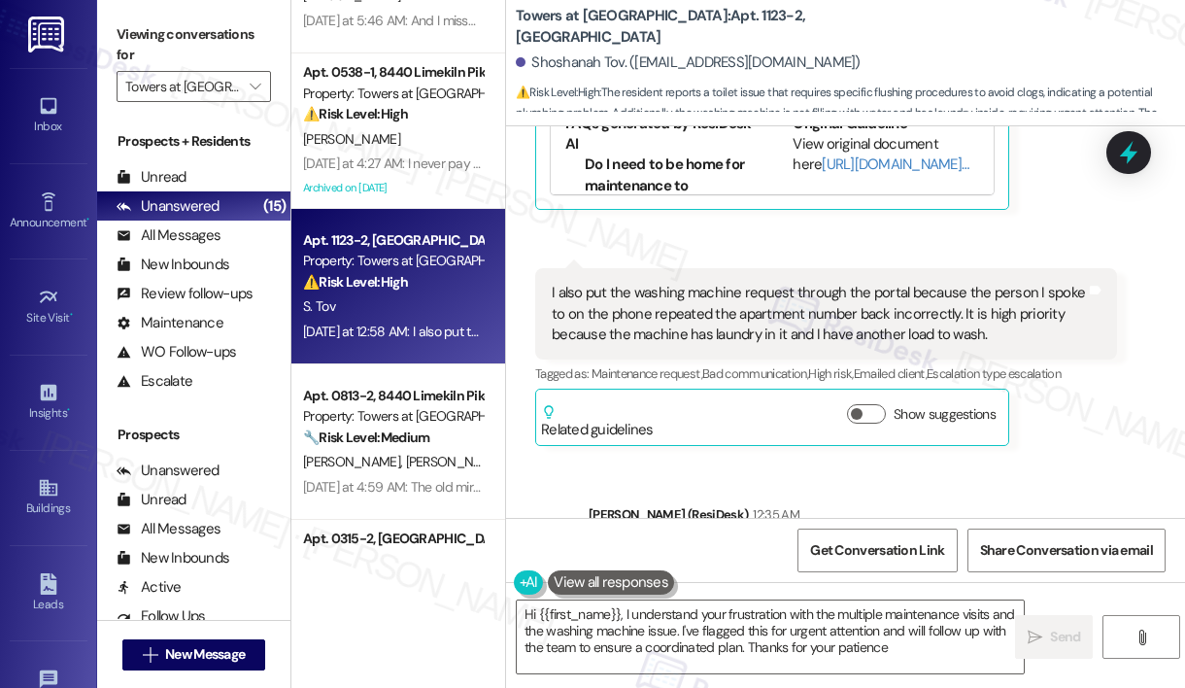
type textarea "Hi {{first_name}}, I understand your frustration with the multiple maintenance …"
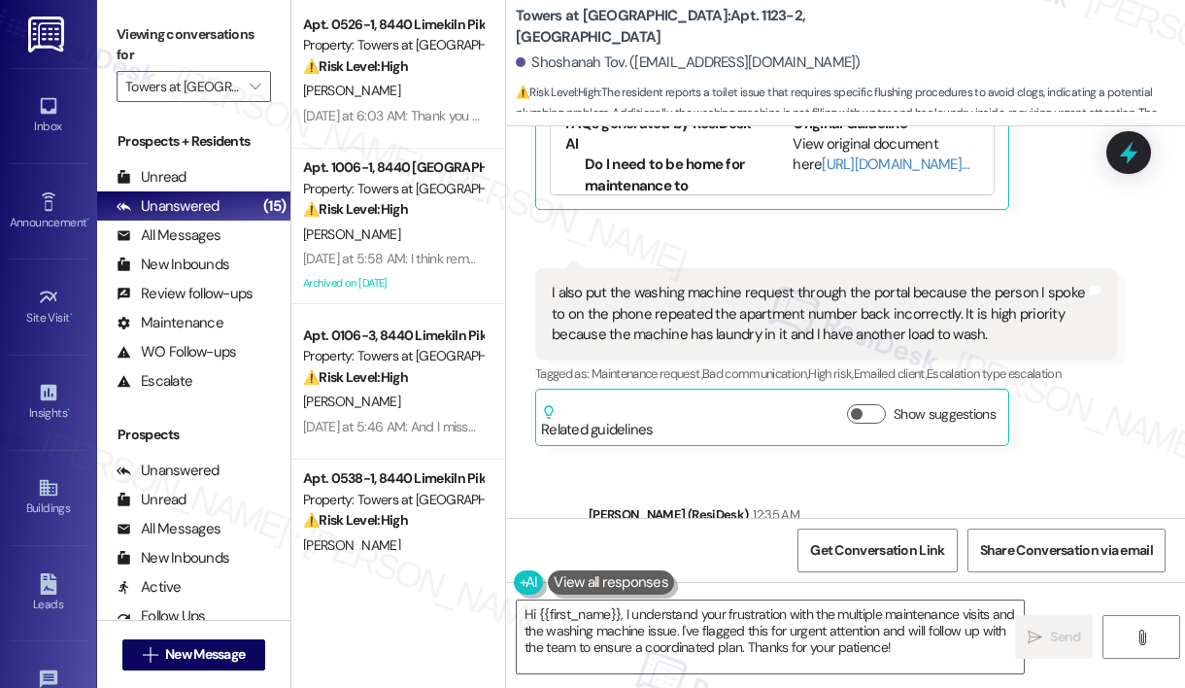
scroll to position [0, 0]
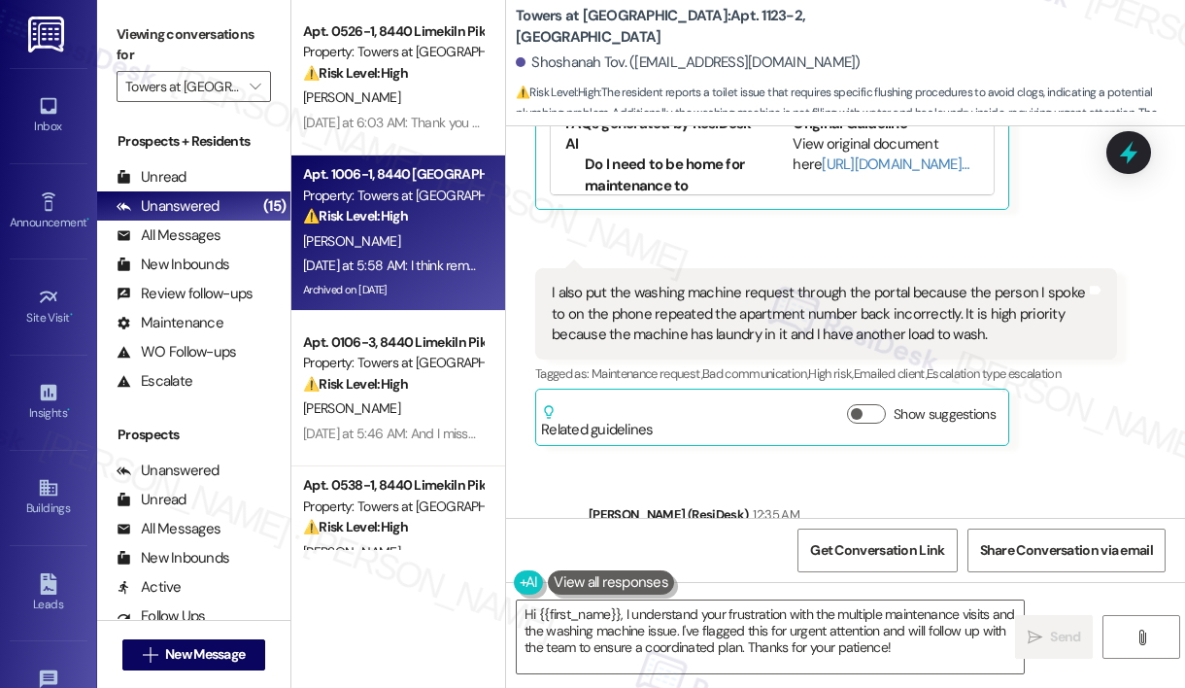
click at [400, 173] on div "Apt. 1006-1, 8440 [GEOGRAPHIC_DATA]" at bounding box center [393, 174] width 180 height 20
type textarea "Fetching suggested responses. Please feel free to read through the conversation…"
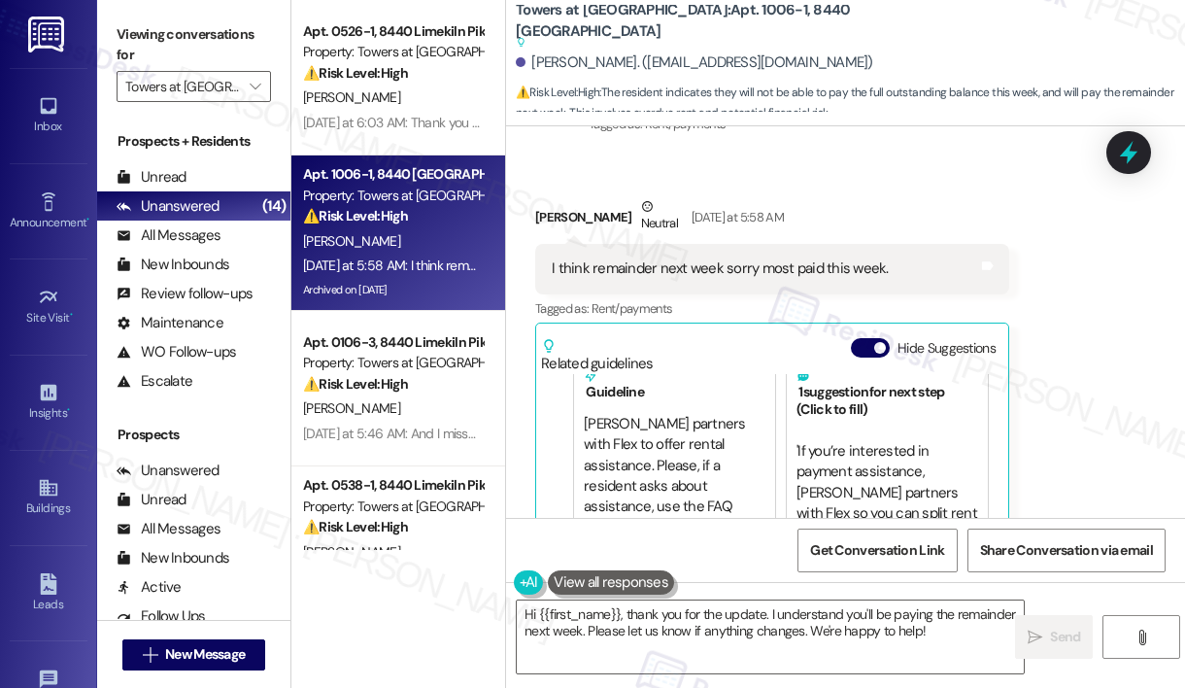
scroll to position [58, 0]
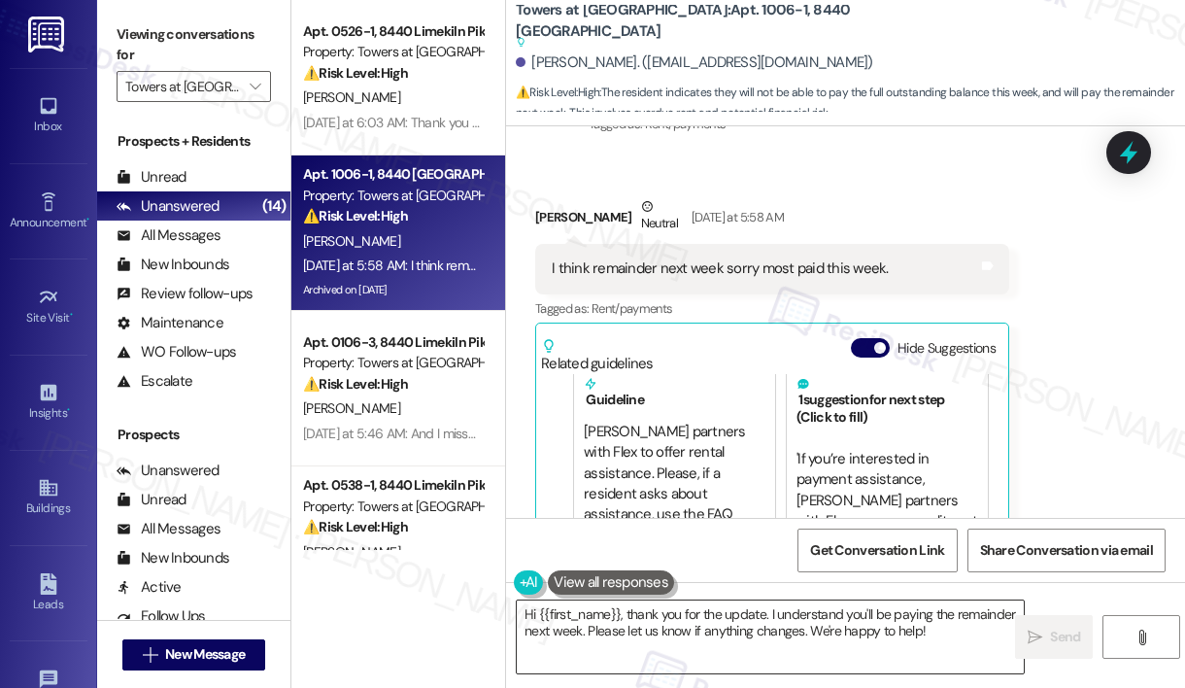
click at [961, 627] on textarea "Hi {{first_name}}, thank you for the update. I understand you'll be paying the …" at bounding box center [770, 636] width 507 height 73
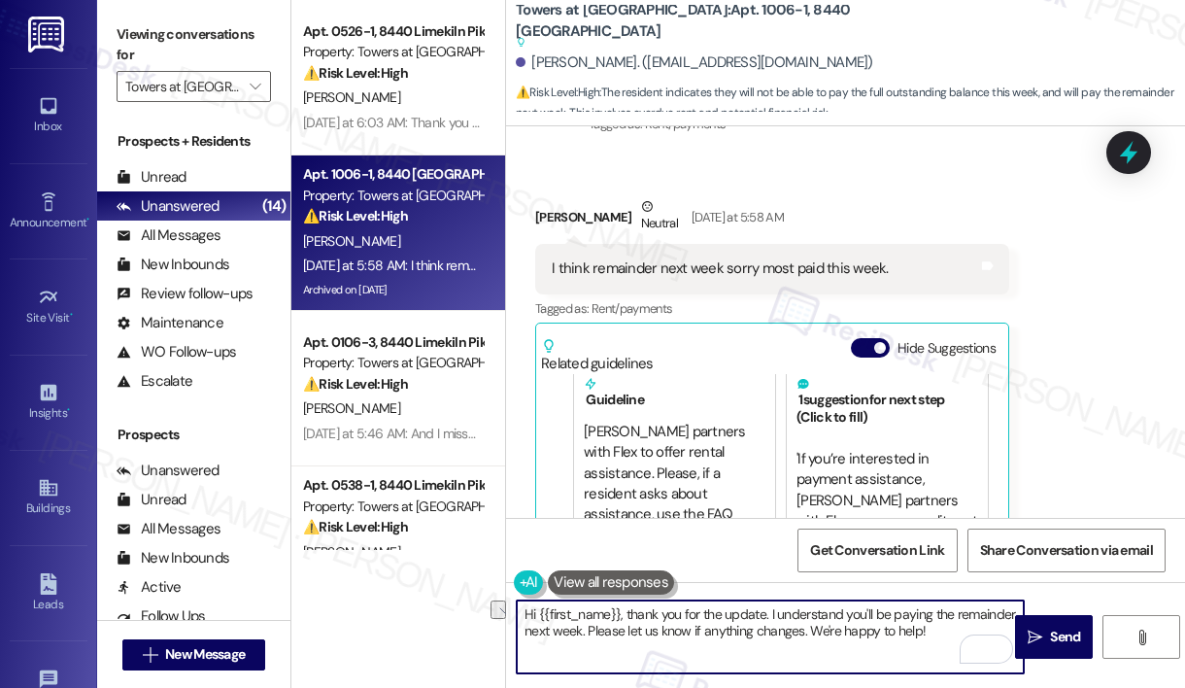
drag, startPoint x: 961, startPoint y: 627, endPoint x: 585, endPoint y: 632, distance: 376.0
click at [585, 632] on textarea "Hi {{first_name}}, thank you for the update. I understand you'll be paying the …" at bounding box center [770, 636] width 507 height 73
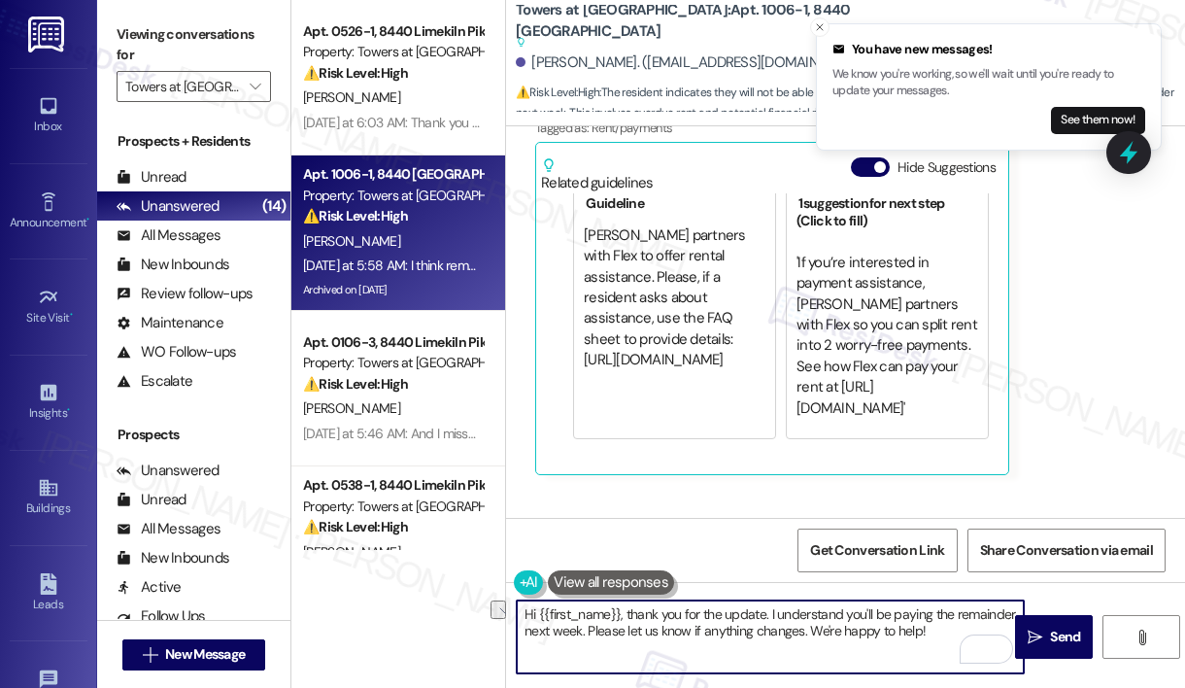
scroll to position [28095, 0]
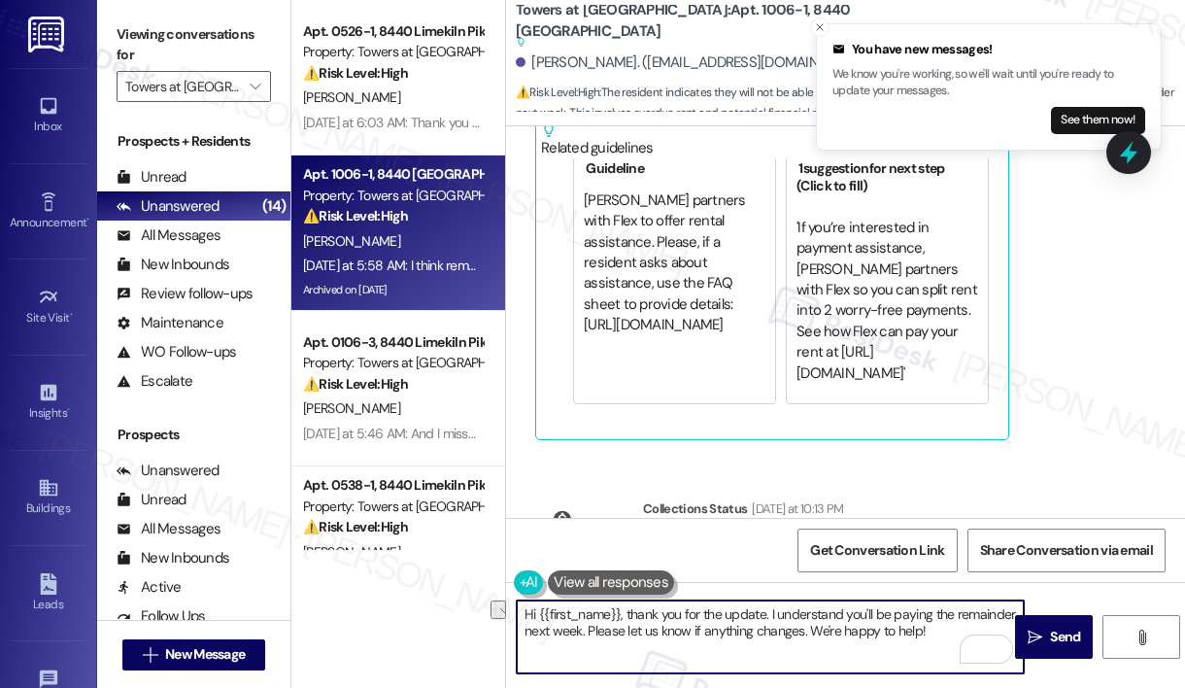
click at [867, 641] on textarea "Hi {{first_name}}, thank you for the update. I understand you'll be paying the …" at bounding box center [770, 636] width 507 height 73
drag, startPoint x: 940, startPoint y: 625, endPoint x: 585, endPoint y: 632, distance: 354.7
click at [585, 632] on textarea "Hi {{first_name}}, thank you for the update. I understand you'll be paying the …" at bounding box center [770, 636] width 507 height 73
click at [770, 638] on textarea "Hi {{first_name}}, thank you for the update. I understand you'll be paying the …" at bounding box center [770, 636] width 507 height 73
click at [558, 62] on div "[PERSON_NAME]. ([EMAIL_ADDRESS][DOMAIN_NAME])" at bounding box center [695, 62] width 358 height 20
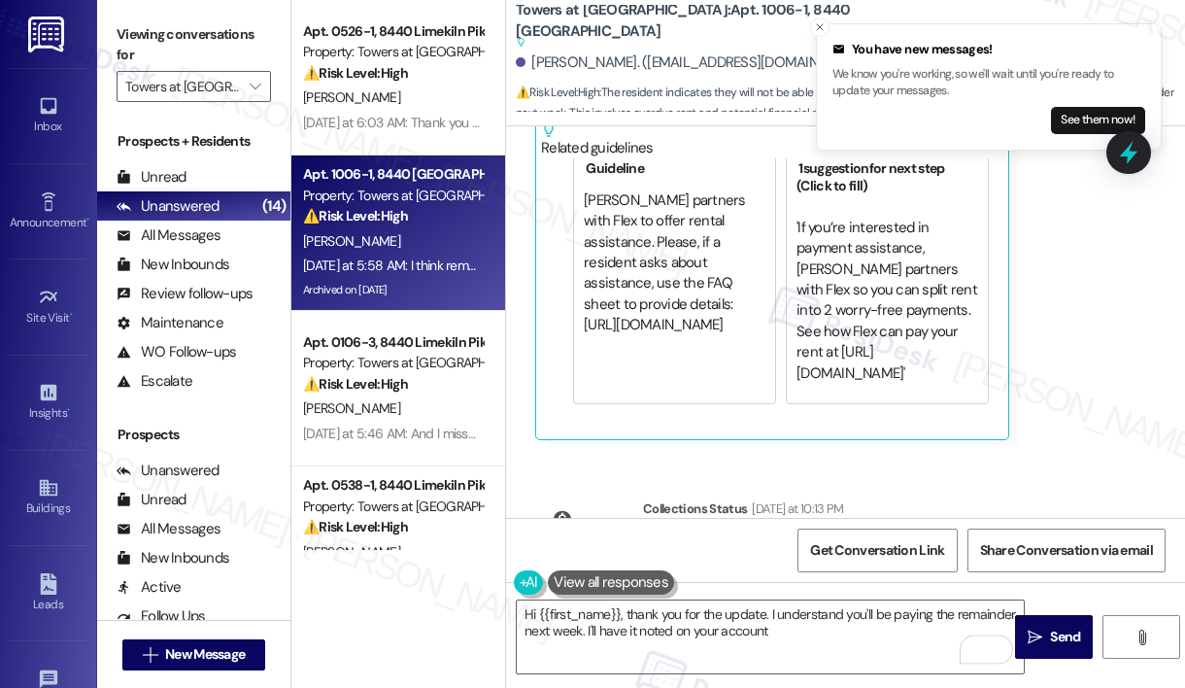
click at [558, 62] on div "[PERSON_NAME]. ([EMAIL_ADDRESS][DOMAIN_NAME])" at bounding box center [695, 62] width 358 height 20
copy div "[PERSON_NAME]"
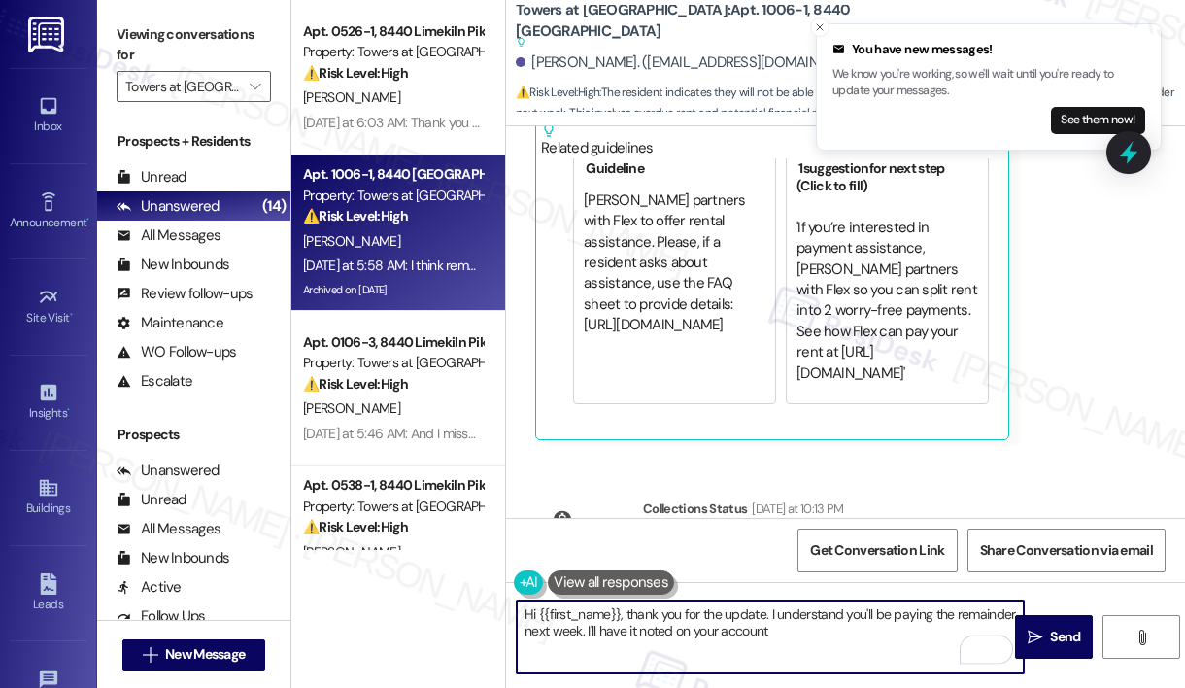
drag, startPoint x: 623, startPoint y: 613, endPoint x: 540, endPoint y: 618, distance: 82.7
click at [540, 618] on textarea "Hi {{first_name}}, thank you for the update. I understand you'll be paying the …" at bounding box center [770, 636] width 507 height 73
paste textarea "[PERSON_NAME]"
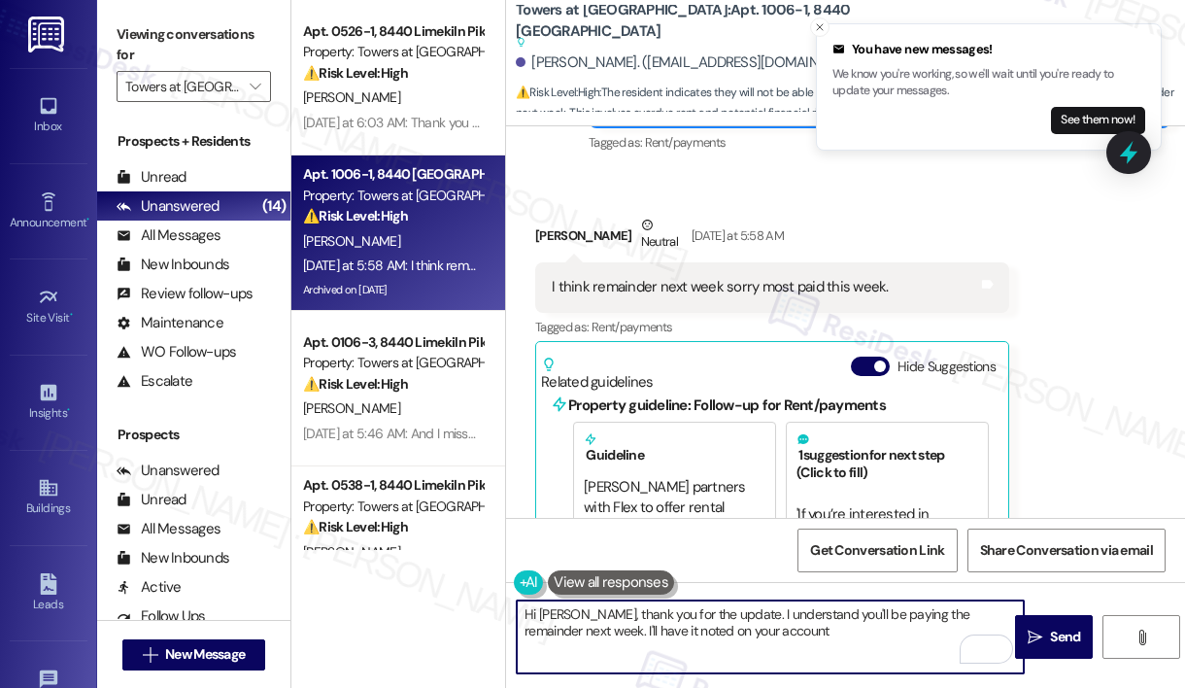
scroll to position [0, 0]
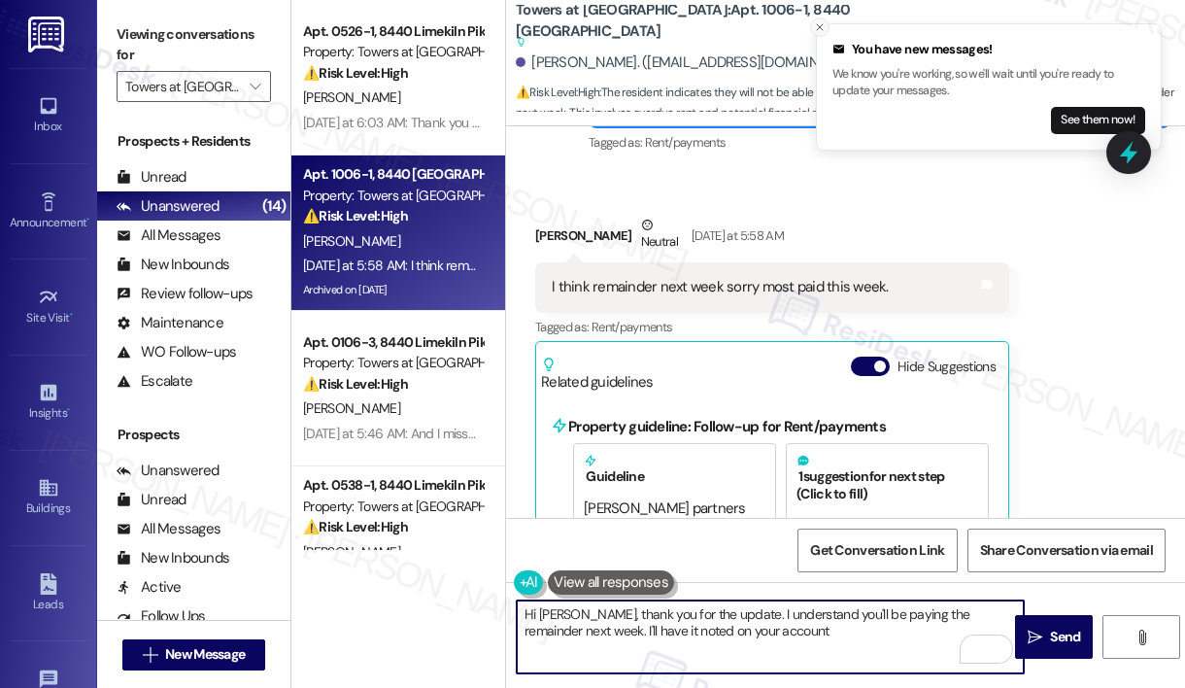
type textarea "Hi [PERSON_NAME], thank you for the update. I understand you'll be paying the r…"
click at [813, 30] on button "Close toast" at bounding box center [819, 26] width 19 height 19
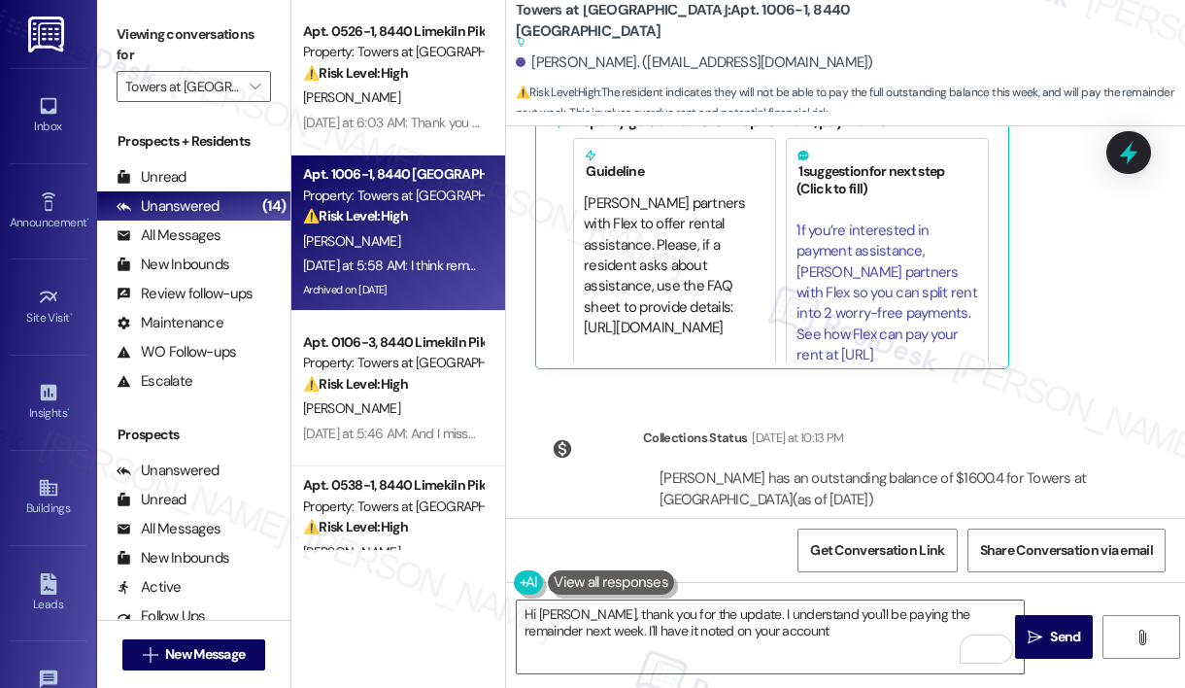
scroll to position [131, 0]
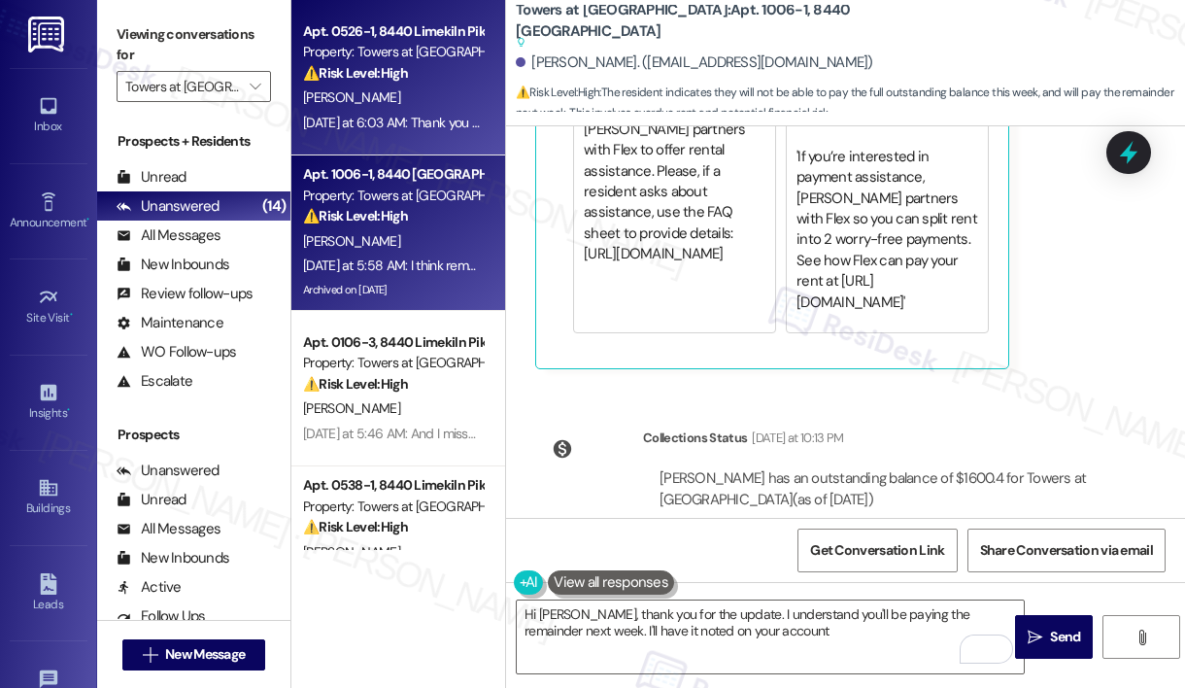
click at [363, 81] on strong "⚠️ Risk Level: High" at bounding box center [355, 72] width 105 height 17
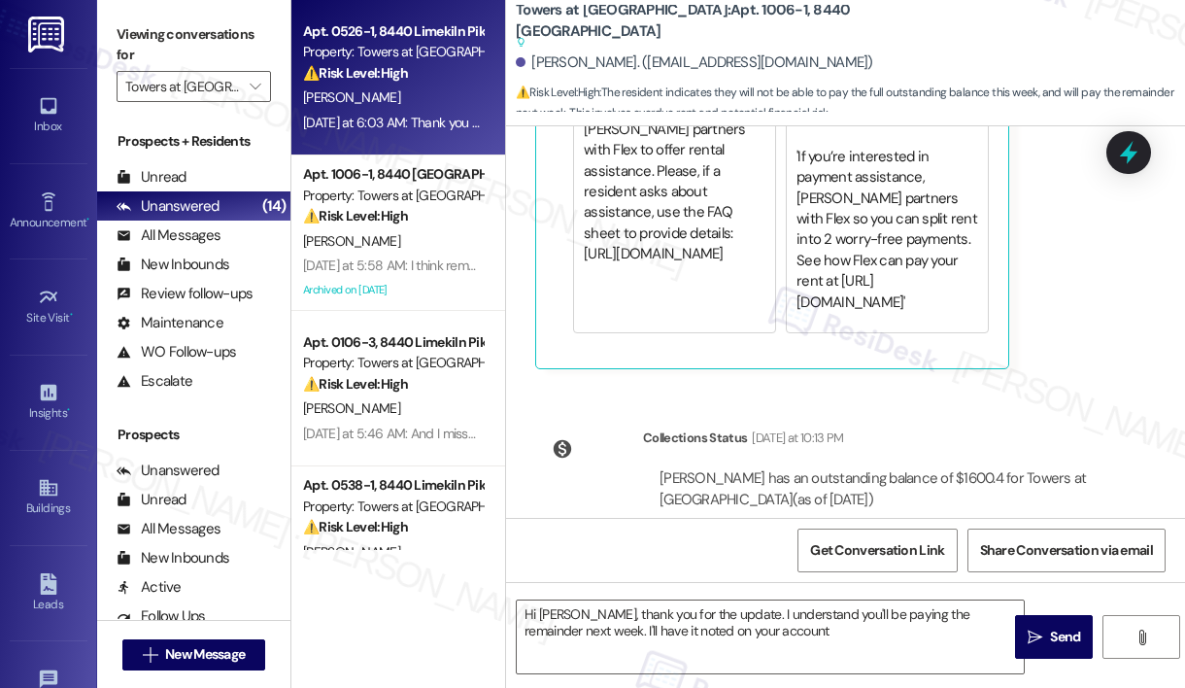
click at [363, 81] on strong "⚠️ Risk Level: High" at bounding box center [355, 72] width 105 height 17
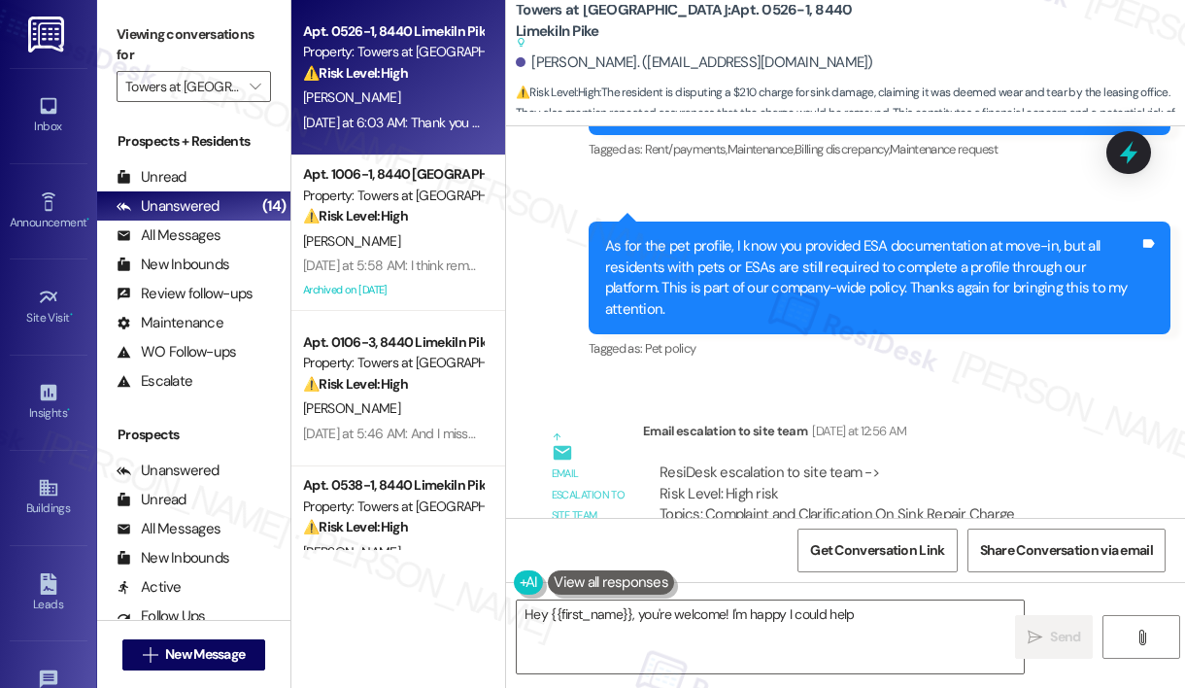
scroll to position [4057, 0]
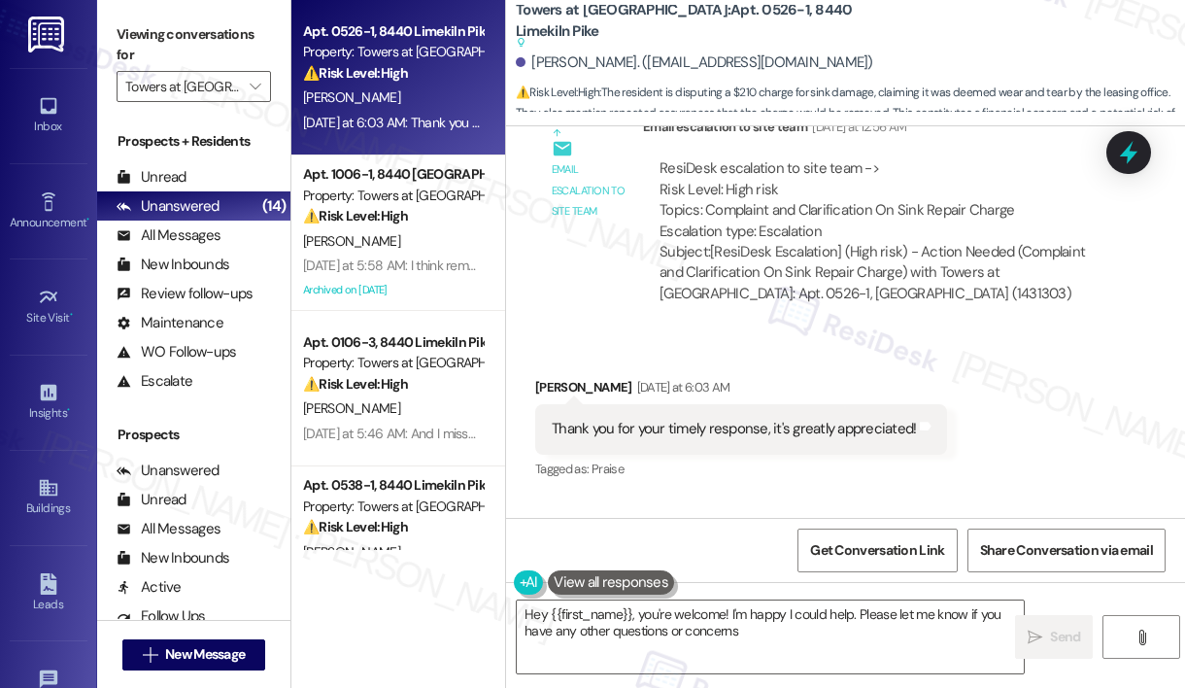
type textarea "Hey {{first_name}}, you're welcome! I'm happy I could help. Please let me know …"
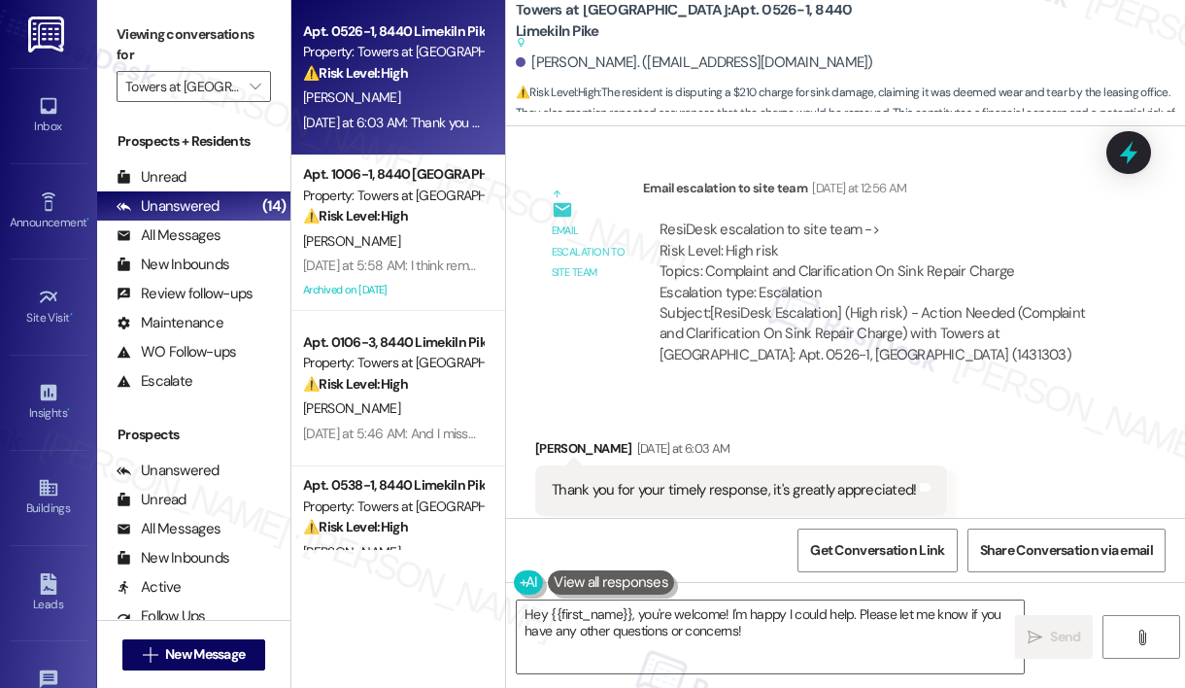
scroll to position [3998, 0]
click at [249, 86] on span "" at bounding box center [255, 86] width 18 height 31
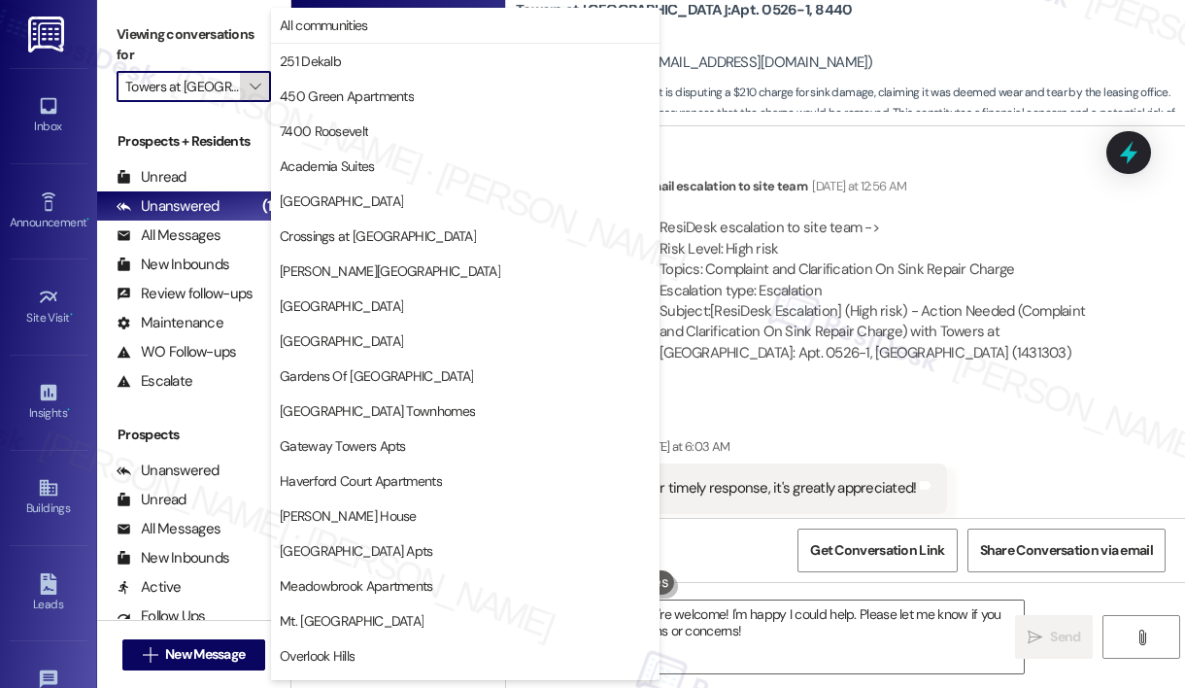
scroll to position [482, 0]
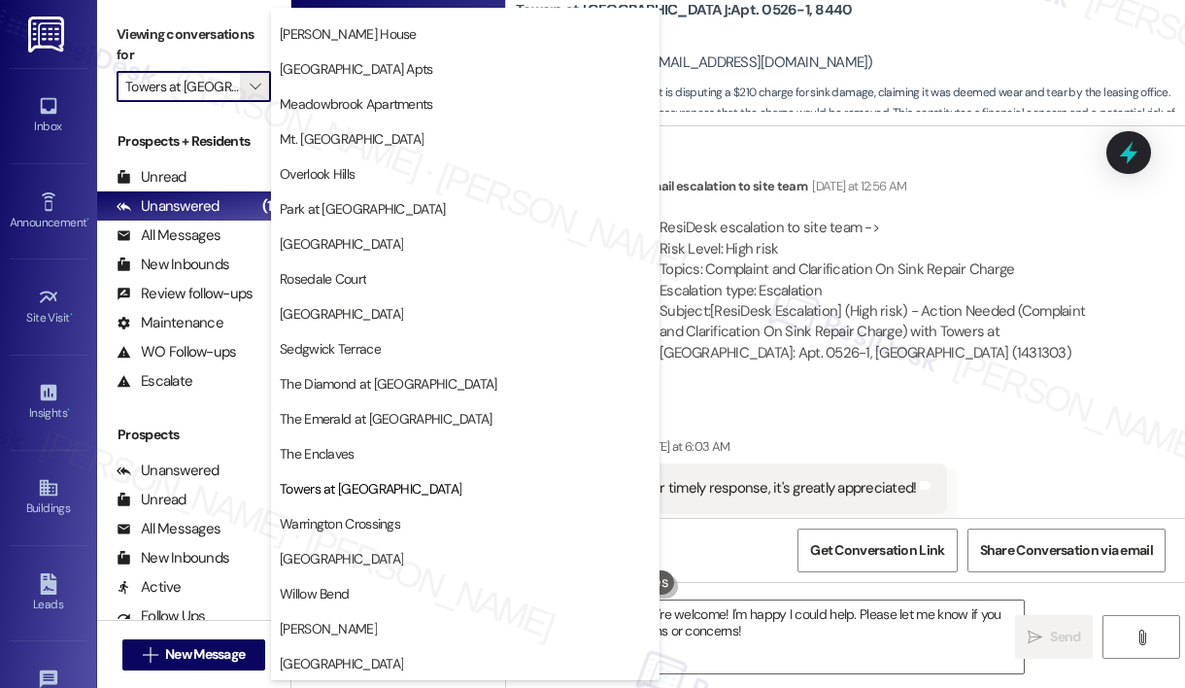
click at [792, 241] on div "ResiDesk escalation to site team -> Risk Level: High risk Topics: Complaint and…" at bounding box center [880, 260] width 441 height 84
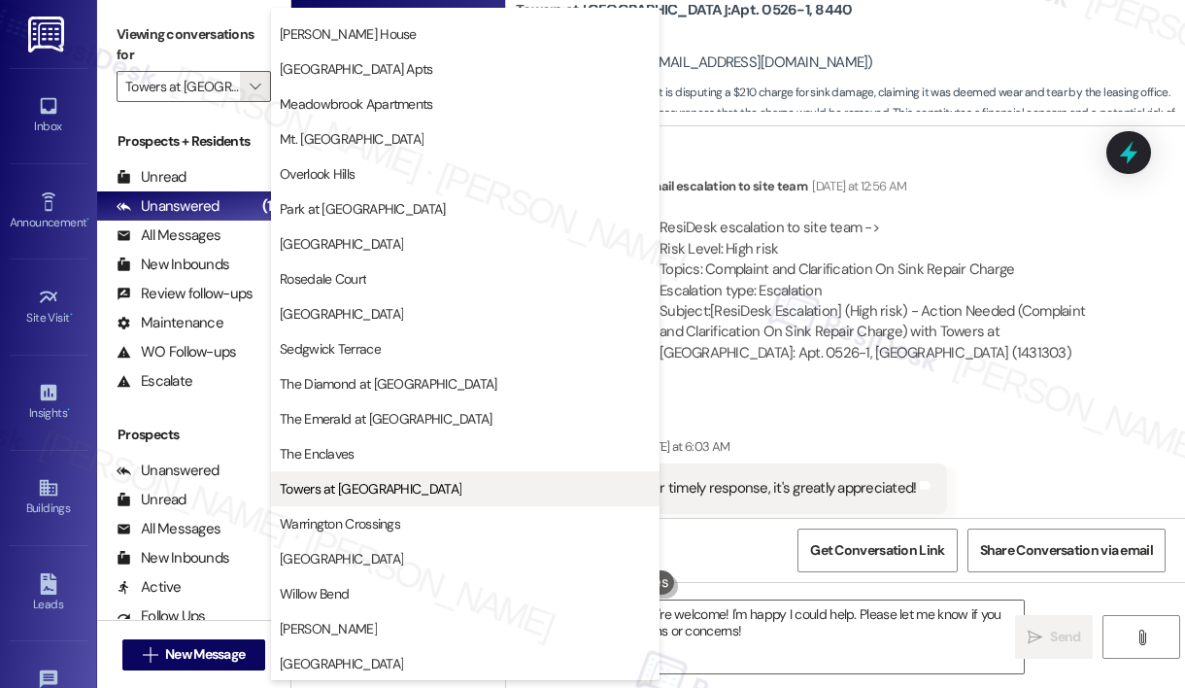
click at [383, 485] on span "Towers at [GEOGRAPHIC_DATA]" at bounding box center [371, 488] width 182 height 19
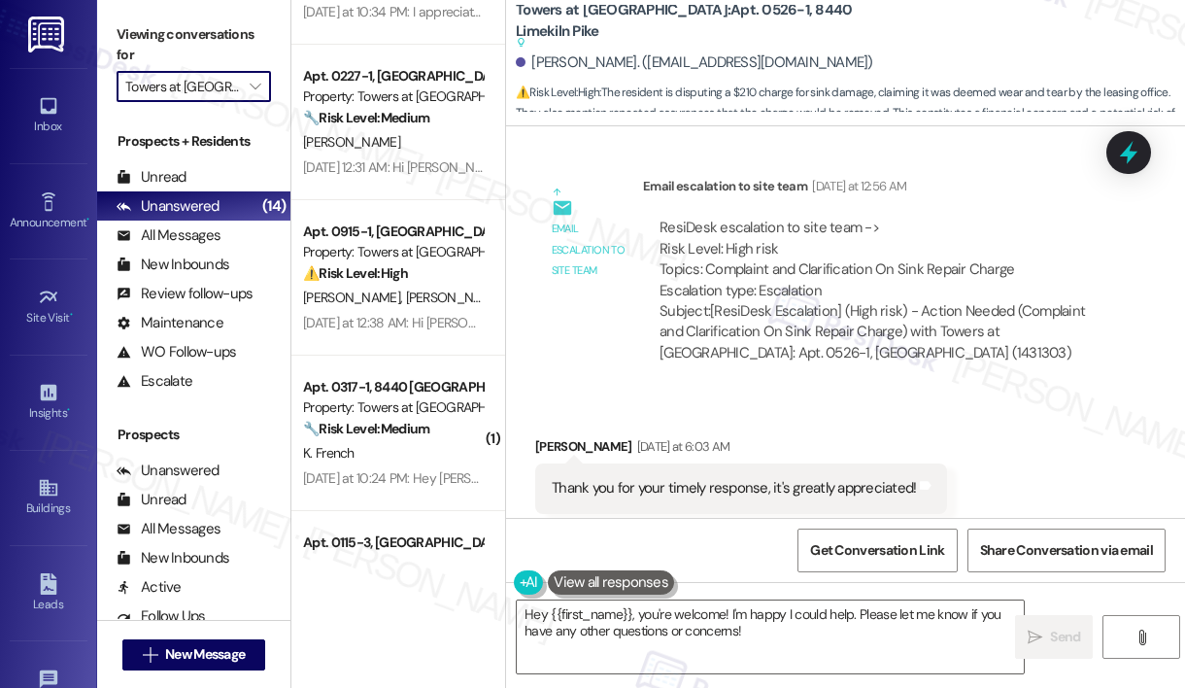
scroll to position [1782, 0]
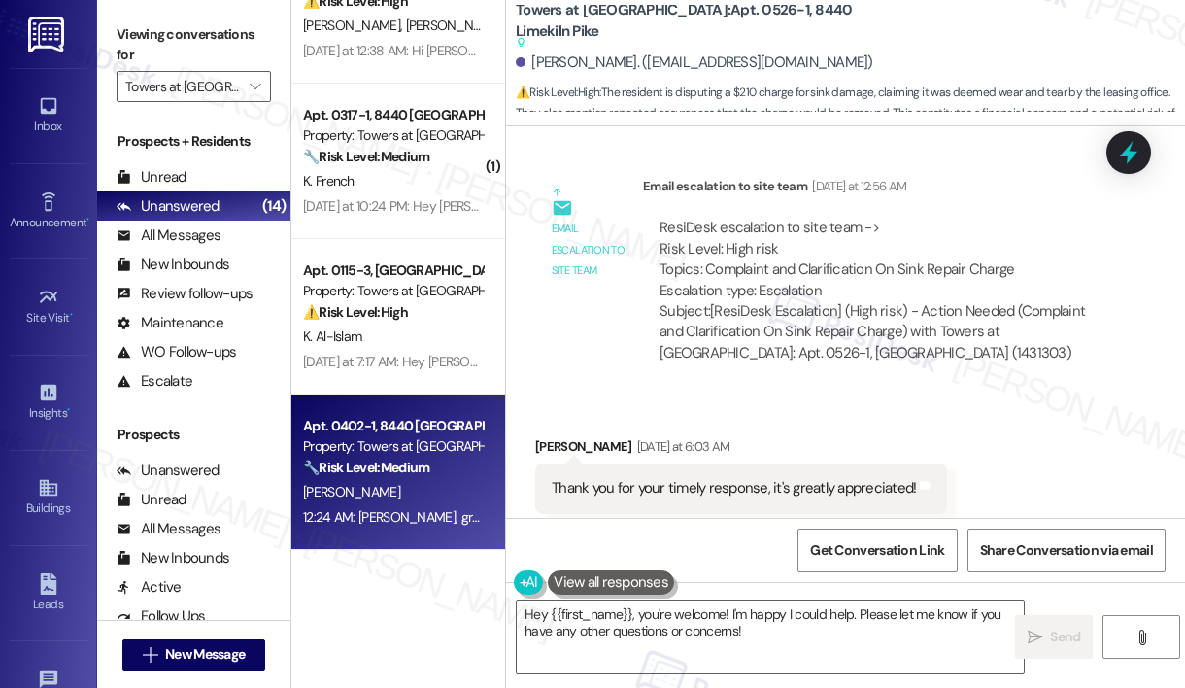
click at [394, 456] on div "Property: Towers at [GEOGRAPHIC_DATA]" at bounding box center [393, 446] width 180 height 20
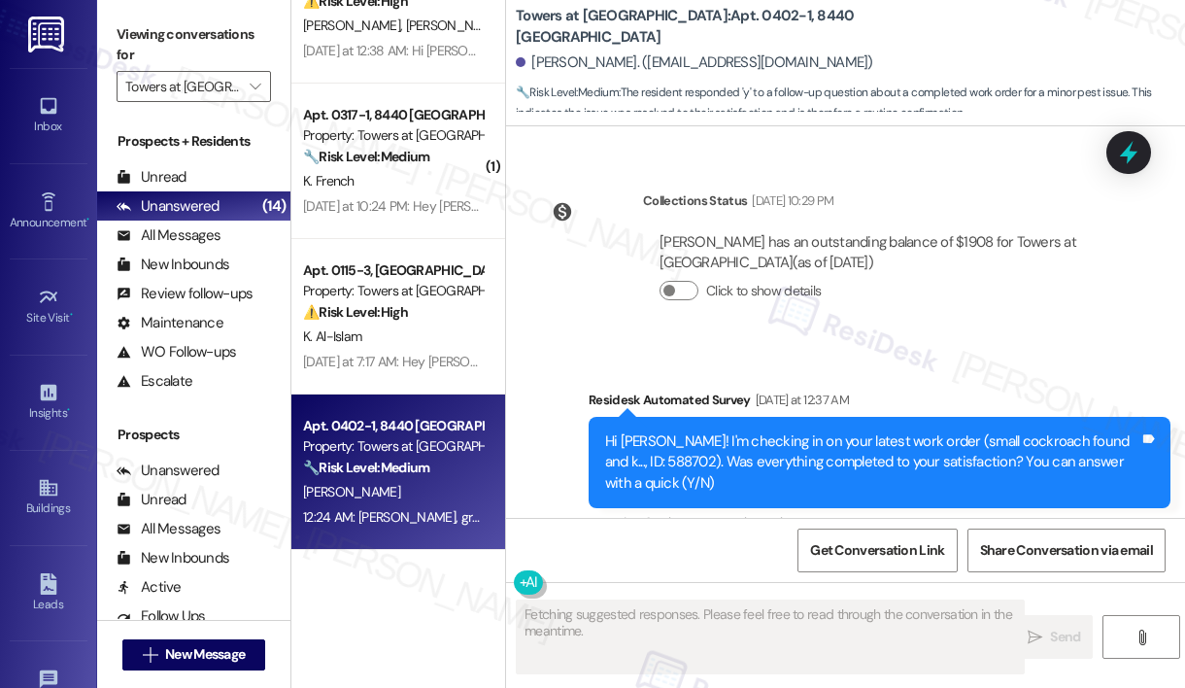
scroll to position [6256, 0]
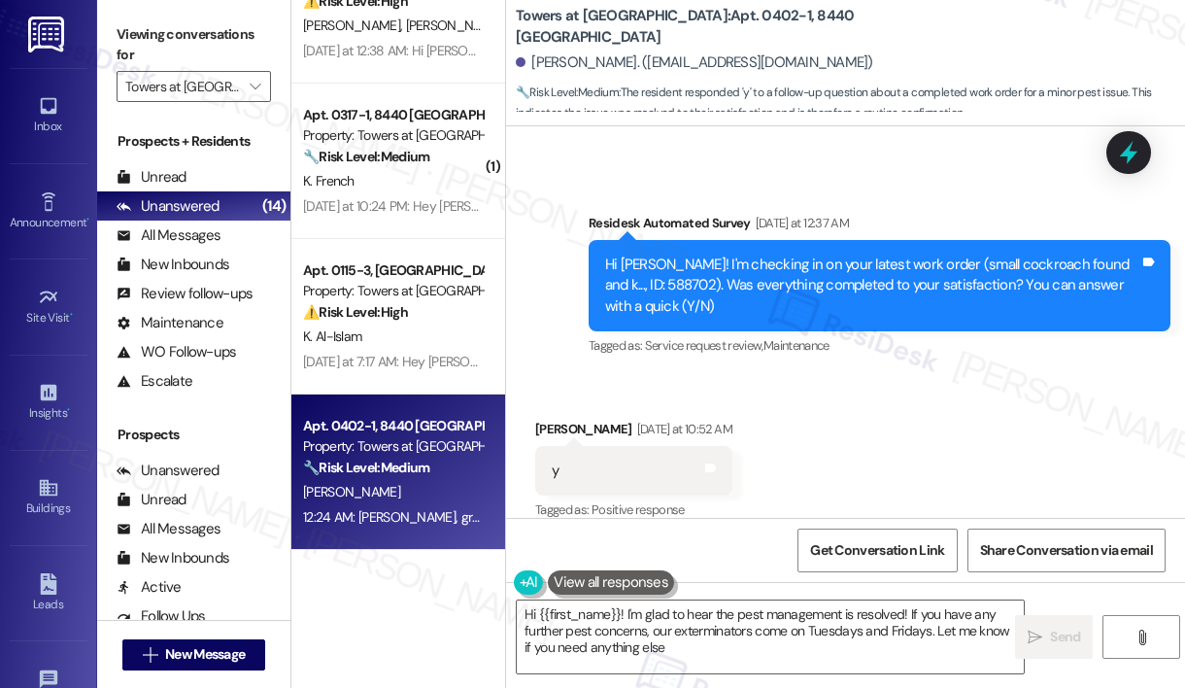
type textarea "Hi {{first_name}}! I'm glad to hear the pest management is resolved! If you hav…"
click at [763, 631] on textarea "Hi {{first_name}}! I'm glad to hear the pest management is resolved! If you hav…" at bounding box center [770, 636] width 507 height 73
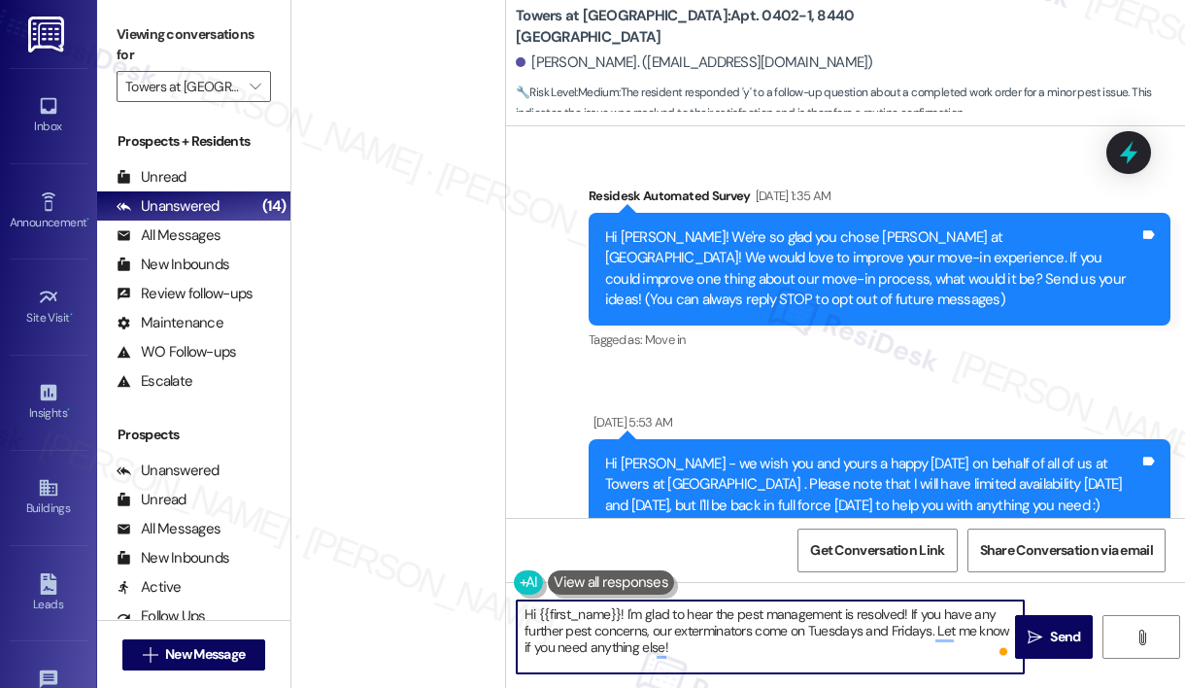
scroll to position [6256, 0]
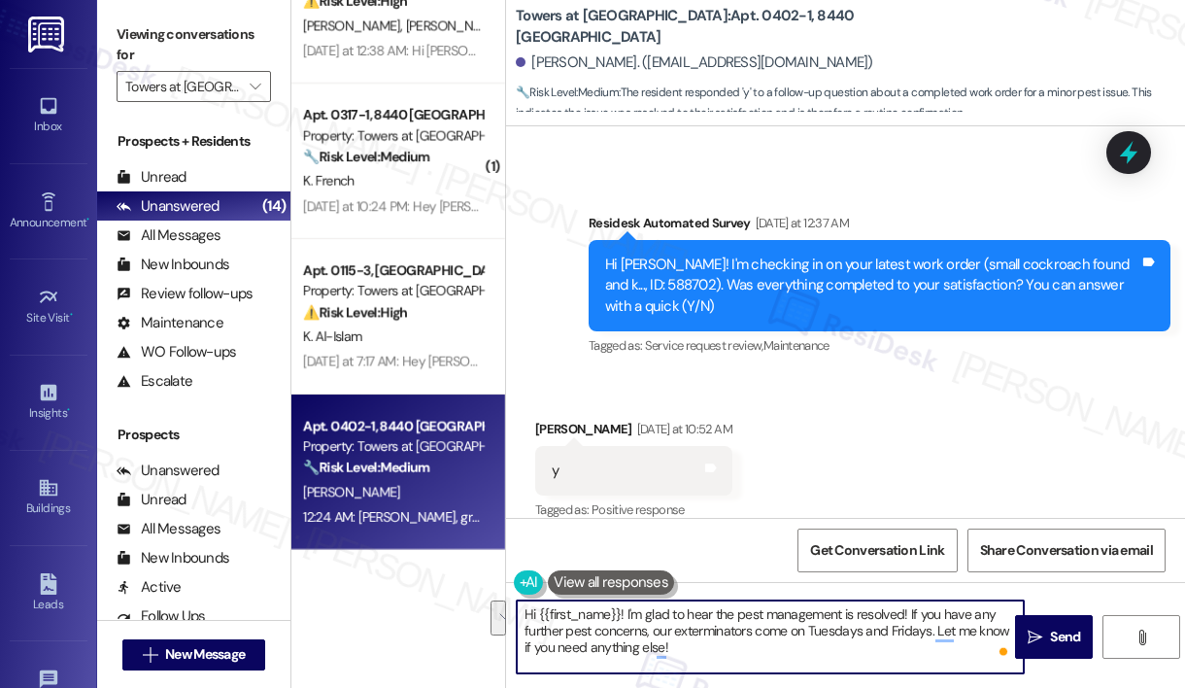
drag, startPoint x: 909, startPoint y: 613, endPoint x: 813, endPoint y: 628, distance: 97.3
click at [812, 628] on textarea "Hi {{first_name}}! I'm glad to hear the pest management is resolved! If you hav…" at bounding box center [770, 636] width 507 height 73
type textarea "Hi {{first_name}}! I'm glad to hear the pest management is resolved! If you hav…"
click at [797, 654] on textarea "Hi {{first_name}}! I'm glad to hear the pest management is resolved! If you hav…" at bounding box center [770, 636] width 507 height 73
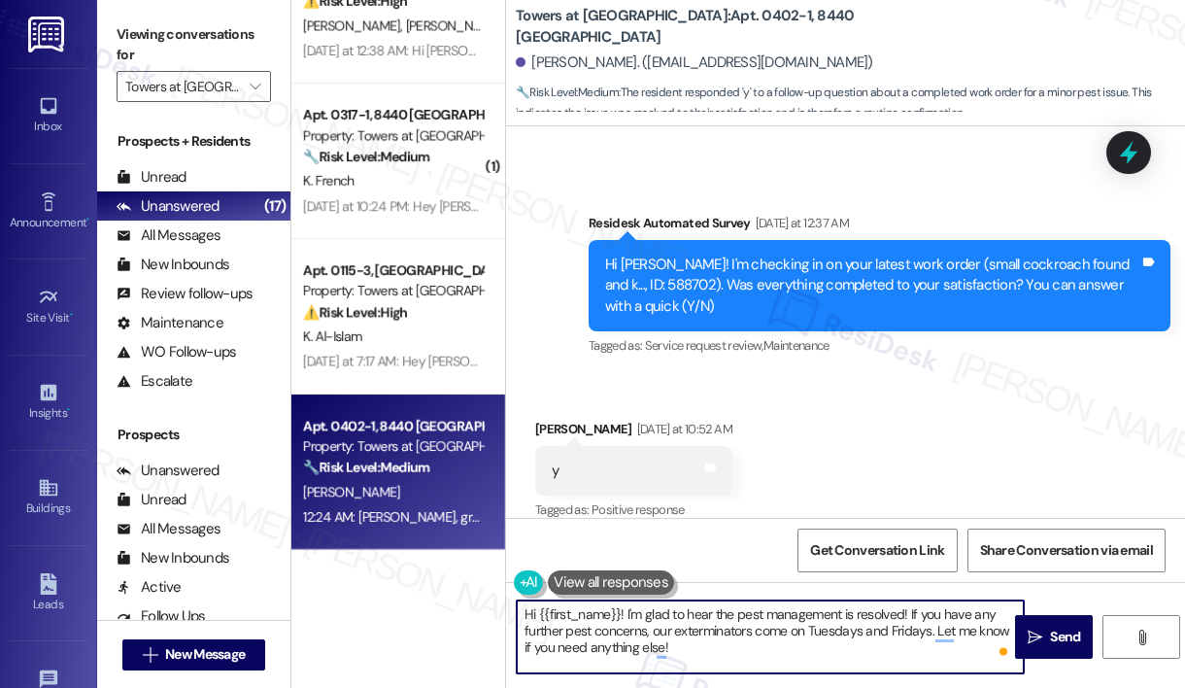
click at [797, 654] on textarea "Hi {{first_name}}! I'm glad to hear the pest management is resolved! If you hav…" at bounding box center [770, 636] width 507 height 73
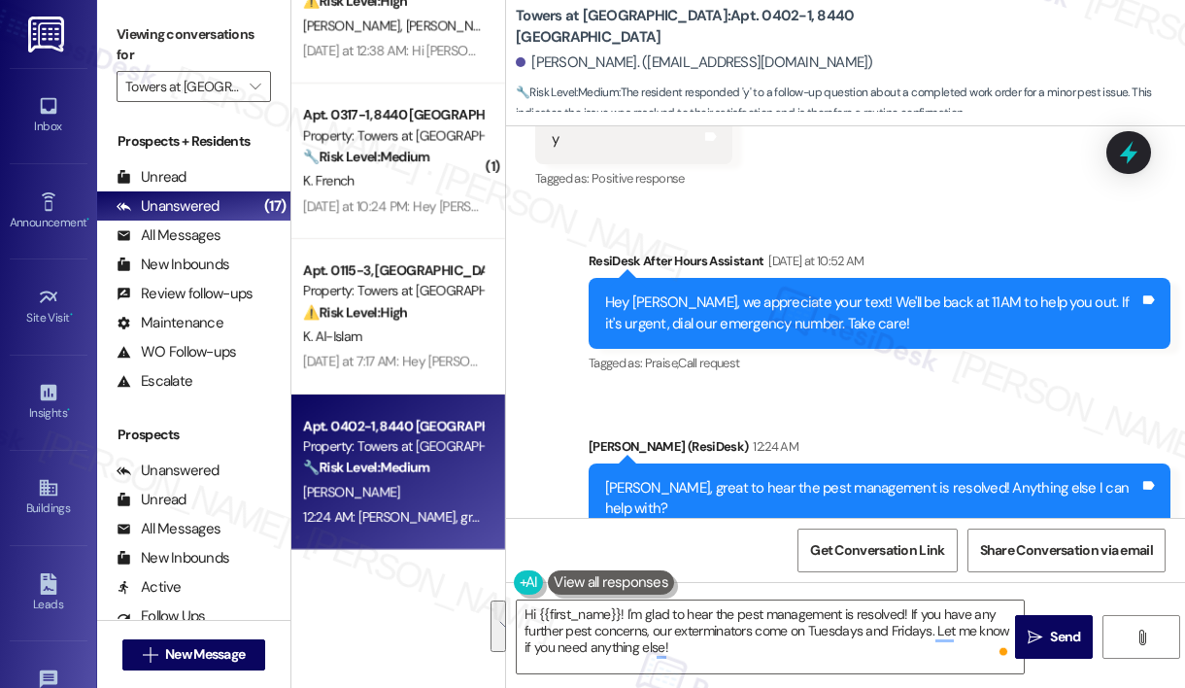
scroll to position [6606, 0]
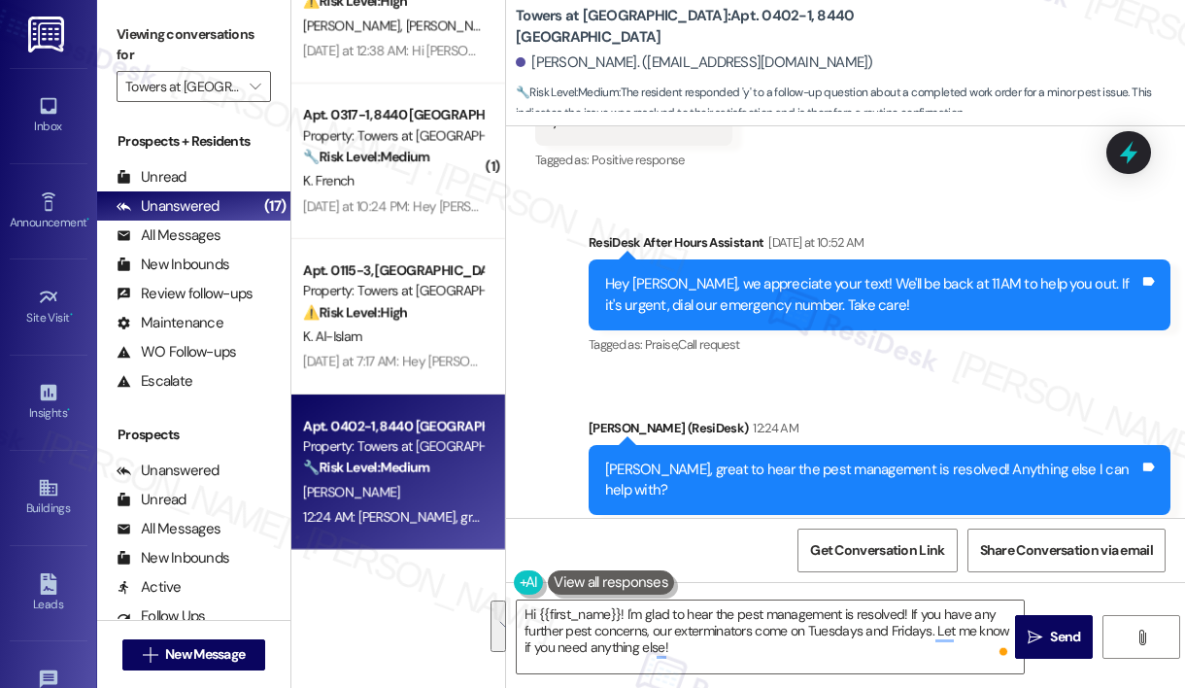
click at [699, 678] on div "Hi {{first_name}}! I'm glad to hear the pest management is resolved! If you hav…" at bounding box center [845, 655] width 679 height 146
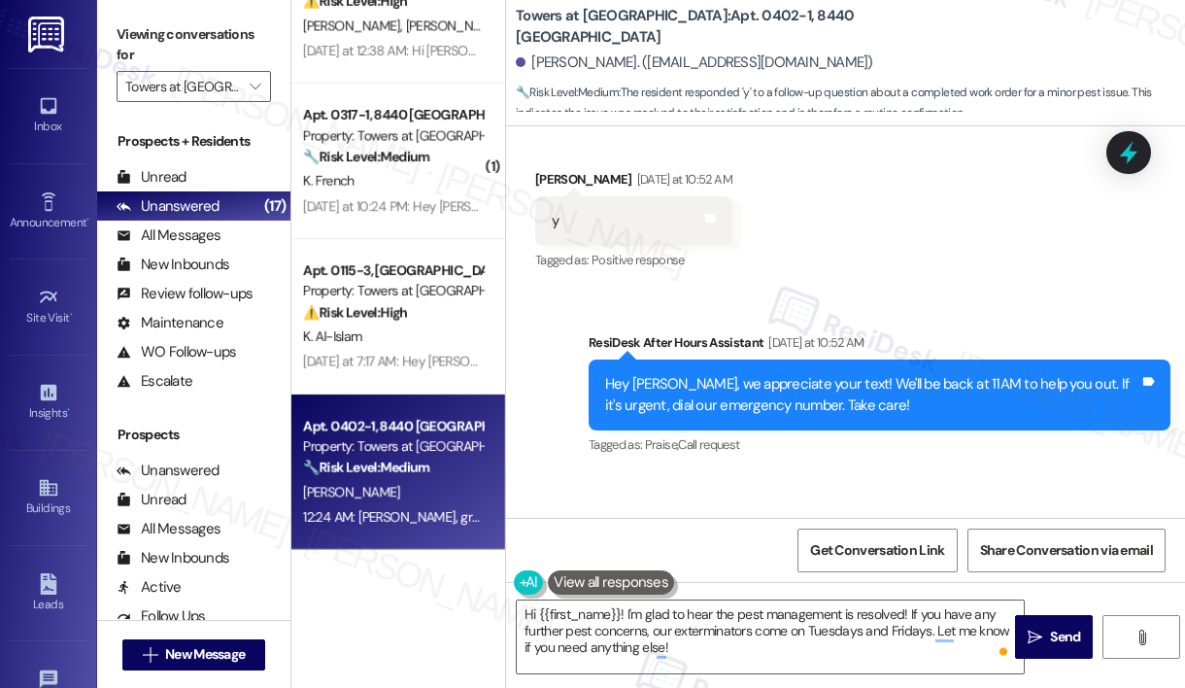
scroll to position [6485, 0]
